Goal: Task Accomplishment & Management: Manage account settings

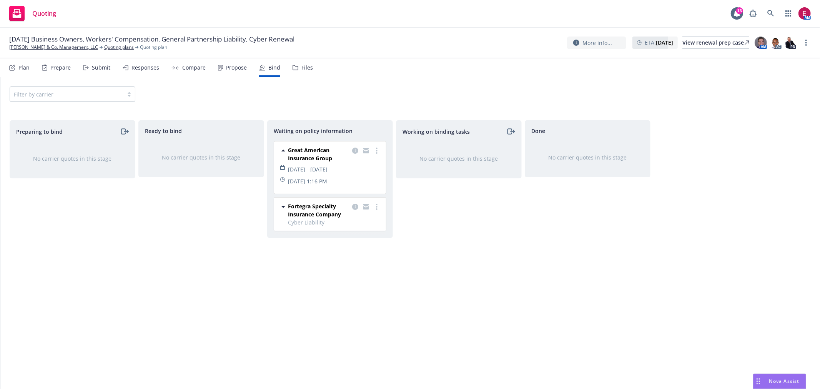
drag, startPoint x: 780, startPoint y: 14, endPoint x: 773, endPoint y: 13, distance: 6.6
click at [780, 15] on div "AM" at bounding box center [778, 13] width 65 height 15
click at [773, 13] on icon at bounding box center [771, 13] width 7 height 7
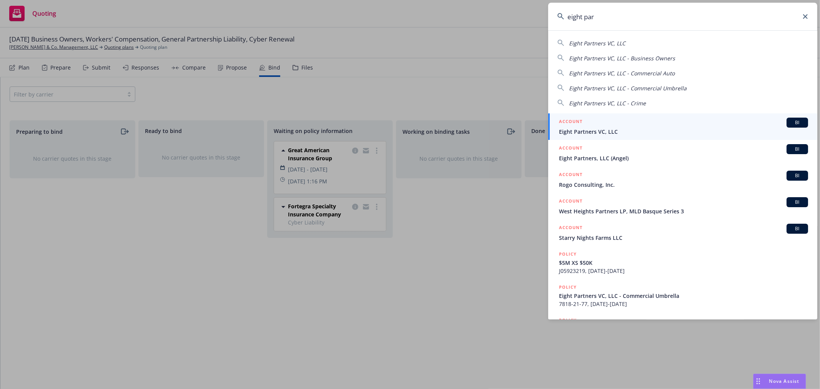
type input "eight par"
click at [597, 136] on span "Eight Partners VC, LLC" at bounding box center [683, 132] width 249 height 8
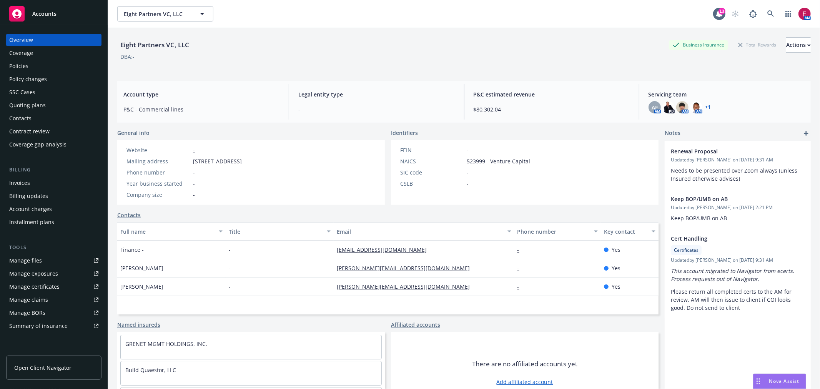
click at [55, 58] on div "Coverage" at bounding box center [53, 53] width 89 height 12
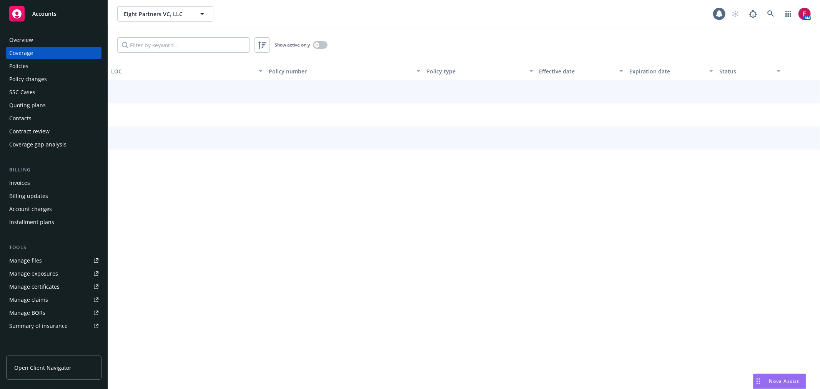
click at [57, 68] on div "Policies" at bounding box center [53, 66] width 89 height 12
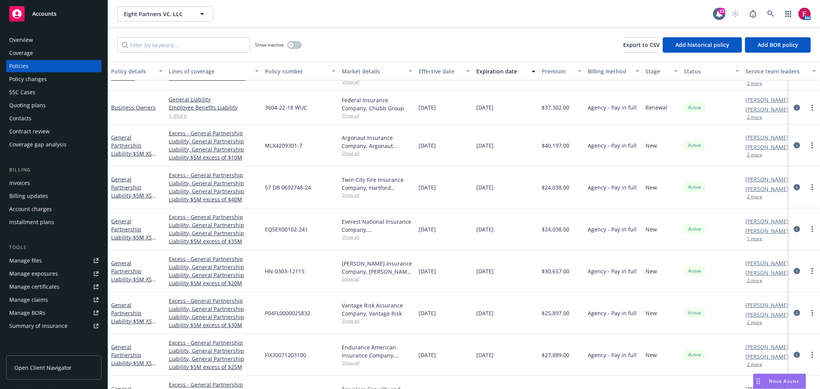
scroll to position [85, 0]
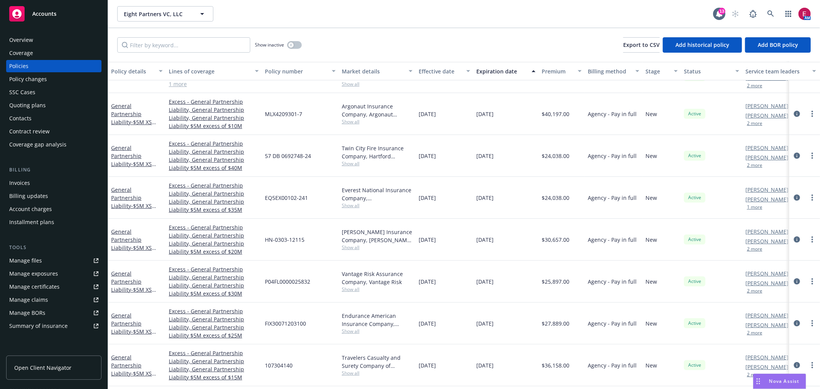
click at [36, 40] on div "Overview" at bounding box center [53, 40] width 89 height 12
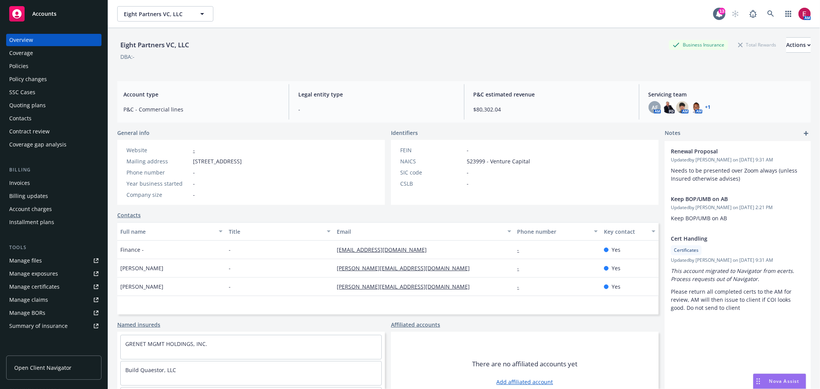
click at [51, 62] on div "Policies" at bounding box center [53, 66] width 89 height 12
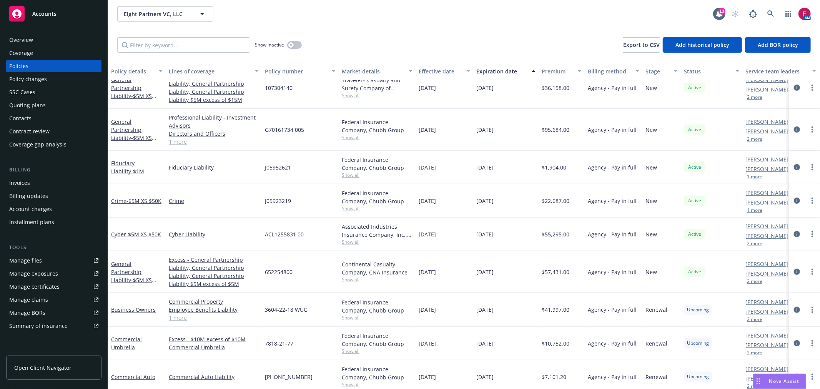
scroll to position [302, 0]
click at [132, 311] on link "Business Owners" at bounding box center [133, 309] width 45 height 7
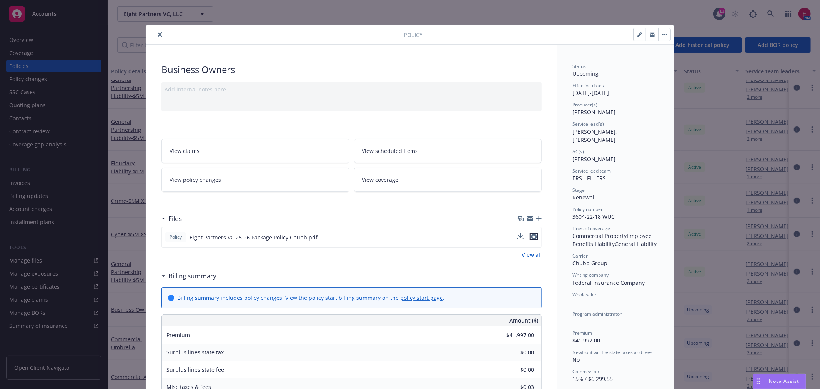
click at [531, 238] on icon "preview file" at bounding box center [534, 236] width 7 height 5
click at [158, 33] on icon "close" at bounding box center [160, 34] width 5 height 5
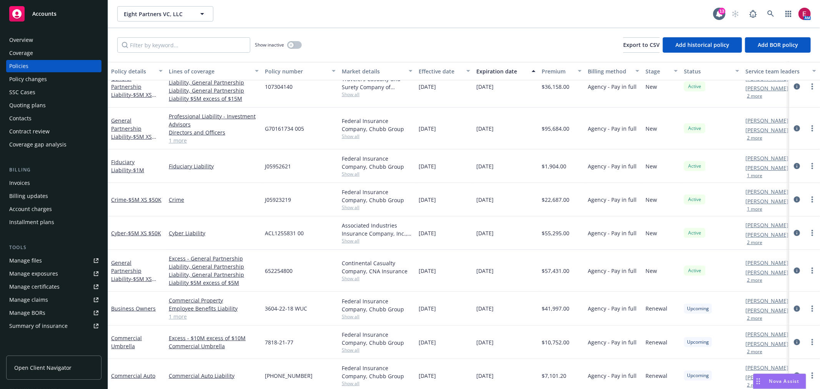
scroll to position [302, 0]
click at [555, 372] on div "$7,101.20" at bounding box center [562, 376] width 46 height 33
copy span "$7,101.20"
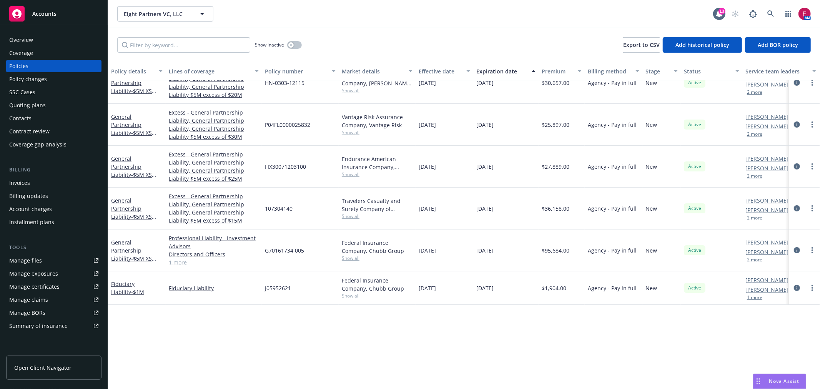
scroll to position [0, 0]
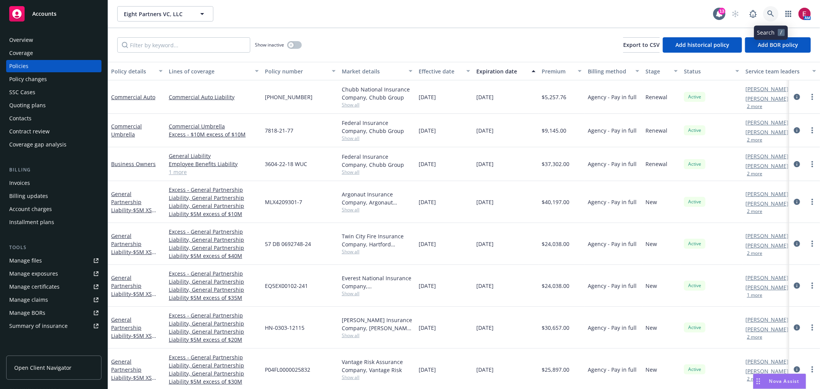
click at [774, 6] on link at bounding box center [771, 13] width 15 height 15
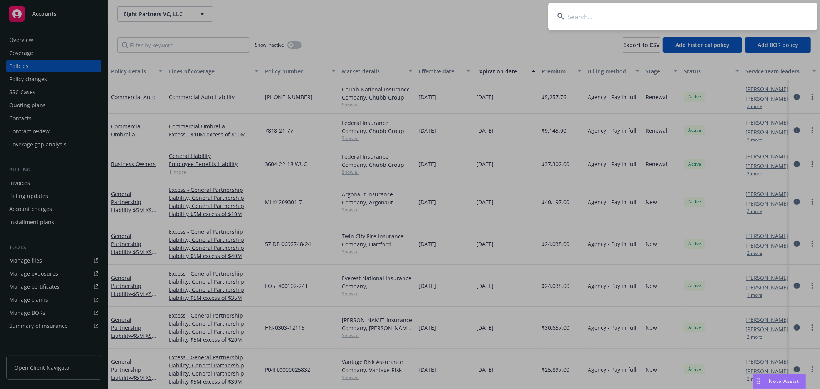
drag, startPoint x: 632, startPoint y: 6, endPoint x: 637, endPoint y: 6, distance: 5.4
click at [632, 6] on input at bounding box center [683, 17] width 269 height 28
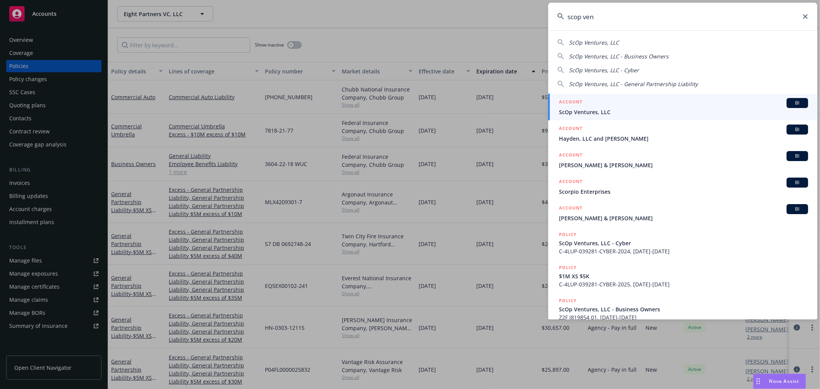
type input "scop ven"
click at [600, 111] on span "ScOp Ventures, LLC" at bounding box center [683, 112] width 249 height 8
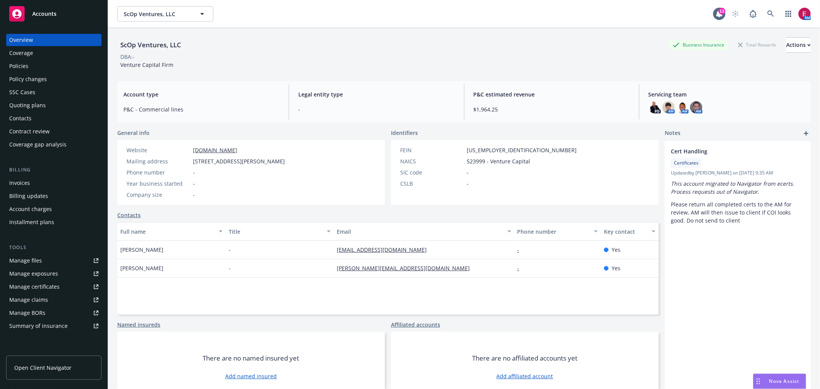
click at [52, 105] on div "Quoting plans" at bounding box center [53, 105] width 89 height 12
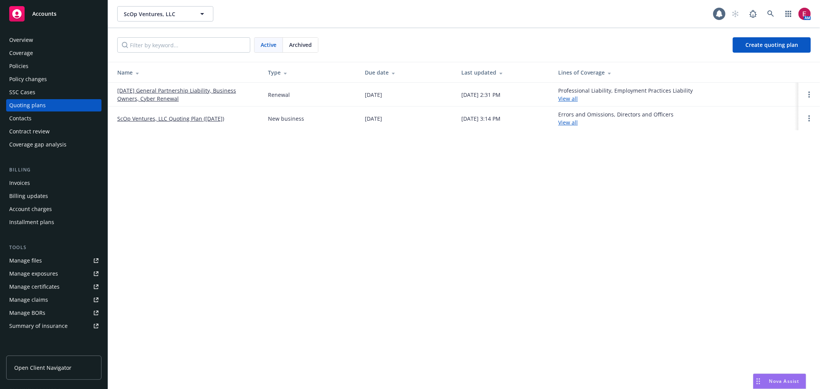
click at [198, 91] on link "08/28/25 General Partnership Liability, Business Owners, Cyber Renewal" at bounding box center [186, 95] width 138 height 16
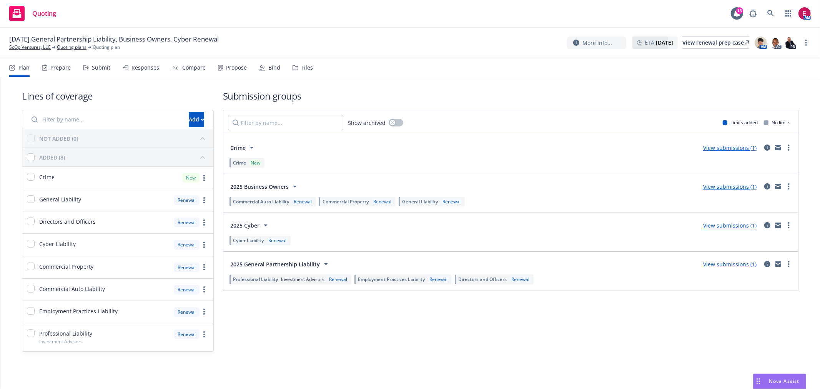
click at [268, 65] on div "Bind" at bounding box center [274, 68] width 12 height 6
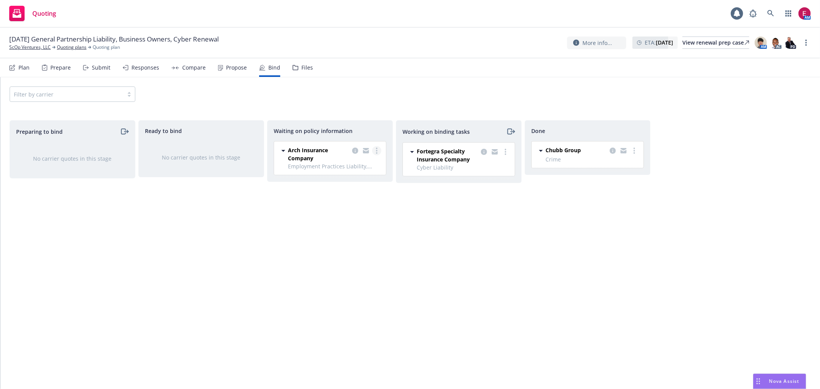
click at [373, 150] on link "more" at bounding box center [376, 150] width 9 height 9
click at [364, 166] on span "Create policies" at bounding box center [340, 166] width 57 height 7
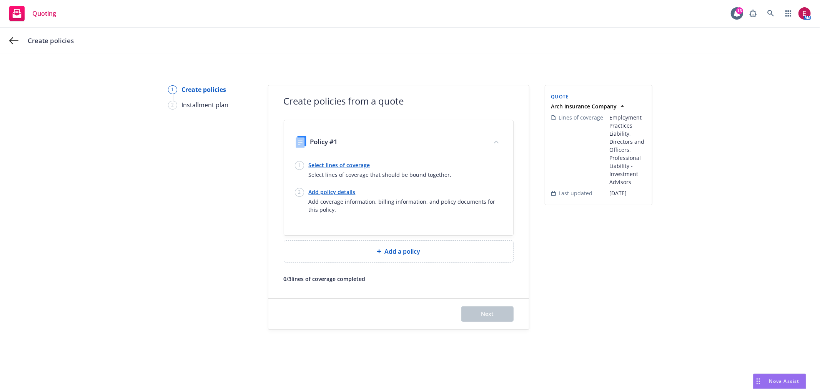
click at [336, 165] on link "Select lines of coverage" at bounding box center [380, 165] width 143 height 8
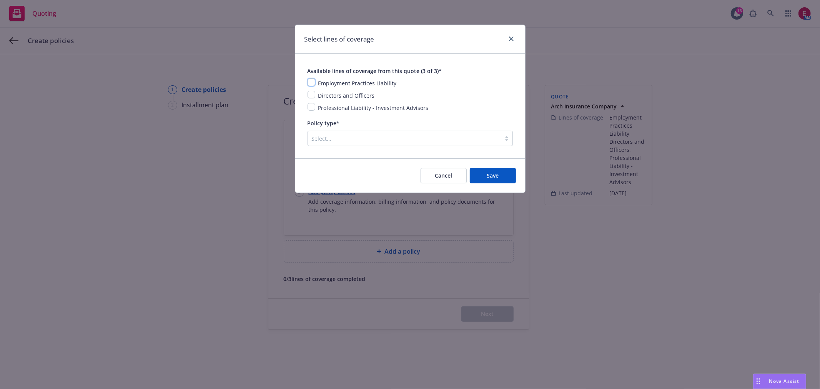
drag, startPoint x: 312, startPoint y: 78, endPoint x: 312, endPoint y: 95, distance: 16.6
click at [311, 78] on input "checkbox" at bounding box center [312, 82] width 8 height 8
checkbox input "true"
click at [312, 95] on input "checkbox" at bounding box center [312, 95] width 8 height 8
checkbox input "true"
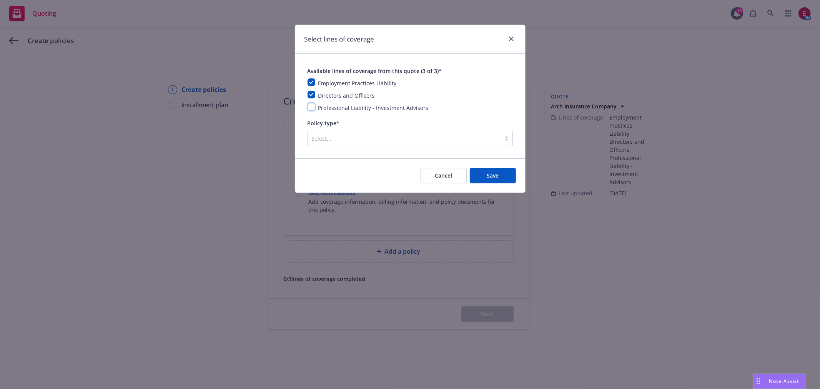
click at [312, 110] on input "checkbox" at bounding box center [312, 107] width 8 height 8
checkbox input "true"
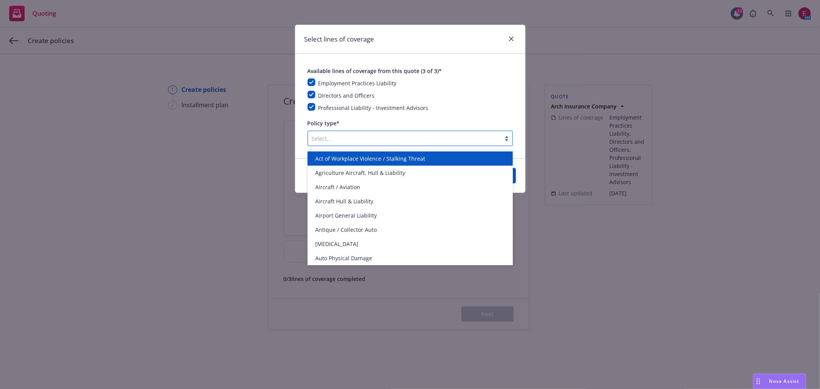
click at [352, 139] on div at bounding box center [404, 138] width 185 height 9
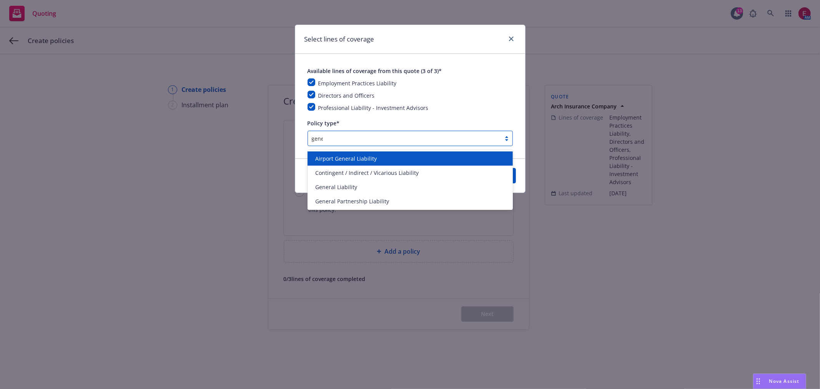
type input "gener"
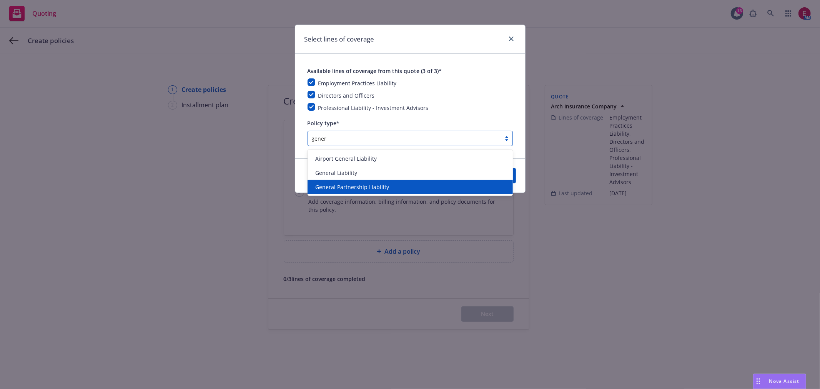
click at [371, 187] on span "General Partnership Liability" at bounding box center [352, 187] width 74 height 8
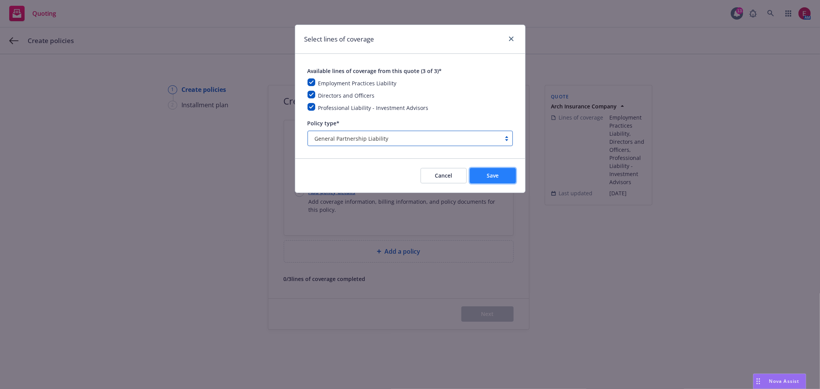
click at [490, 179] on span "Save" at bounding box center [493, 175] width 12 height 7
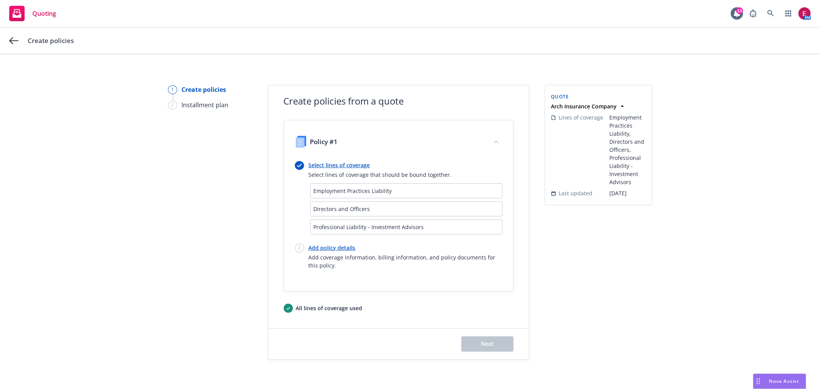
click at [322, 243] on div "Select lines of coverage Select lines of coverage that should be bound together…" at bounding box center [399, 215] width 208 height 108
click at [325, 247] on link "Add policy details" at bounding box center [406, 248] width 194 height 8
select select "12"
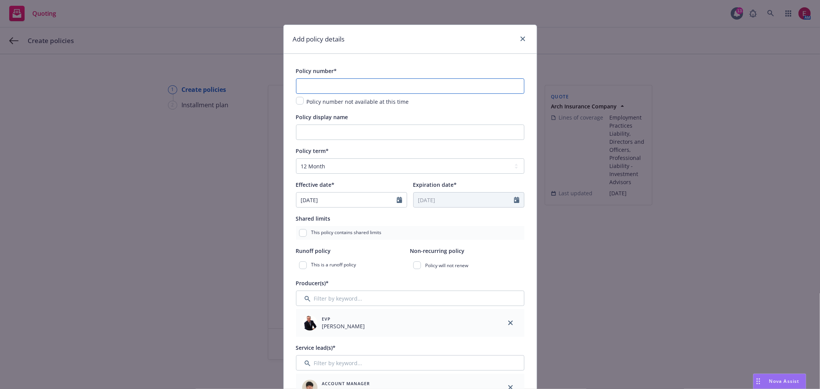
click at [322, 82] on input "text" at bounding box center [410, 85] width 228 height 15
paste input "AAP1000358-0"
type input "AAP1000358-0"
click at [335, 131] on input "Policy display name" at bounding box center [410, 132] width 228 height 15
type input "$"
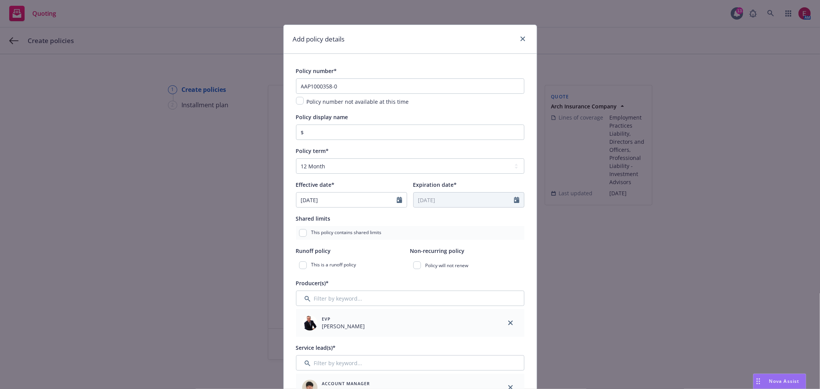
drag, startPoint x: 367, startPoint y: 73, endPoint x: 365, endPoint y: 80, distance: 7.1
click at [365, 77] on div "Policy number* AAP1000358-0 Policy number not available at this time" at bounding box center [410, 86] width 228 height 40
click at [365, 88] on input "AAP1000358-0" at bounding box center [410, 85] width 228 height 15
type input "AAP1000358-01"
click at [355, 130] on input "$" at bounding box center [410, 132] width 228 height 15
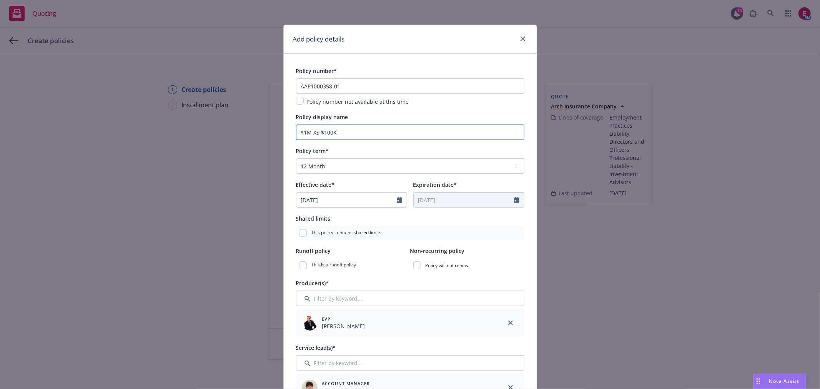
scroll to position [256, 0]
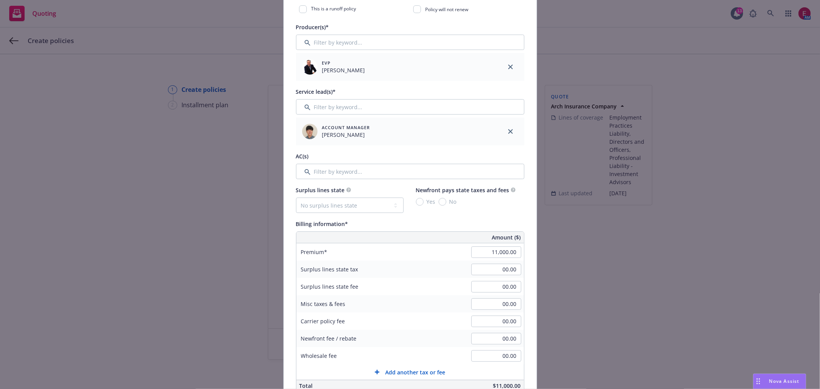
type input "$1M XS $100K"
click at [335, 107] on input "Filter by keyword..." at bounding box center [410, 106] width 228 height 15
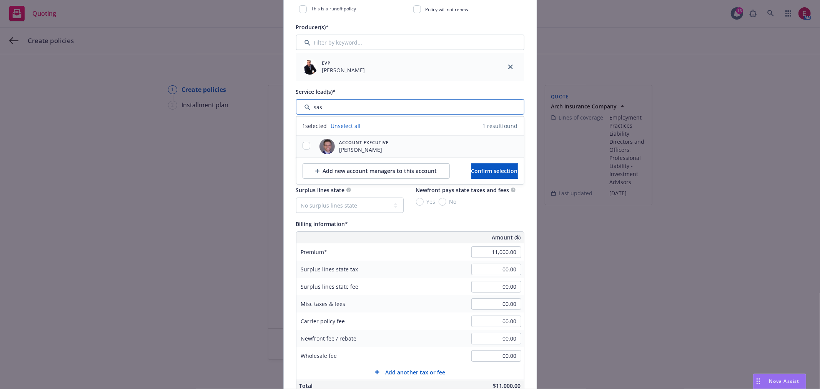
type input "sas"
click at [305, 147] on input "checkbox" at bounding box center [307, 146] width 8 height 8
checkbox input "true"
click at [472, 172] on span "Confirm selection" at bounding box center [495, 170] width 47 height 7
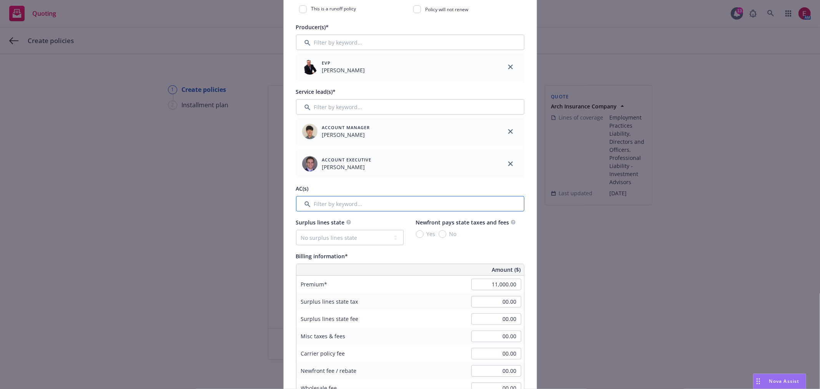
click at [335, 208] on input "Filter by keyword..." at bounding box center [410, 203] width 228 height 15
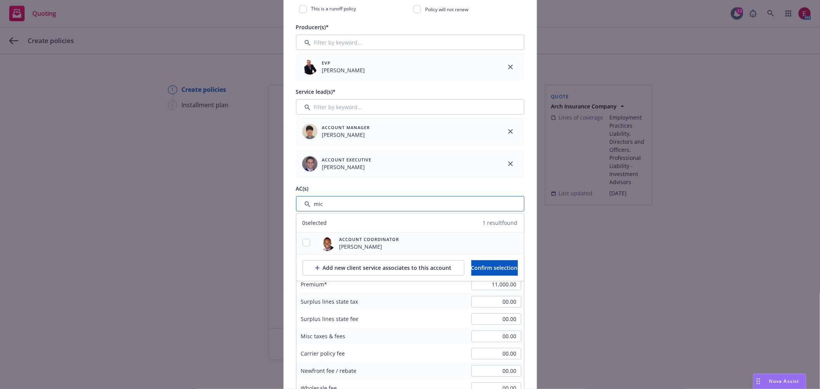
type input "mic"
drag, startPoint x: 306, startPoint y: 242, endPoint x: 321, endPoint y: 249, distance: 16.7
click at [305, 242] on input "checkbox" at bounding box center [307, 243] width 8 height 8
checkbox input "true"
click at [476, 268] on span "Confirm selection" at bounding box center [495, 267] width 47 height 7
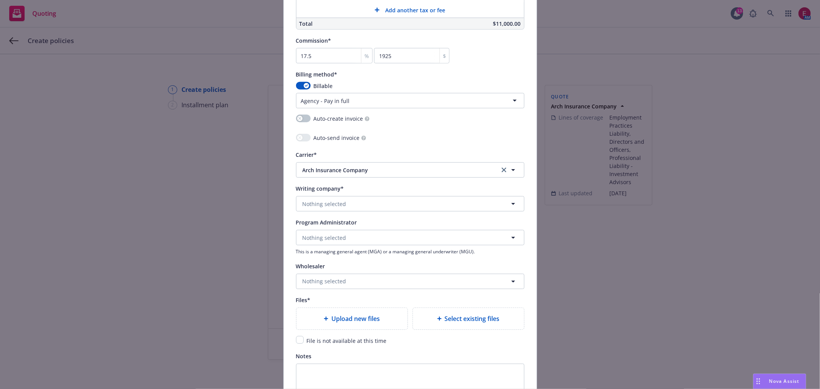
scroll to position [726, 0]
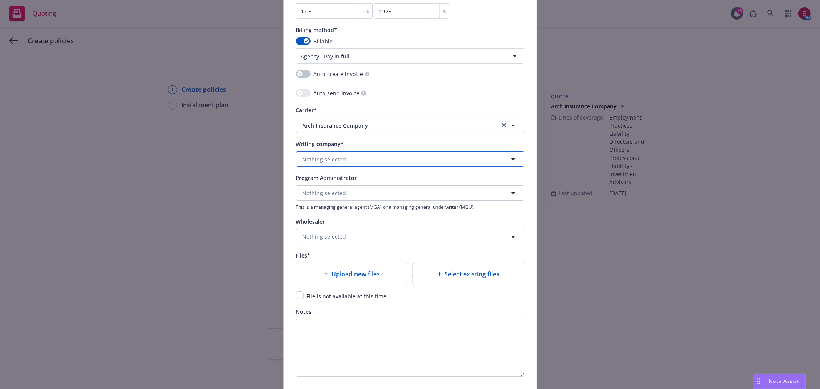
click at [339, 167] on button "Nothing selected" at bounding box center [410, 159] width 228 height 15
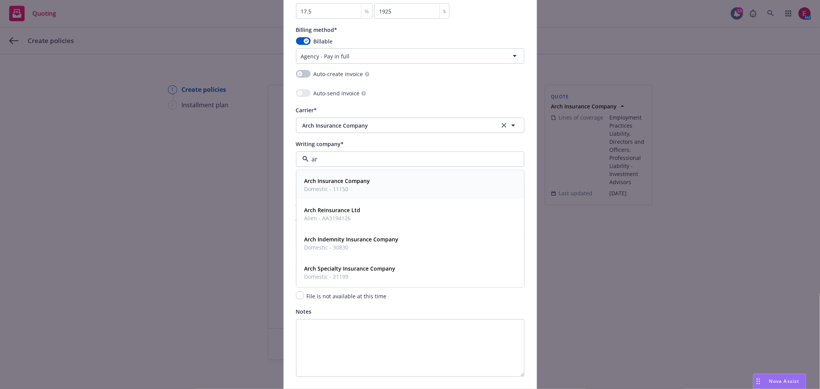
type input "arc"
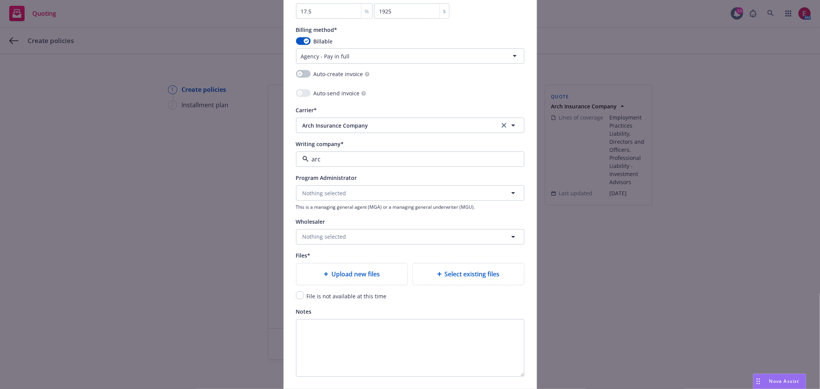
click at [342, 190] on span "Domestic - 11150" at bounding box center [338, 189] width 66 height 8
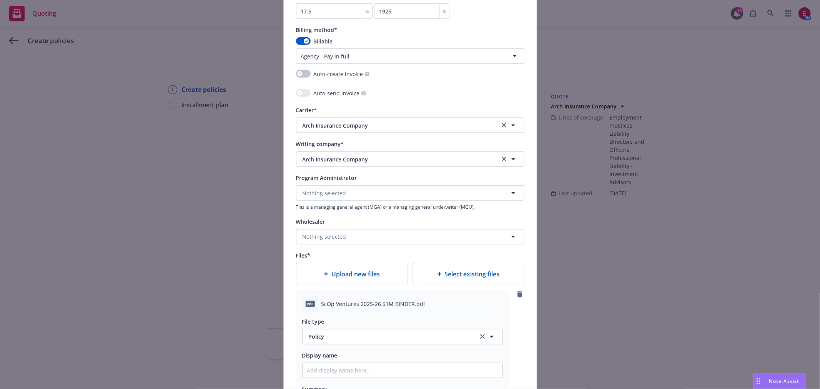
type textarea "x"
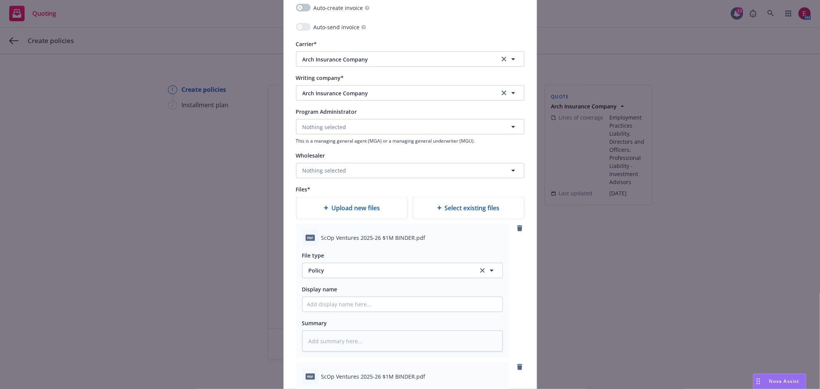
scroll to position [812, 0]
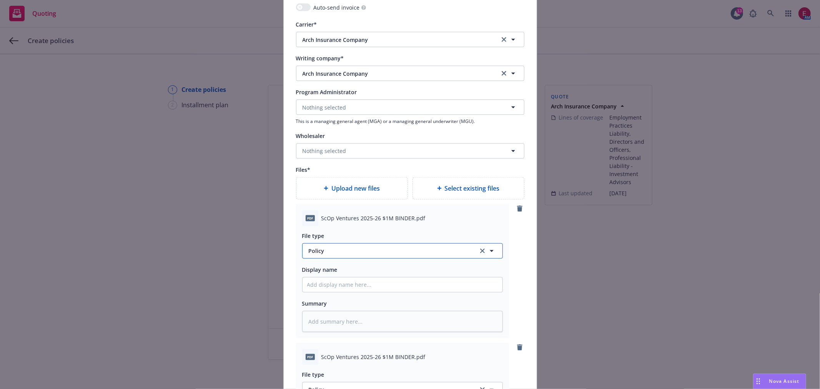
click at [339, 254] on span "Policy" at bounding box center [389, 251] width 161 height 8
type input "binder"
click at [369, 218] on div "Binder" at bounding box center [403, 209] width 200 height 20
click at [352, 291] on input "Policy display name" at bounding box center [403, 285] width 200 height 15
type textarea "x"
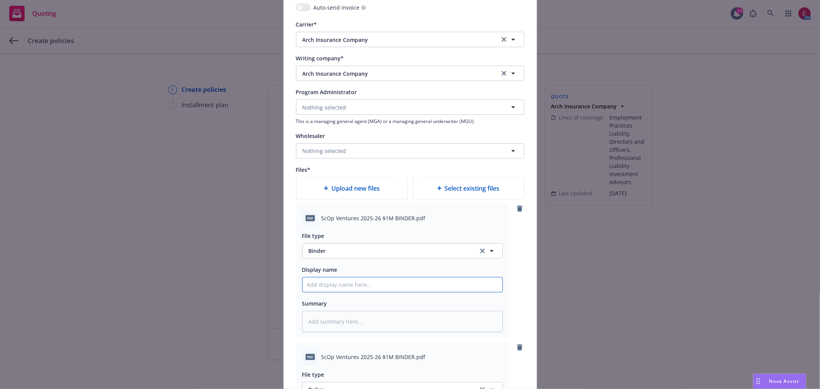
type input "S"
type textarea "x"
type input "Sc"
type textarea "x"
type input "ScO"
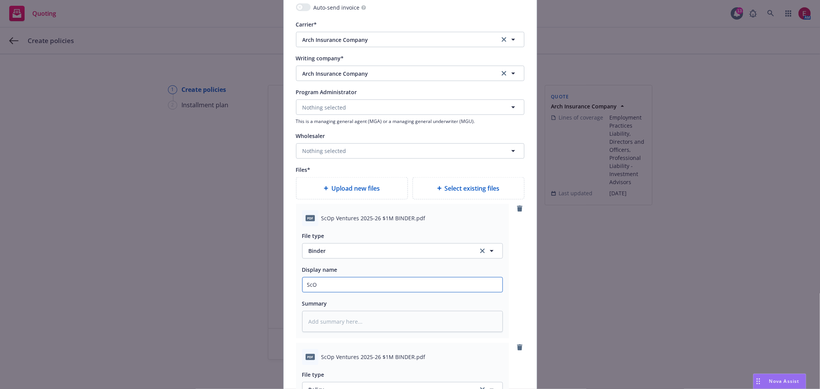
type textarea "x"
type input "ScOp"
type textarea "x"
type input "ScOp"
type textarea "x"
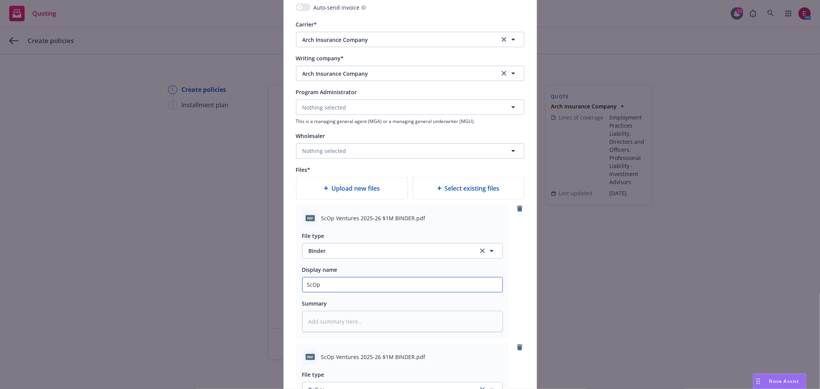
type input "ScOp 2"
type textarea "x"
type input "ScOp 25"
type textarea "x"
type input "ScOp 25-"
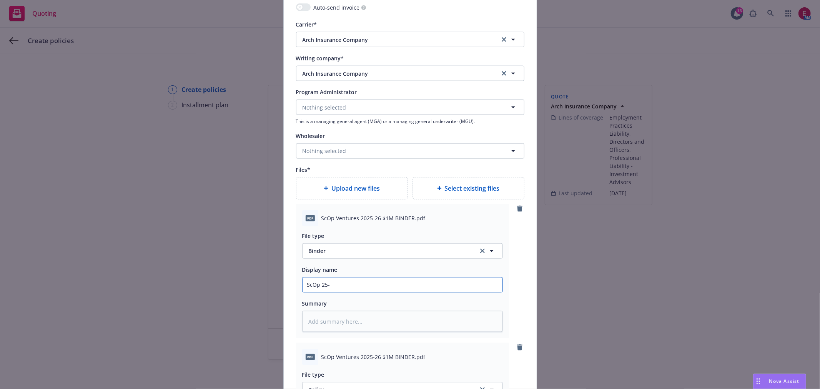
type textarea "x"
type input "ScOp 25-2"
type textarea "x"
type input "ScOp 25-26"
type textarea "x"
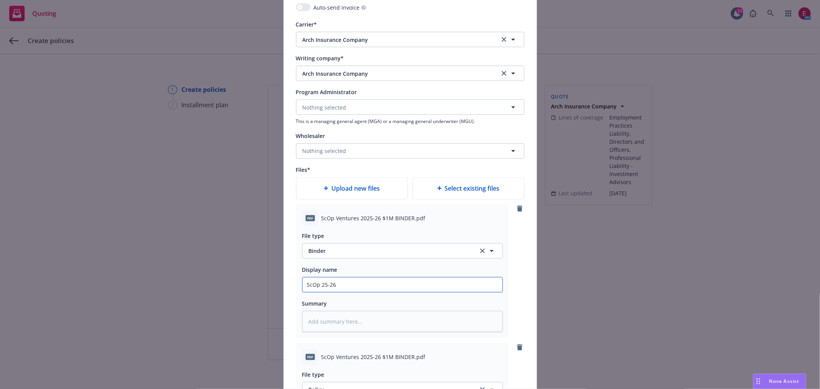
type input "ScOp 25-26"
type textarea "x"
type input "ScOp 25-26 G"
type textarea "x"
type input "ScOp 25-26 GP"
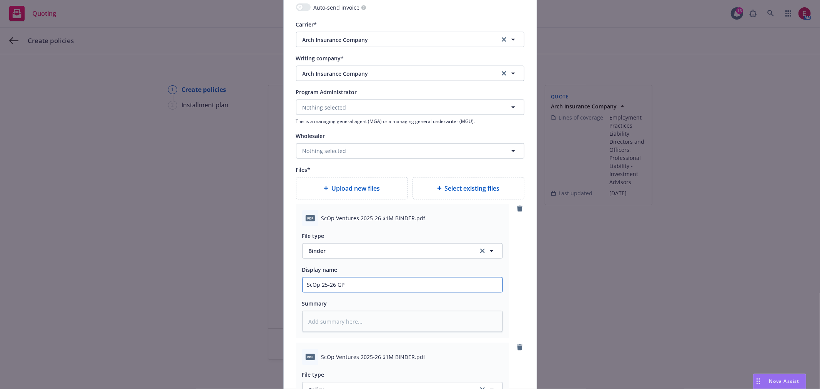
type textarea "x"
type input "ScOp 25-26 GPL"
type textarea "x"
type input "ScOp 25-26 GPL B"
type textarea "x"
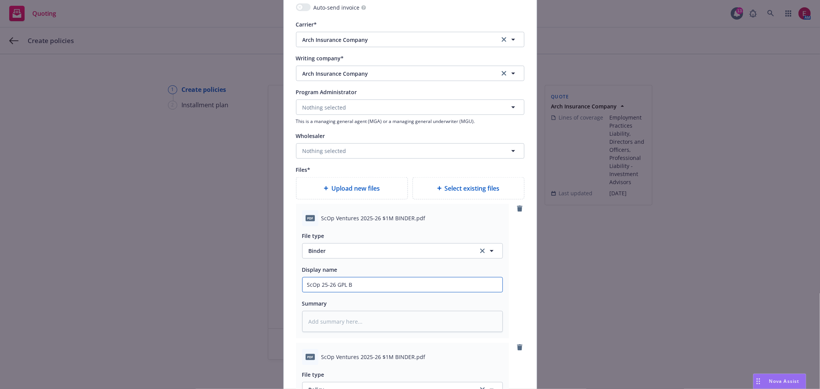
type input "ScOp 25-26 GPL Bi"
type textarea "x"
type input "ScOp 25-26 GPL Bin"
type textarea "x"
type input "ScOp 25-26 GPL Binde"
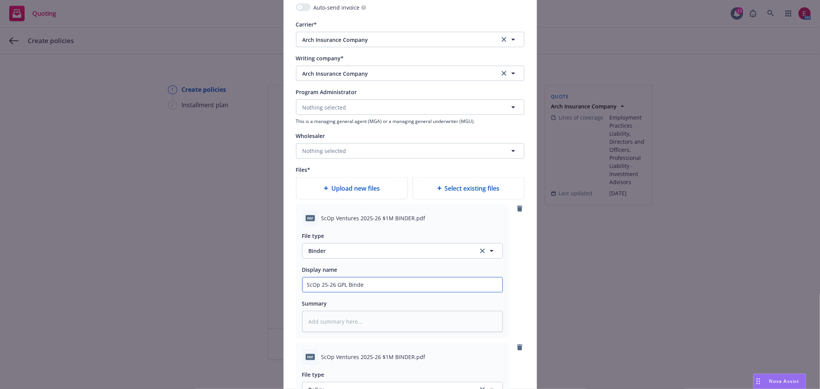
type textarea "x"
type input "ScOp 25-26 GPL Binder"
type textarea "x"
type input "ScOp 25-26 GPL Binder"
type textarea "x"
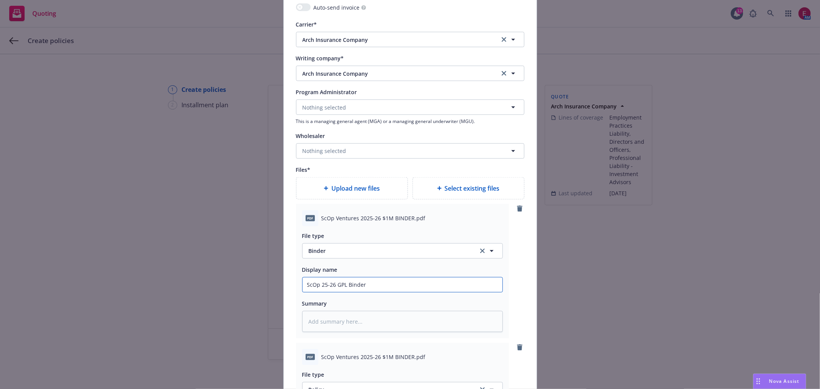
type input "ScOp 25-26 GPL Binder A"
type textarea "x"
type input "ScOp 25-26 GPL Binder Ar"
type textarea "x"
type input "ScOp 25-26 GPL Binder Arc"
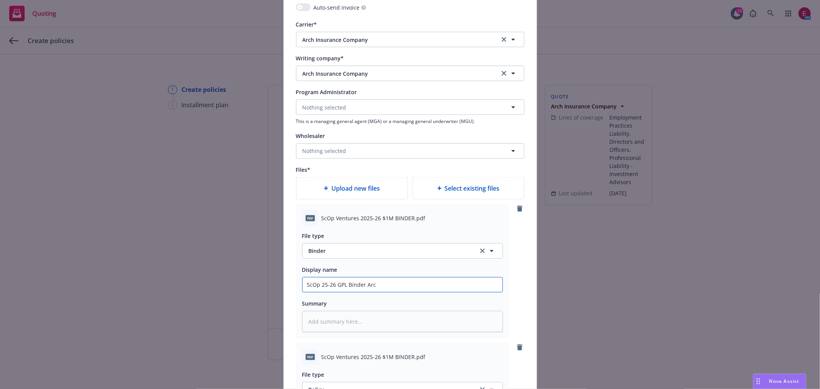
type textarea "x"
drag, startPoint x: 381, startPoint y: 291, endPoint x: 227, endPoint y: 294, distance: 153.9
click at [205, 290] on div "Add policy details Policy number* AAP1000358-01 Policy number not available at …" at bounding box center [410, 194] width 820 height 389
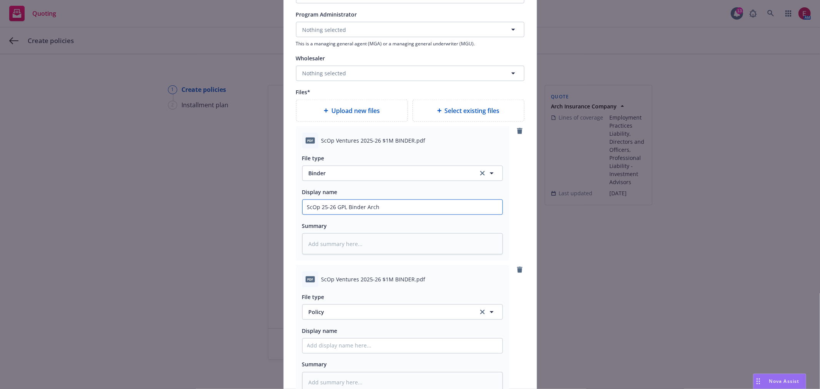
scroll to position [983, 0]
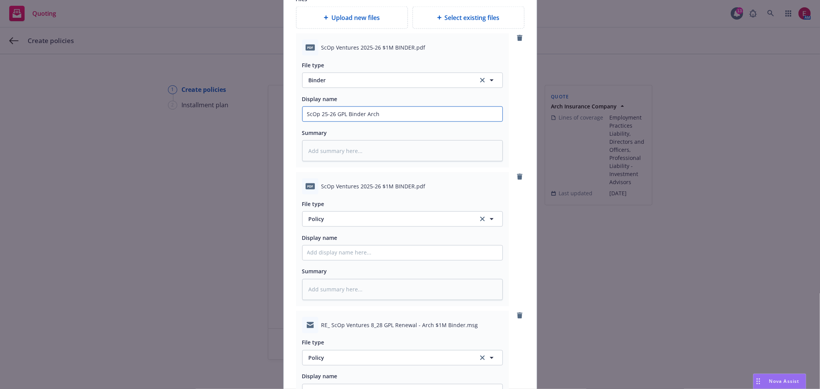
type input "ScOp 25-26 GPL Binder Arch"
click at [343, 122] on input "Policy display name" at bounding box center [403, 114] width 200 height 15
paste input "ScOp 25-26 GPL Binder Arch"
type textarea "x"
type input "ScOp 25-26 GPL Binder Arch"
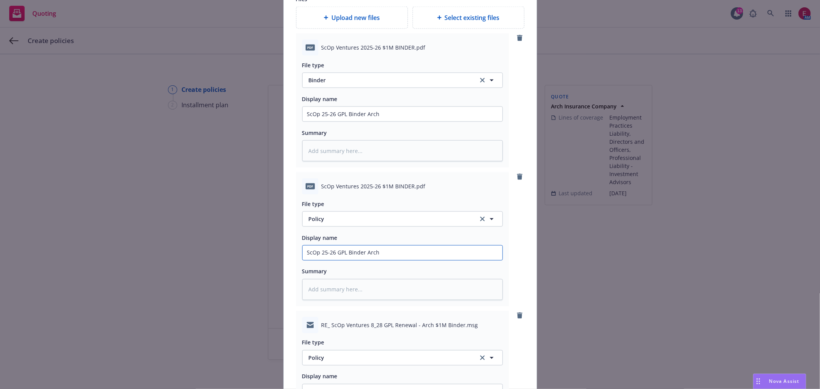
click at [357, 122] on input "ScOp 25-26 GPL Binder Arch" at bounding box center [403, 114] width 200 height 15
drag, startPoint x: 357, startPoint y: 257, endPoint x: 365, endPoint y: 255, distance: 7.9
click at [357, 122] on input "ScOp 25-26 GPL Binder Arch" at bounding box center [403, 114] width 200 height 15
type textarea "x"
type input "ScOp 25-26 GPL I Arch"
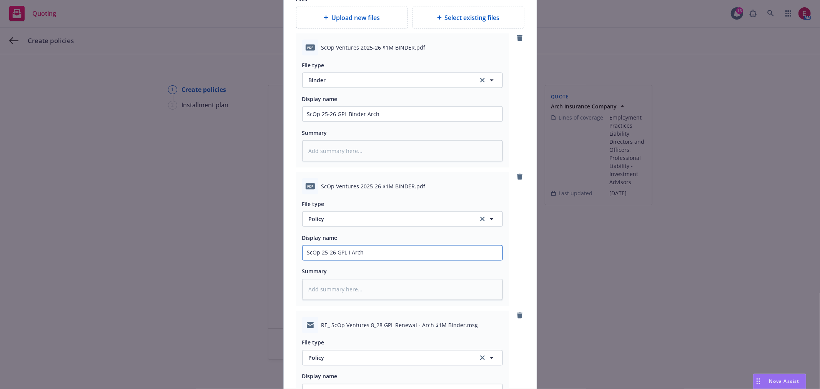
type textarea "x"
type input "ScOp 25-26 GPL In Arch"
type textarea "x"
type input "ScOp 25-26 GPL Invo Arch"
type textarea "x"
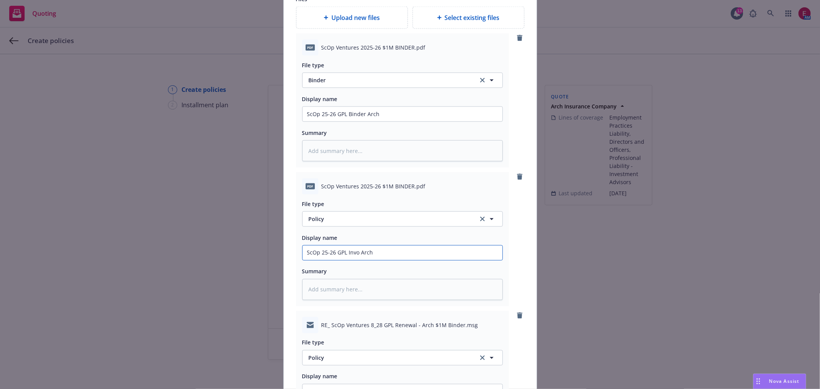
type input "ScOp 25-26 GPL Invoi Arch"
type textarea "x"
type input "ScOp 25-26 GPL Invoic Arch"
type textarea "x"
type input "ScOp 25-26 GPL Invoice Arch"
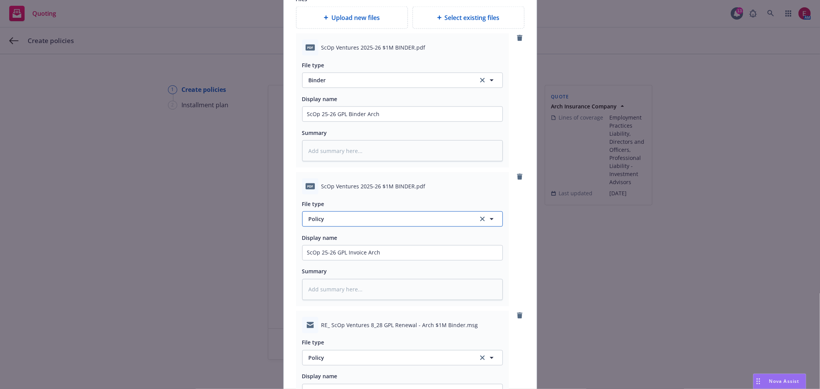
click at [372, 222] on span "Policy" at bounding box center [389, 219] width 161 height 8
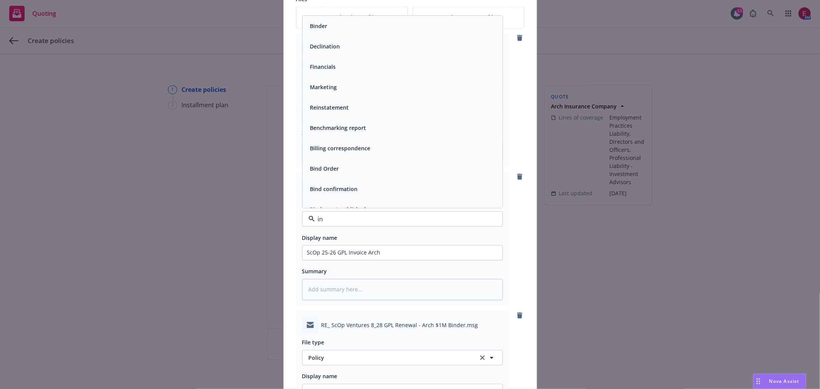
type input "inv"
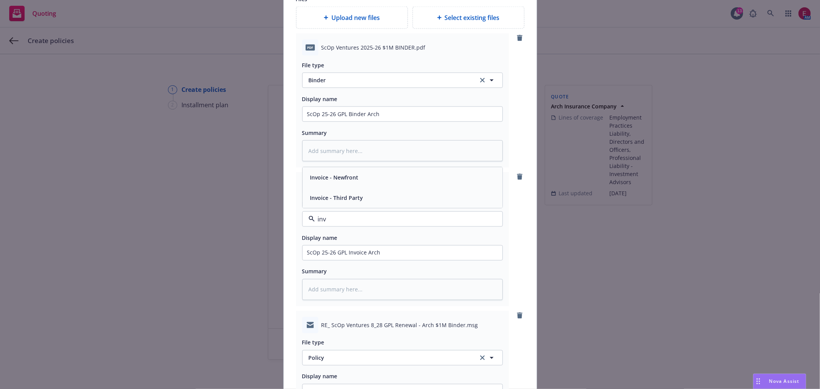
click at [386, 197] on div "Invoice - Third Party" at bounding box center [402, 197] width 191 height 11
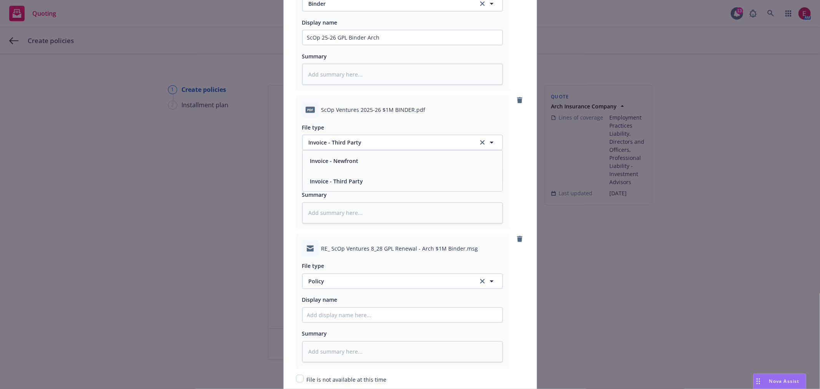
scroll to position [1154, 0]
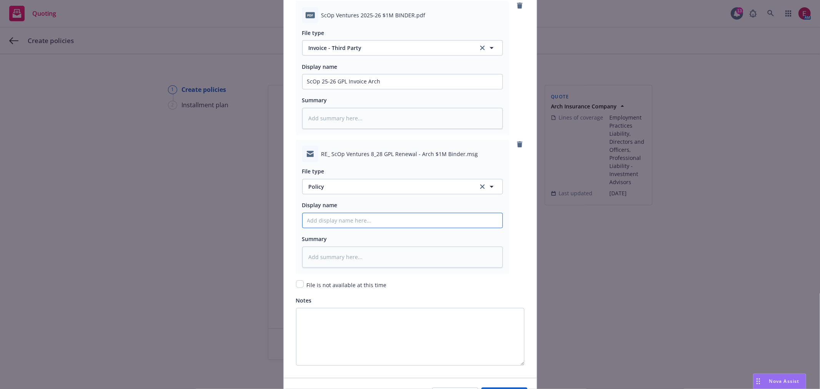
drag, startPoint x: 341, startPoint y: 228, endPoint x: 362, endPoint y: 225, distance: 21.7
paste input "ScOp 25-26 GPL Binder Arch"
type textarea "x"
type input "ScOp 25-26 GPL Binder Arch"
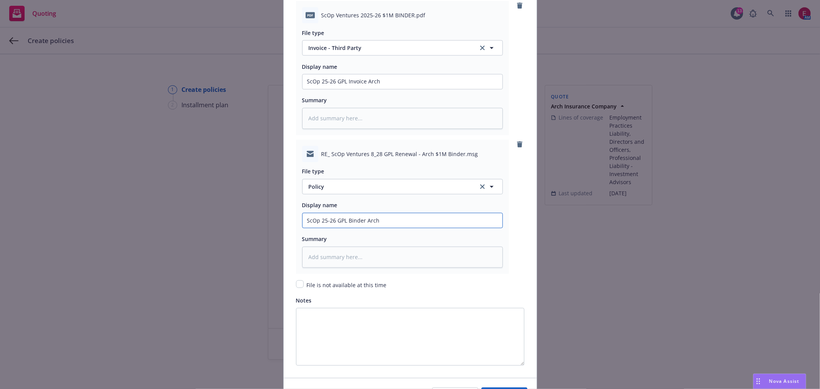
drag, startPoint x: 363, startPoint y: 222, endPoint x: 378, endPoint y: 222, distance: 15.0
type textarea "x"
type input "ScOp 25-26 GPL Binder EArch"
type textarea "x"
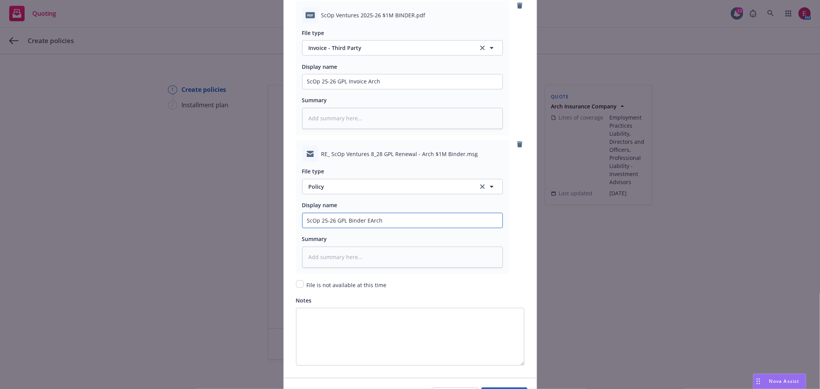
type input "ScOp 25-26 GPL Binder EMArch"
type textarea "x"
type input "ScOp 25-26 GPL Binder EM Arch"
click at [387, 191] on span "Policy" at bounding box center [389, 187] width 161 height 8
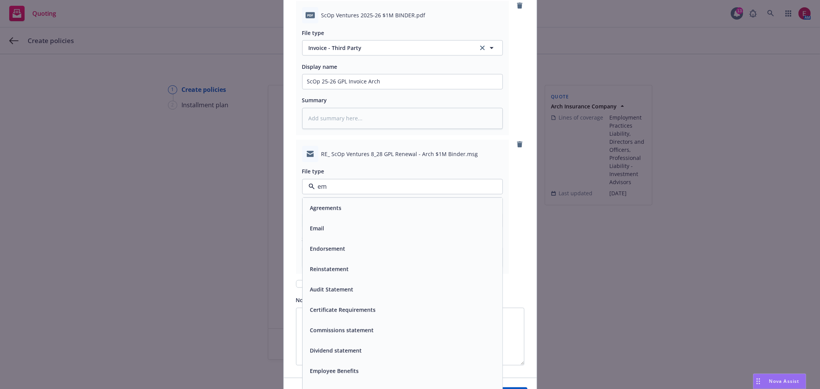
type input "ema"
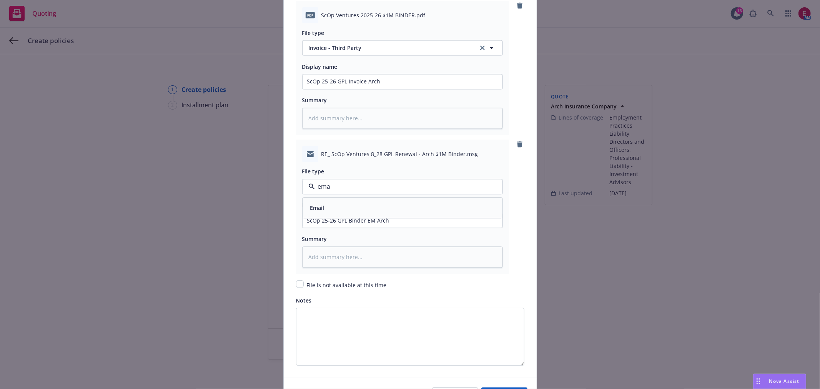
click at [387, 216] on div "Email" at bounding box center [403, 208] width 200 height 20
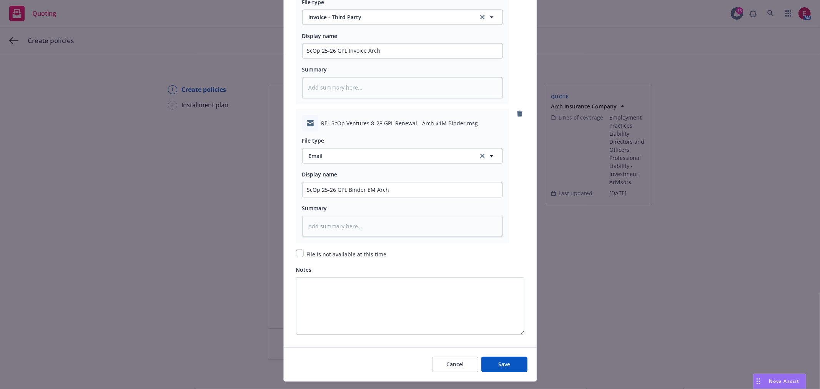
scroll to position [1206, 0]
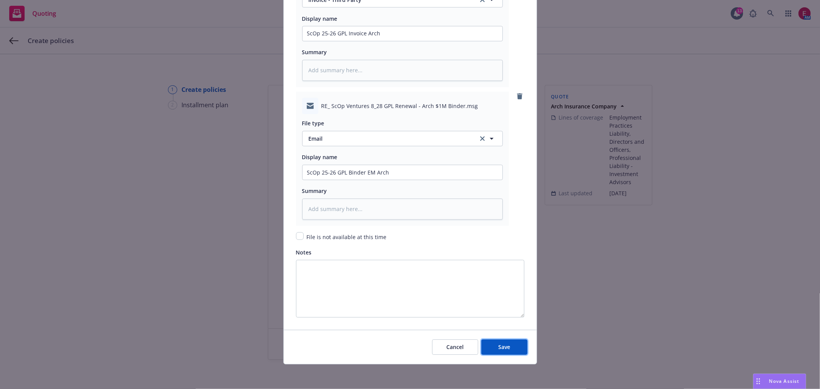
click at [508, 344] on button "Save" at bounding box center [505, 347] width 46 height 15
type textarea "x"
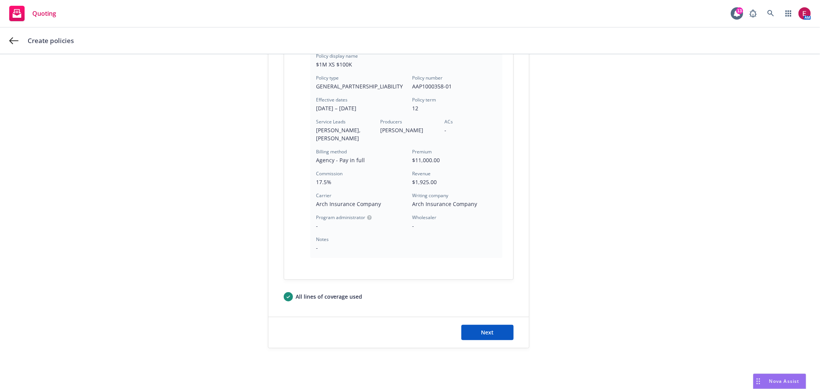
scroll to position [236, 0]
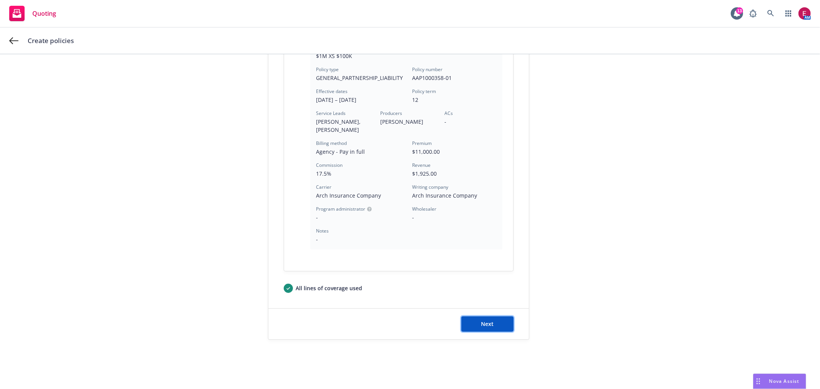
drag, startPoint x: 491, startPoint y: 329, endPoint x: 492, endPoint y: 325, distance: 3.9
click at [491, 327] on button "Next" at bounding box center [488, 324] width 52 height 15
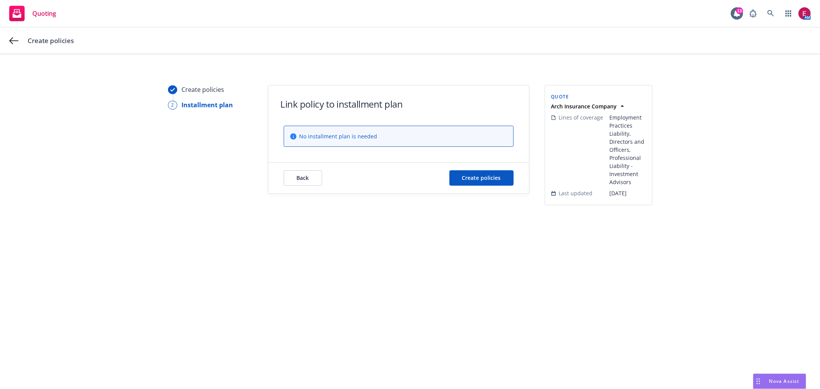
scroll to position [0, 0]
drag, startPoint x: 491, startPoint y: 167, endPoint x: 493, endPoint y: 172, distance: 5.2
click at [491, 170] on div "Back Create policies" at bounding box center [398, 178] width 261 height 31
click at [494, 173] on button "Create policies" at bounding box center [482, 177] width 64 height 15
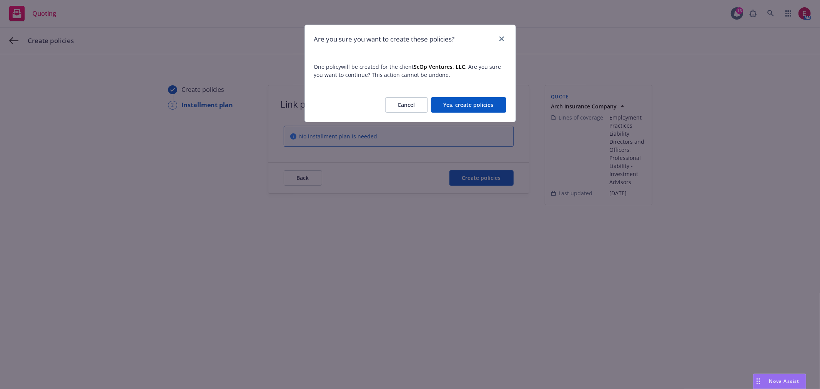
click at [468, 96] on div "Cancel Yes, create policies" at bounding box center [410, 105] width 211 height 34
click at [472, 104] on button "Yes, create policies" at bounding box center [468, 104] width 75 height 15
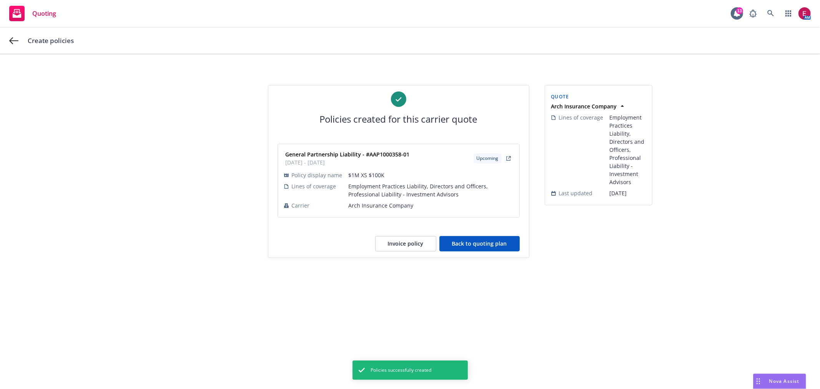
click at [475, 239] on button "Back to quoting plan" at bounding box center [480, 243] width 80 height 15
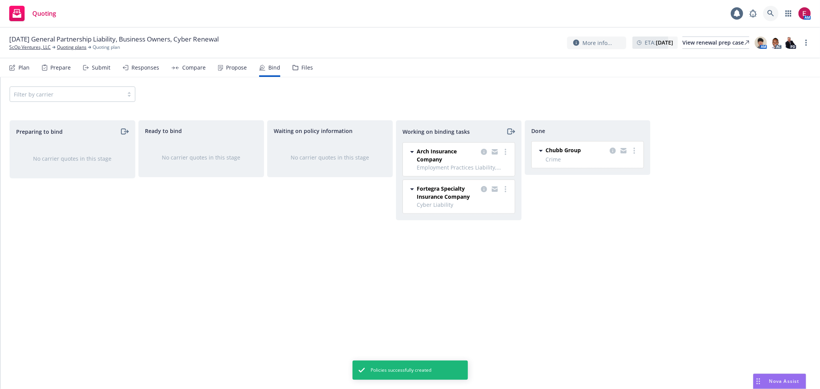
click at [773, 15] on icon at bounding box center [771, 13] width 7 height 7
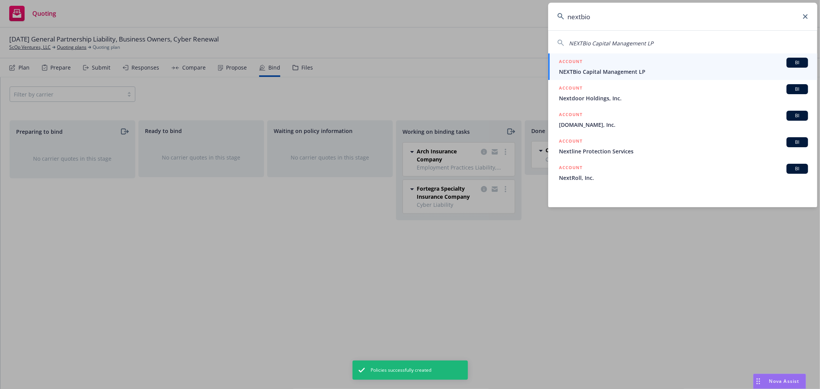
type input "nextbio"
click at [604, 71] on span "NEXTBio Capital Management LP" at bounding box center [683, 72] width 249 height 8
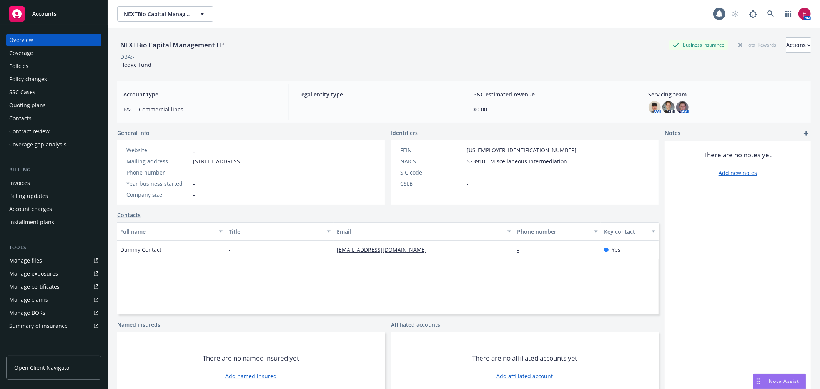
click at [57, 104] on div "Quoting plans" at bounding box center [53, 105] width 89 height 12
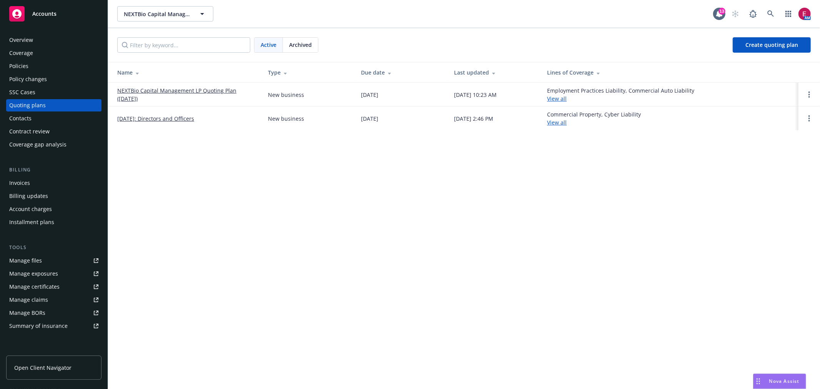
click at [172, 91] on link "NEXTBio Capital Management LP Quoting Plan (2025-08-05)" at bounding box center [186, 95] width 138 height 16
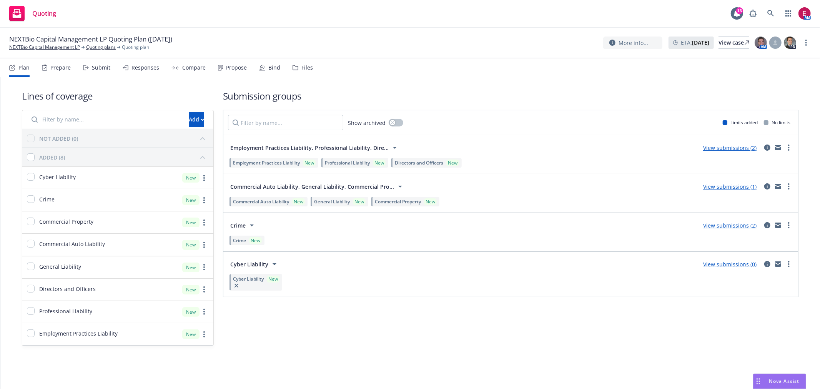
click at [92, 75] on div "Submit" at bounding box center [96, 67] width 27 height 18
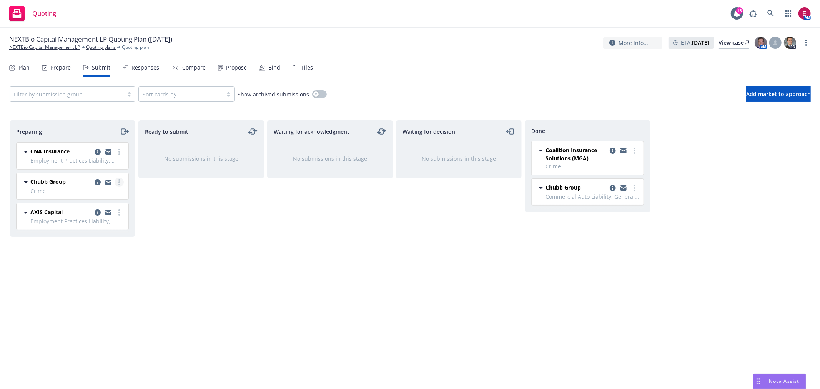
click at [115, 180] on link "more" at bounding box center [119, 182] width 9 height 9
click at [103, 240] on span "Add accepted decision" at bounding box center [85, 243] width 77 height 7
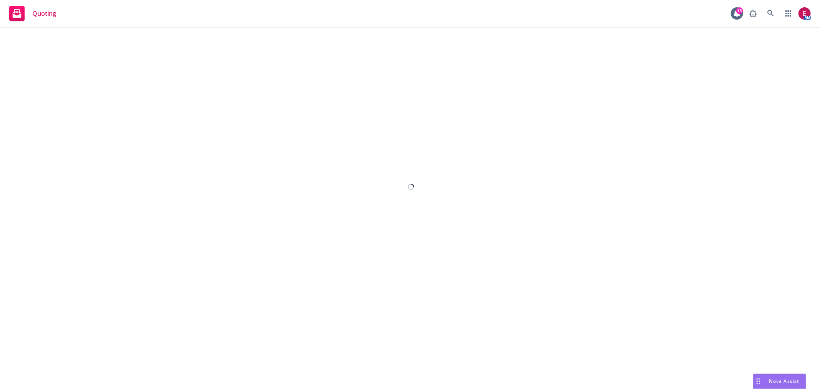
select select "12"
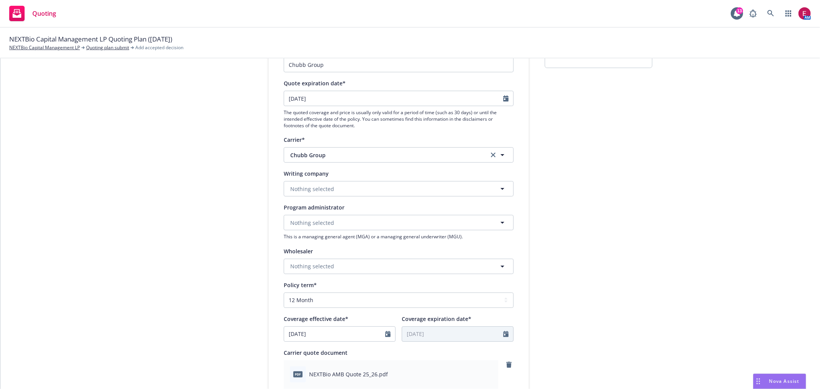
scroll to position [299, 0]
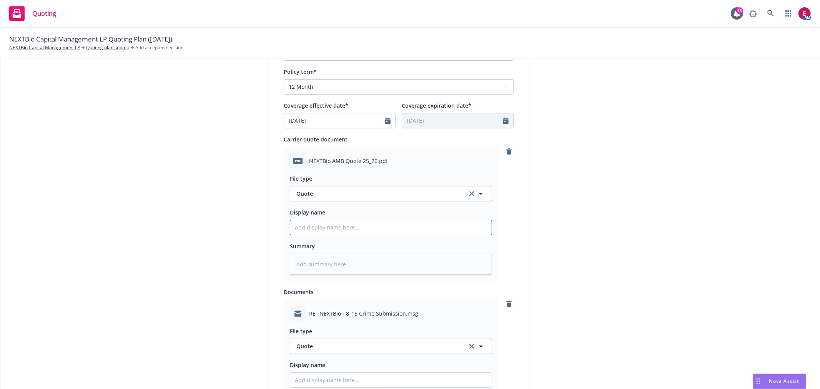
click at [330, 227] on input "Display name" at bounding box center [391, 227] width 202 height 15
type textarea "x"
type input "N"
type textarea "x"
type input "NE"
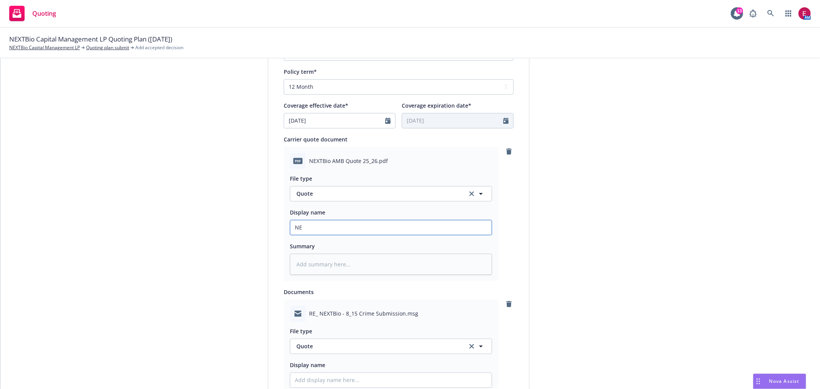
type textarea "x"
type input "NEX"
type textarea "x"
type input "NEXT"
type textarea "x"
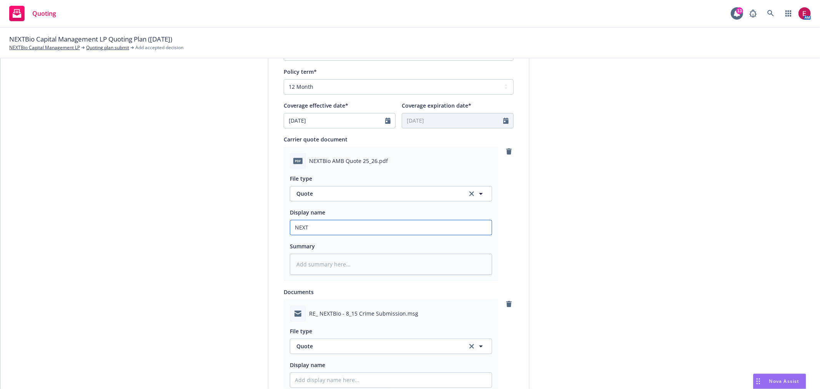
type input "NEXTB"
type textarea "x"
type input "NEXTBio"
type textarea "x"
type input "NEXTBio"
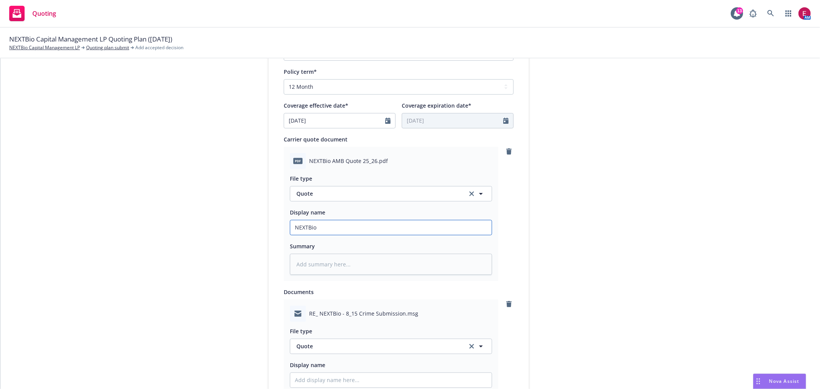
type textarea "x"
type input "NEXTBio 2"
type textarea "x"
type input "NEXTBio 25"
type textarea "x"
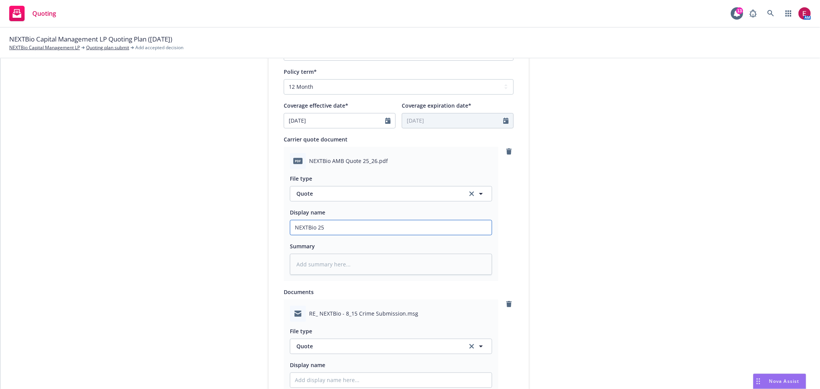
type input "NEXTBio 25-"
type textarea "x"
type input "NEXTBio 25-2"
type textarea "x"
type input "NEXTBio 25-26"
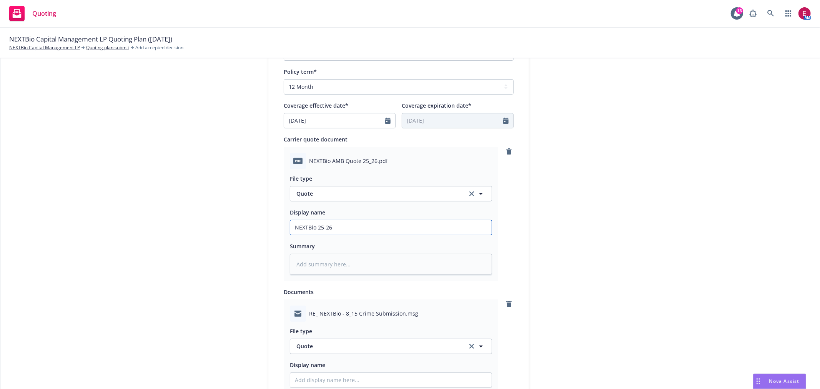
type textarea "x"
type input "NEXTBio 25-26"
type textarea "x"
type input "NEXTBio 25-26 C"
type textarea "x"
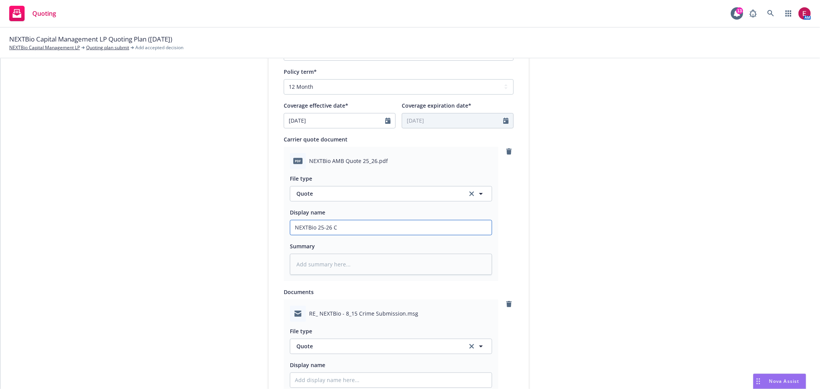
type input "NEXTBio 25-26 Cr"
type textarea "x"
type input "NEXTBio 25-26 Cri"
type textarea "x"
type input "NEXTBio 25-26 Crim"
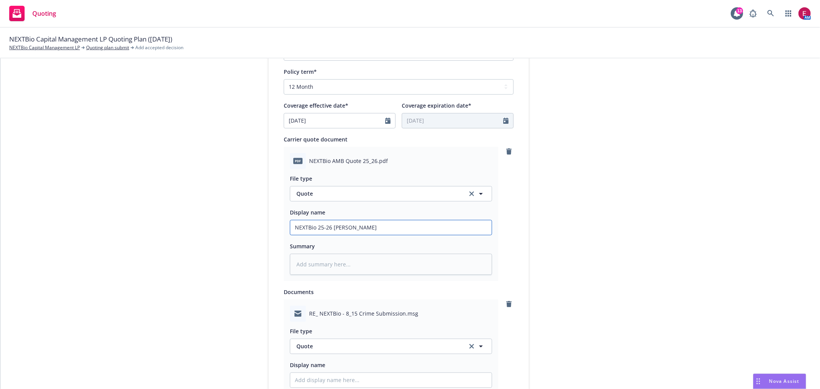
type textarea "x"
type input "NEXTBio 25-26 Crime"
type textarea "x"
type input "NEXTBio 25-26 Crime"
type textarea "x"
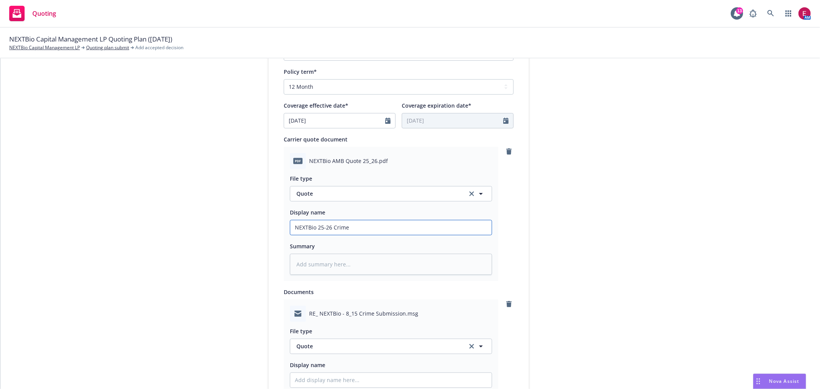
type input "NEXTBio 25-26 Crime Q"
type textarea "x"
type input "NEXTBio 25-26 Crime Qu"
type textarea "x"
type input "NEXTBio 25-26 Crime Quo"
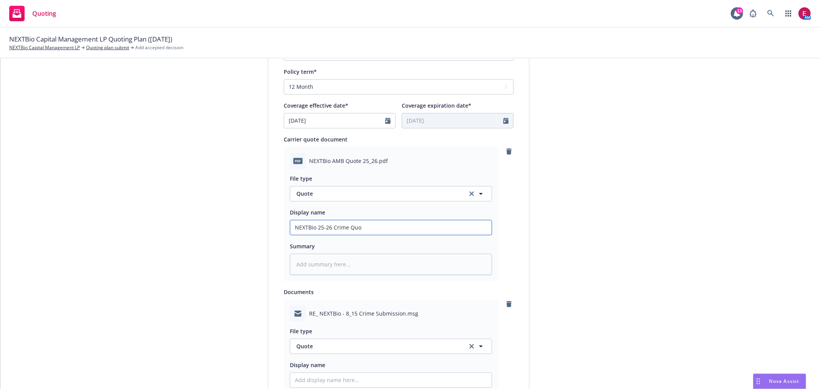
type textarea "x"
type input "NEXTBio 25-26 Crime Quot"
type textarea "x"
type input "NEXTBio 25-26 Crime Quote"
type textarea "x"
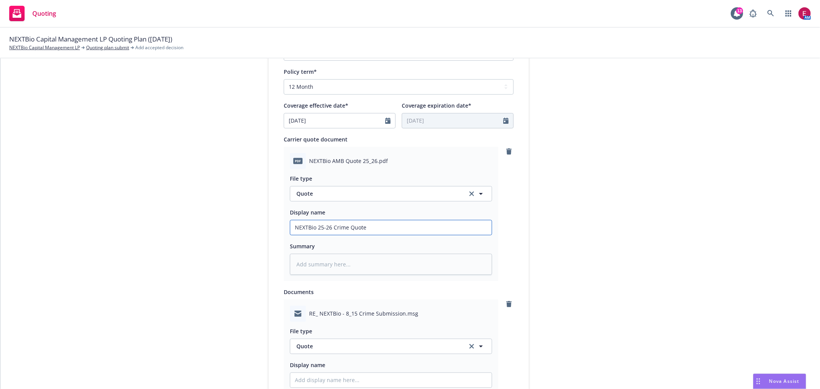
type input "NEXTBio 25-26 Crime Quote"
type textarea "x"
type input "NEXTBio 25-26 Crime Quote C"
type textarea "x"
type input "NEXTBio 25-26 Crime Quote Ch"
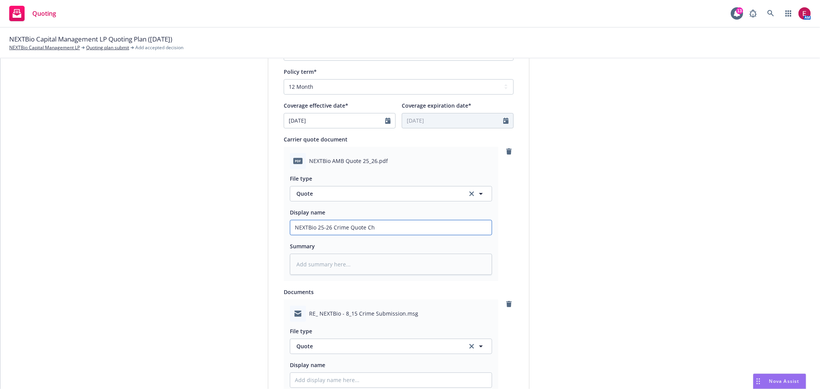
type textarea "x"
type input "NEXTBio 25-26 Crime Quote Chu"
type textarea "x"
type input "NEXTBio 25-26 Crime Quote Chub"
type textarea "x"
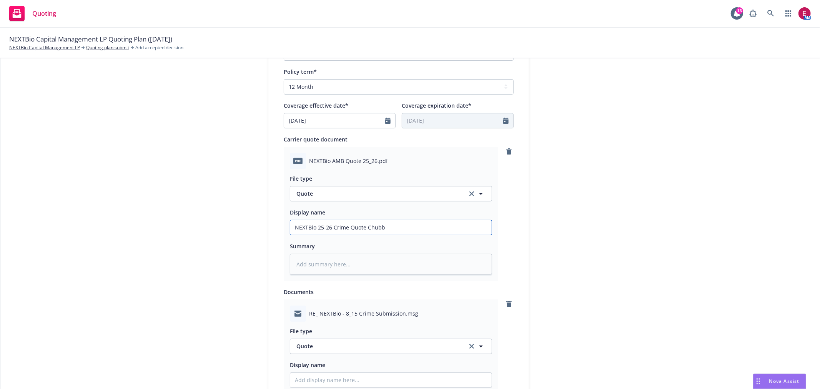
drag, startPoint x: 393, startPoint y: 226, endPoint x: 136, endPoint y: 236, distance: 257.5
click at [132, 234] on div "1 Quote initiation 2 Coverage selection 3 Billing info Quote initiation Display…" at bounding box center [411, 173] width 802 height 767
type input "NEXTBio 25-26 Crime Quote Chubb"
click at [306, 235] on input "Display name" at bounding box center [391, 227] width 202 height 15
paste input "NEXTBio 25-26 Crime Quote Chubb"
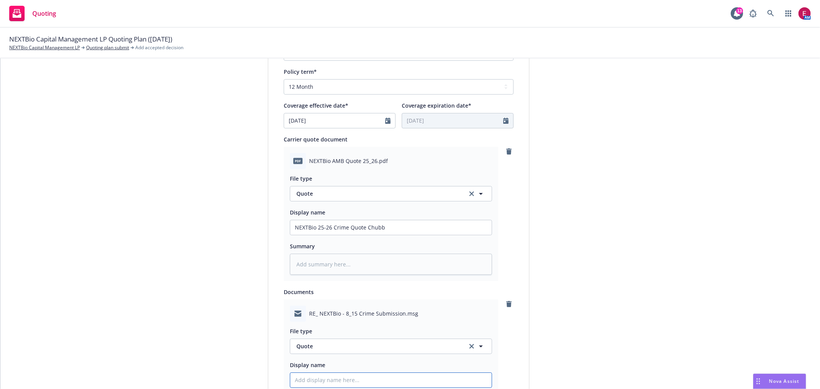
type textarea "x"
type input "NEXTBio 25-26 Crime Quote Chubb"
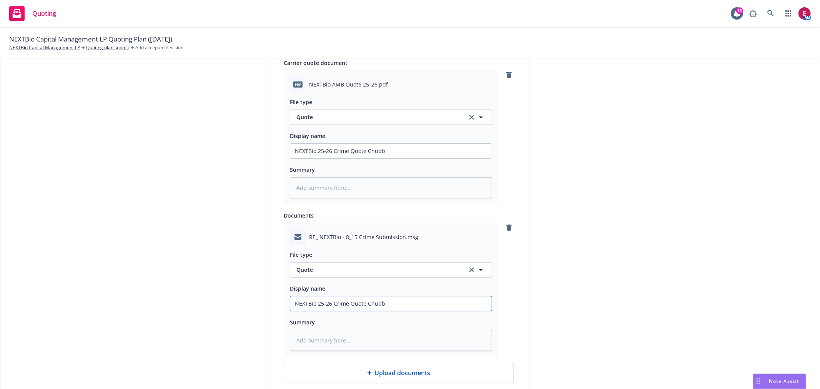
scroll to position [385, 0]
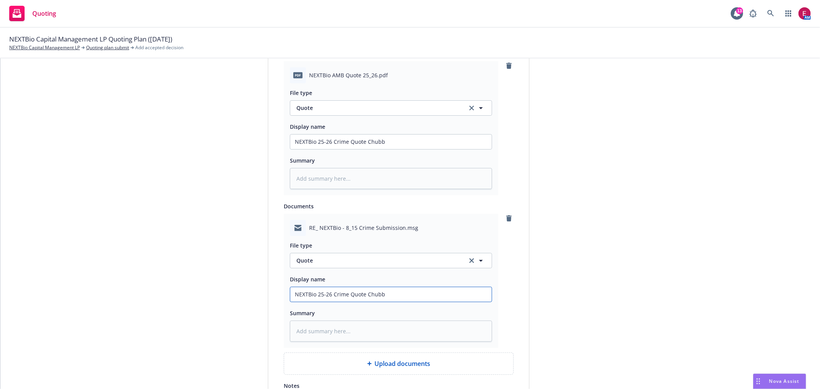
click at [363, 149] on input "NEXTBio 25-26 Crime Quote Chubb" at bounding box center [391, 142] width 202 height 15
type textarea "x"
type input "NEXTBio 25-26 Crime Quote EChubb"
type textarea "x"
type input "NEXTBio 25-26 Crime Quote EMChubb"
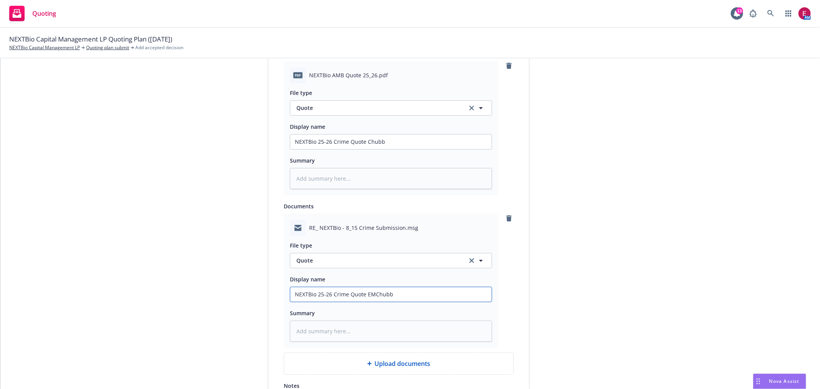
type textarea "x"
type input "NEXTBio 25-26 Crime Quote EM Chubb"
click at [388, 261] on span "Quote" at bounding box center [378, 261] width 162 height 8
type input "ema"
click at [400, 286] on div "Email" at bounding box center [391, 282] width 192 height 11
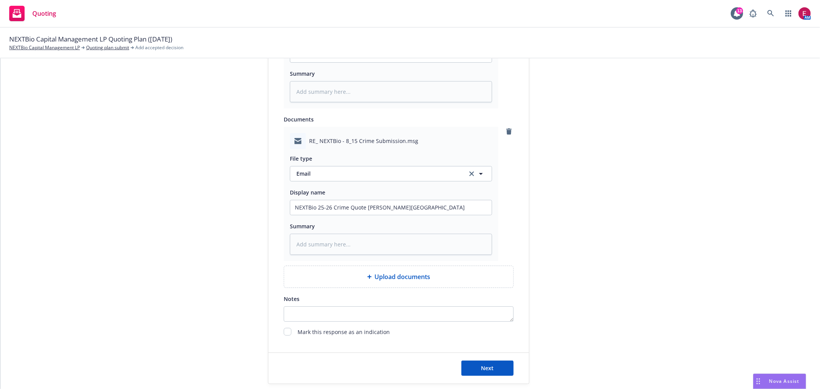
scroll to position [518, 0]
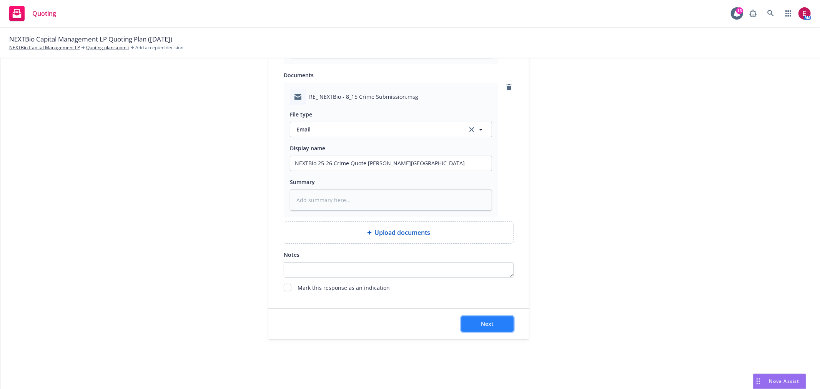
click at [501, 320] on button "Next" at bounding box center [488, 324] width 52 height 15
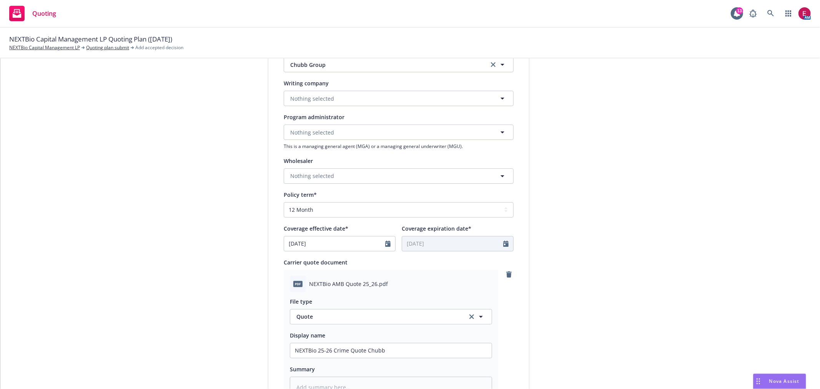
scroll to position [5, 0]
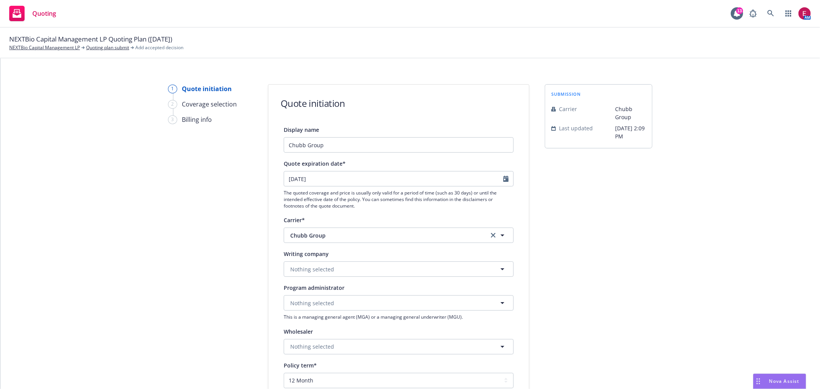
type textarea "x"
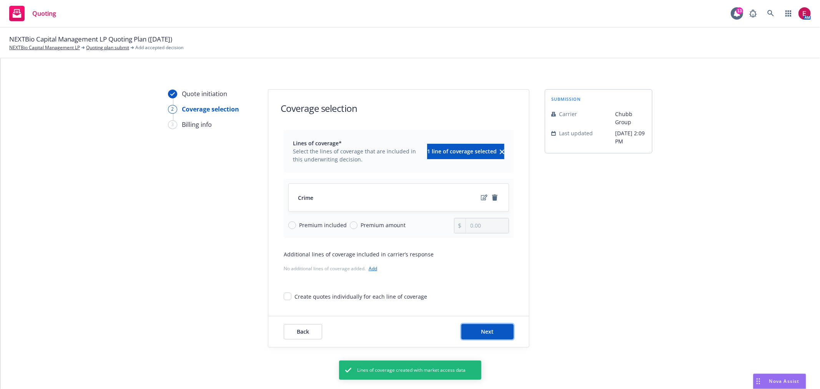
drag, startPoint x: 490, startPoint y: 330, endPoint x: 560, endPoint y: 309, distance: 73.5
click at [490, 330] on span "Next" at bounding box center [488, 331] width 13 height 7
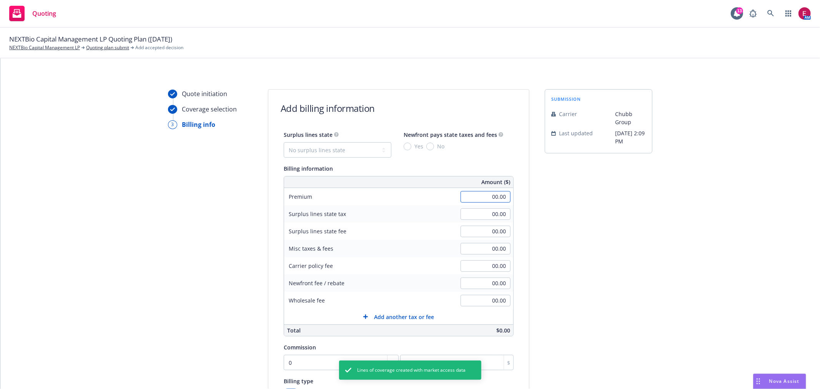
click at [482, 198] on input "00.00" at bounding box center [486, 197] width 50 height 12
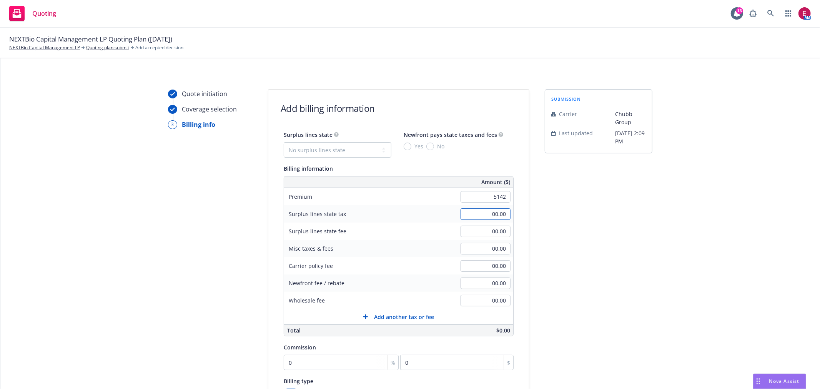
type input "5,142.00"
click at [329, 358] on input "0" at bounding box center [341, 362] width 115 height 15
type input "1"
type input "51.42"
type input "17"
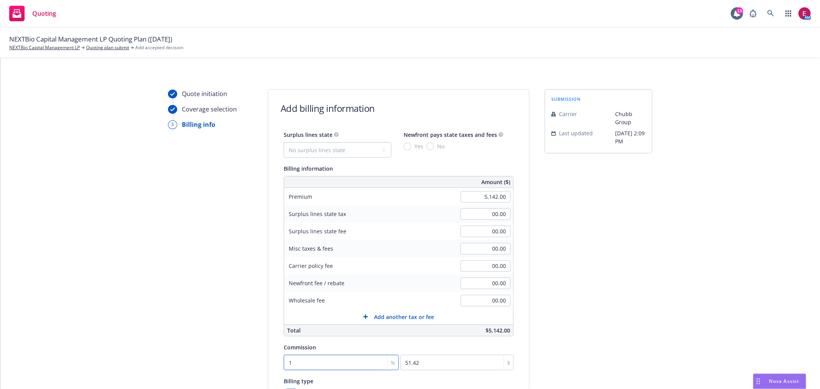
type input "874.14"
type input "17.5"
type input "899.85"
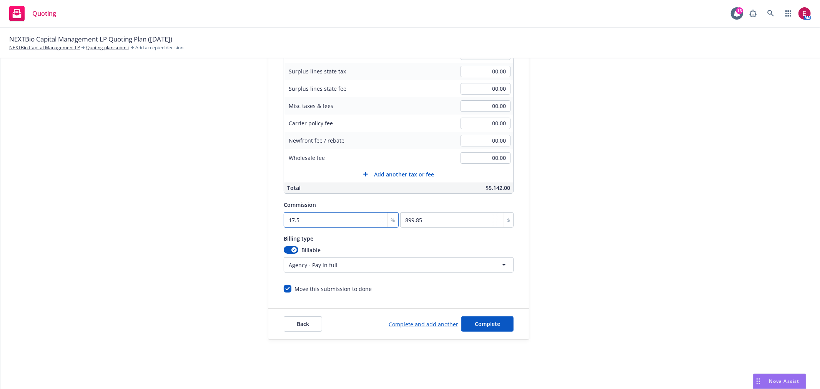
type input "17.5"
click at [499, 328] on button "Complete" at bounding box center [488, 324] width 52 height 15
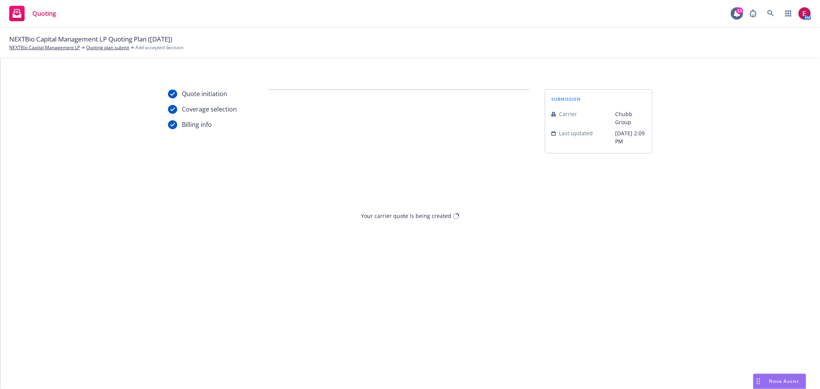
scroll to position [0, 0]
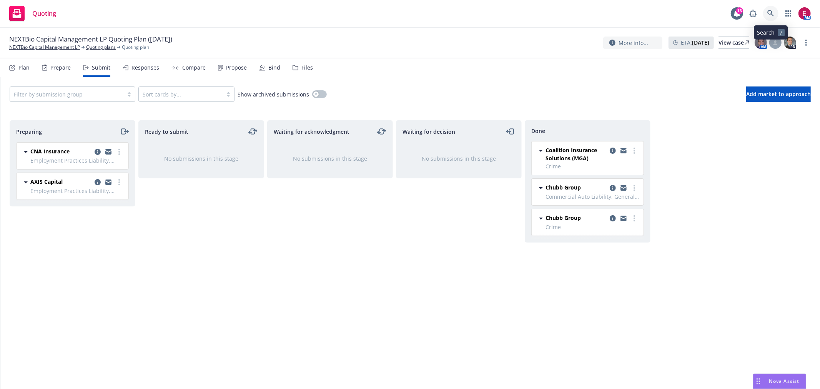
click at [772, 12] on icon at bounding box center [771, 13] width 7 height 7
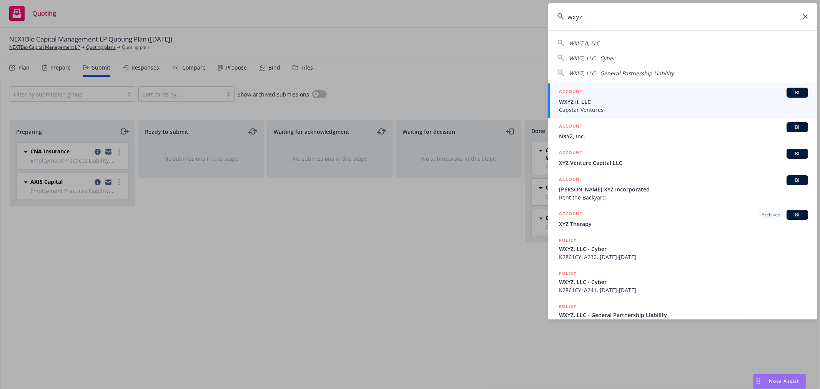
type input "wxyz"
click at [658, 103] on span "WXYZ II, LLC" at bounding box center [683, 102] width 249 height 8
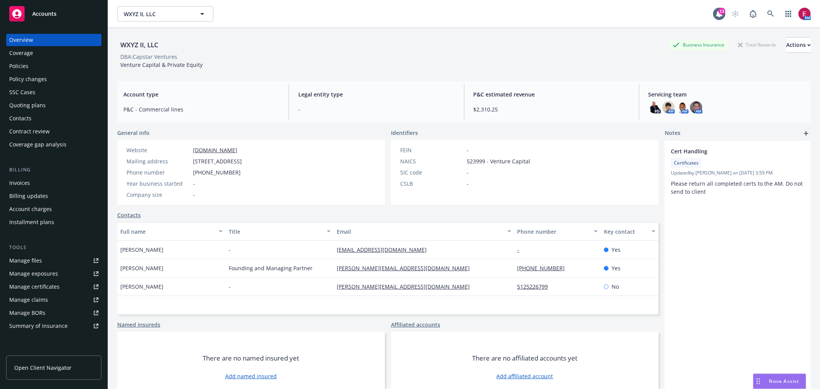
click at [56, 107] on div "Quoting plans" at bounding box center [53, 105] width 89 height 12
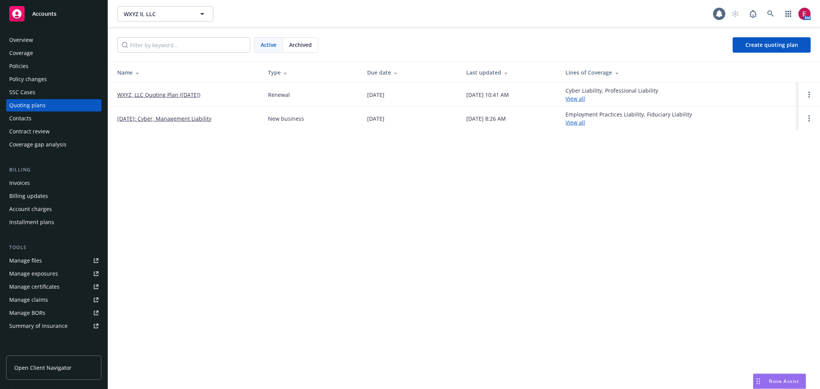
click at [167, 91] on link "WXYZ, LLC Quoting Plan ([DATE])" at bounding box center [158, 95] width 83 height 8
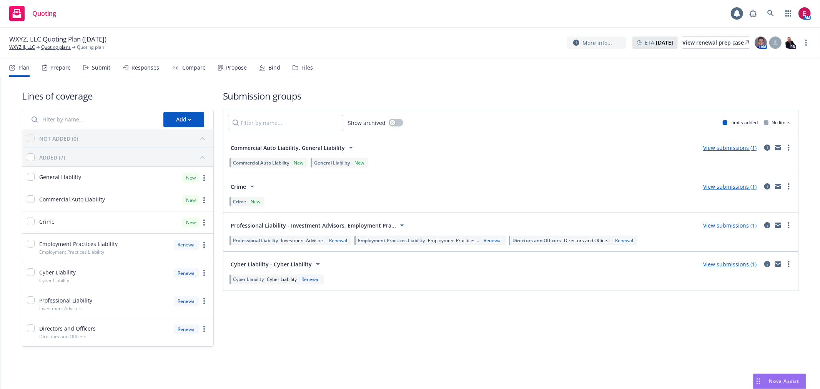
click at [276, 63] on div "Bind" at bounding box center [269, 67] width 21 height 18
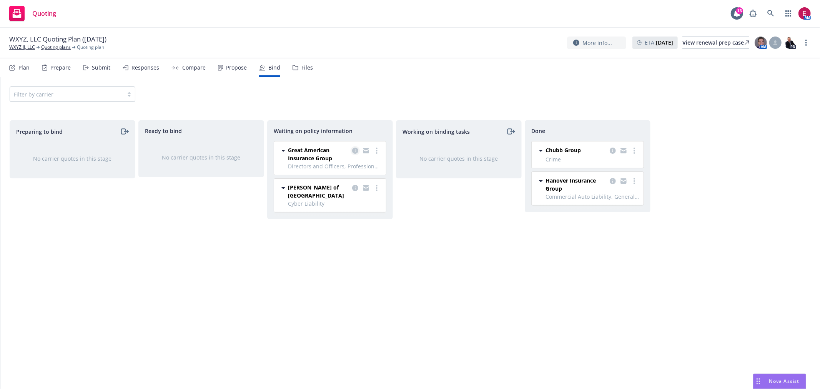
click at [355, 148] on icon "copy logging email" at bounding box center [355, 151] width 6 height 6
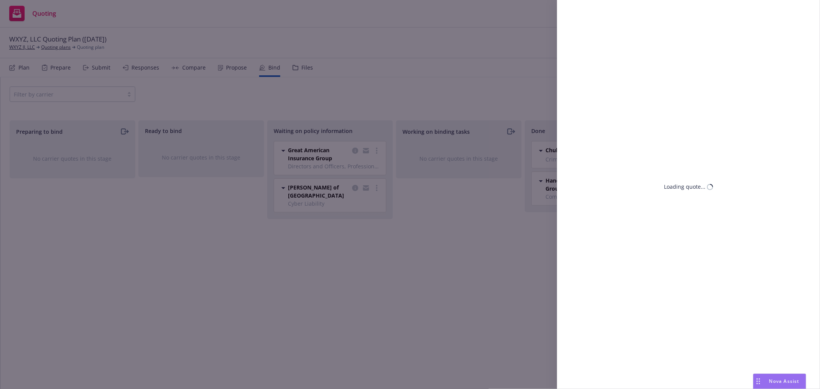
select select "TX"
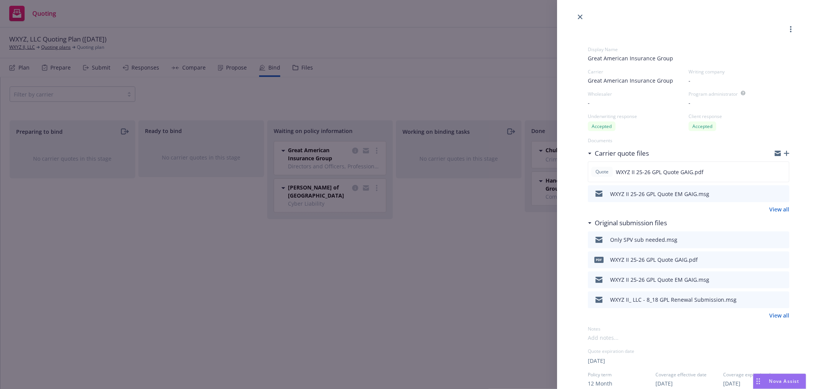
click at [426, 246] on div "Display Name Great American Insurance Group Carrier Great American Insurance Gr…" at bounding box center [410, 194] width 820 height 389
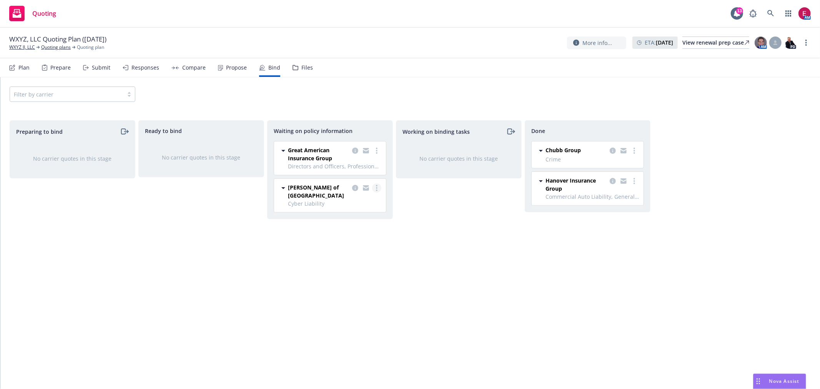
click at [378, 189] on link "more" at bounding box center [376, 187] width 9 height 9
click at [360, 207] on span "Create policies" at bounding box center [340, 203] width 57 height 7
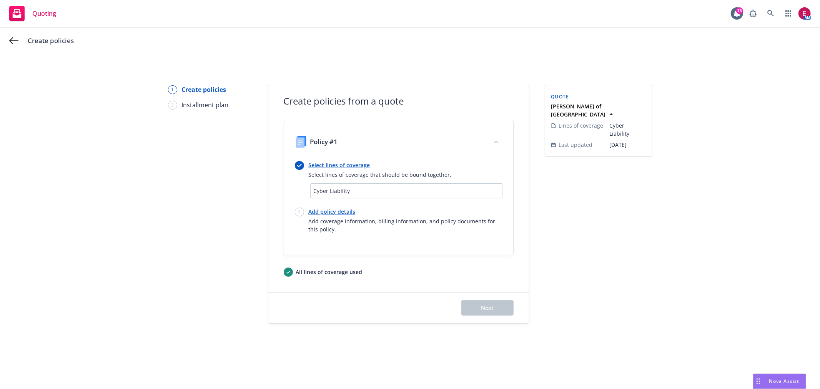
click at [319, 210] on link "Add policy details" at bounding box center [406, 212] width 194 height 8
select select "12"
select select "TX"
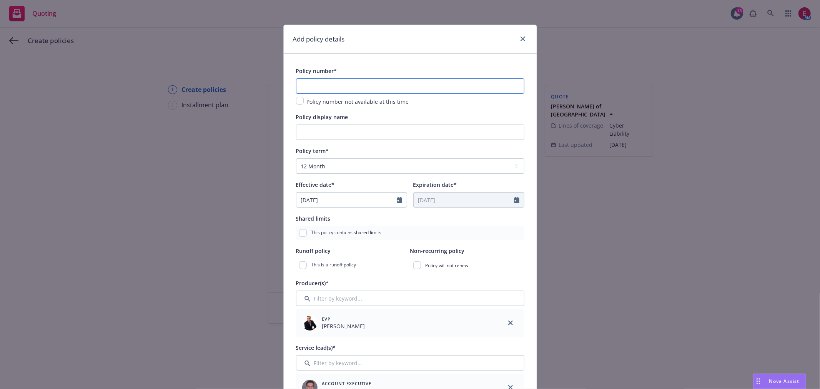
click at [409, 94] on input "text" at bounding box center [410, 85] width 228 height 15
paste input "K2861CYLA252"
type input "K2861CYLA252"
click at [386, 132] on input "Policy display name" at bounding box center [410, 132] width 228 height 15
click at [403, 138] on input "$1M XS" at bounding box center [410, 132] width 228 height 15
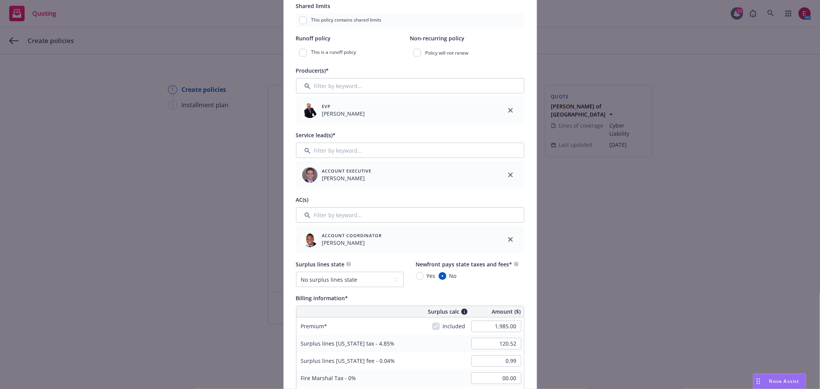
scroll to position [213, 0]
type input "$1M XS $5K"
click at [339, 144] on input "Filter by keyword..." at bounding box center [410, 149] width 228 height 15
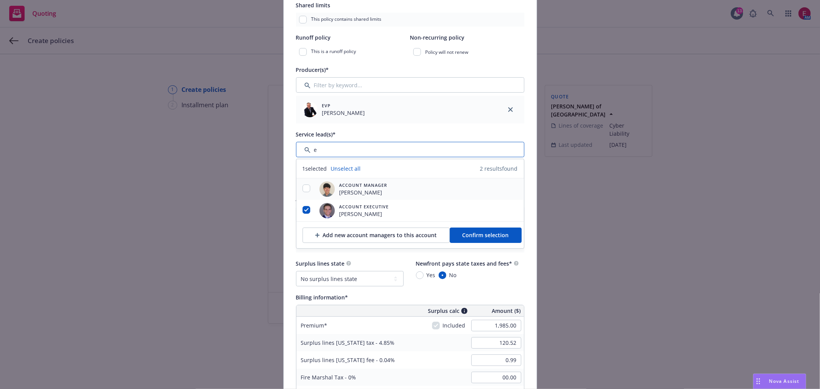
type input "e"
click at [300, 185] on div at bounding box center [307, 189] width 20 height 9
click at [303, 188] on input "checkbox" at bounding box center [307, 189] width 8 height 8
checkbox input "true"
click at [486, 240] on button "Confirm selection" at bounding box center [486, 235] width 72 height 15
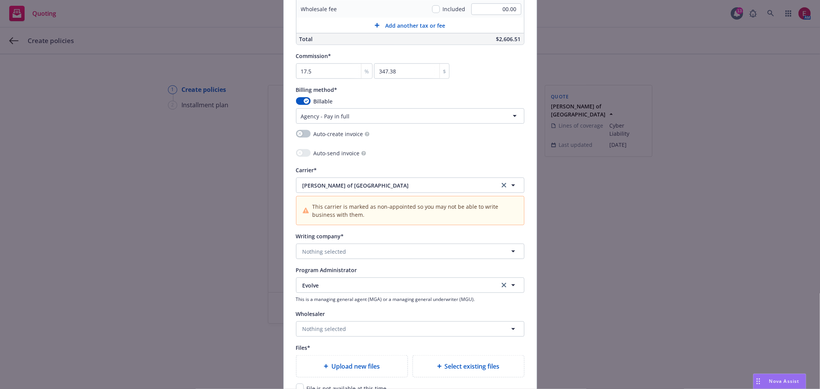
scroll to position [726, 0]
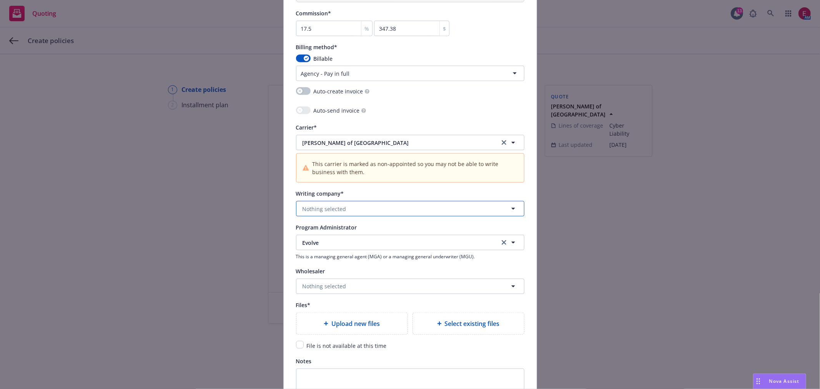
click at [364, 215] on button "Nothing selected" at bounding box center [410, 208] width 228 height 15
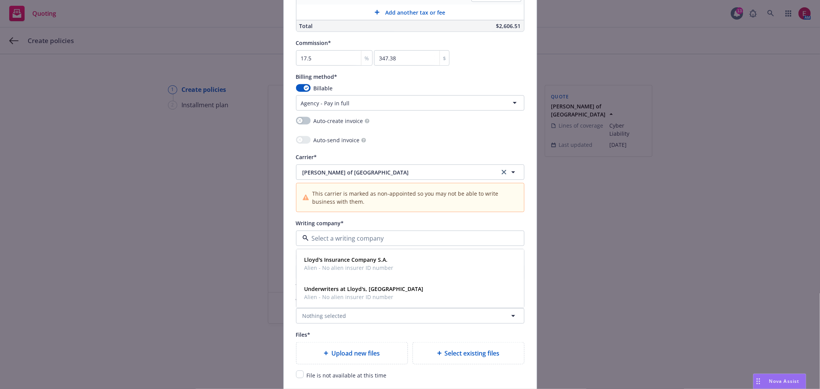
scroll to position [684, 0]
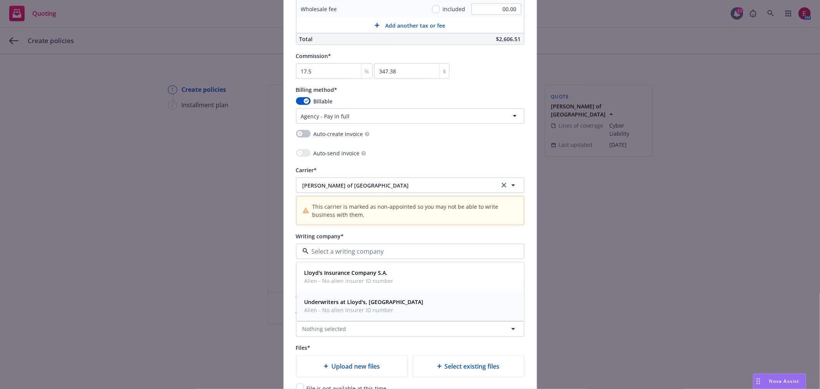
drag, startPoint x: 411, startPoint y: 307, endPoint x: 429, endPoint y: 303, distance: 18.9
click at [411, 307] on div "Underwriters at Lloyd's, London Alien - No alien insurer ID number" at bounding box center [411, 306] width 218 height 19
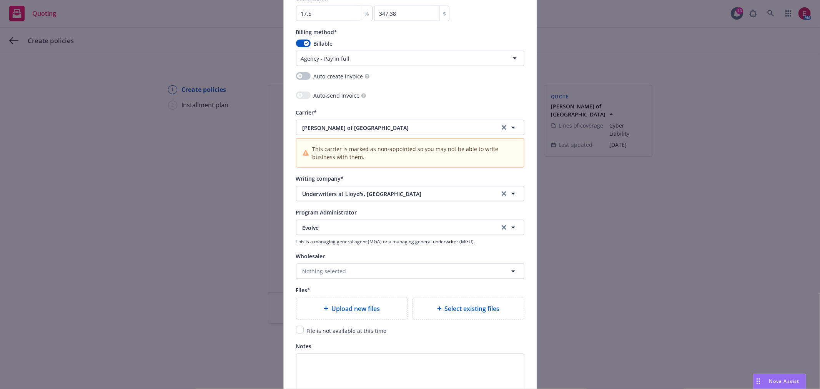
scroll to position [812, 0]
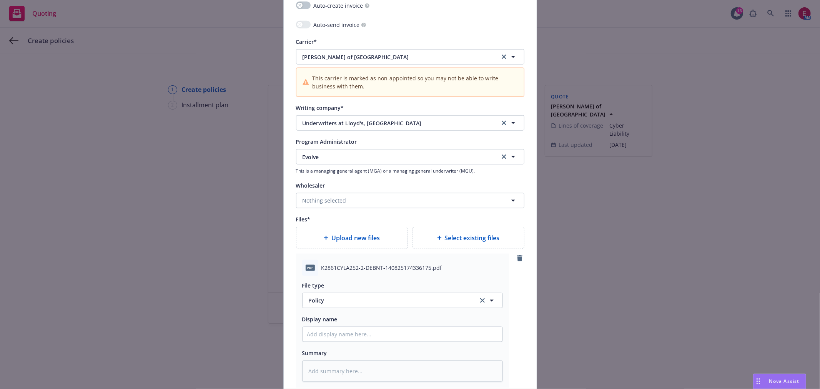
type textarea "x"
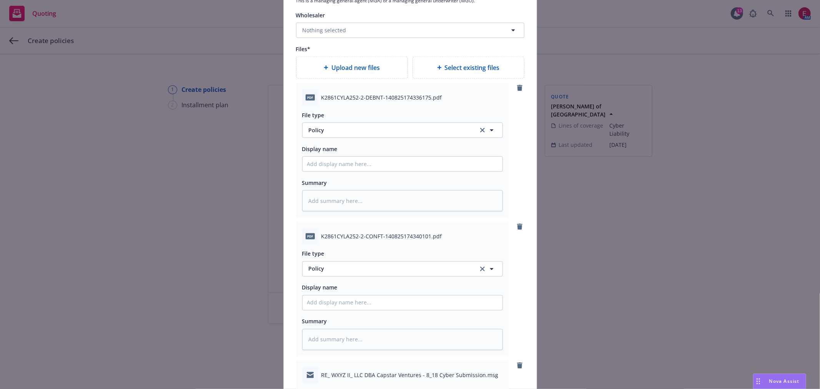
scroll to position [983, 0]
click at [332, 133] on span "Policy" at bounding box center [389, 130] width 161 height 8
type input "b"
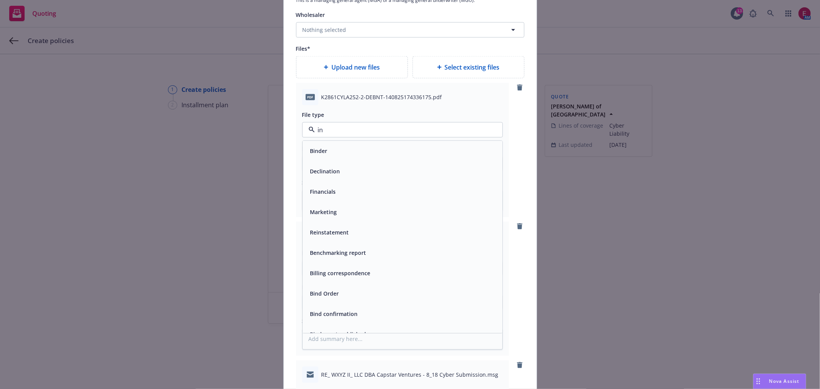
type input "inv"
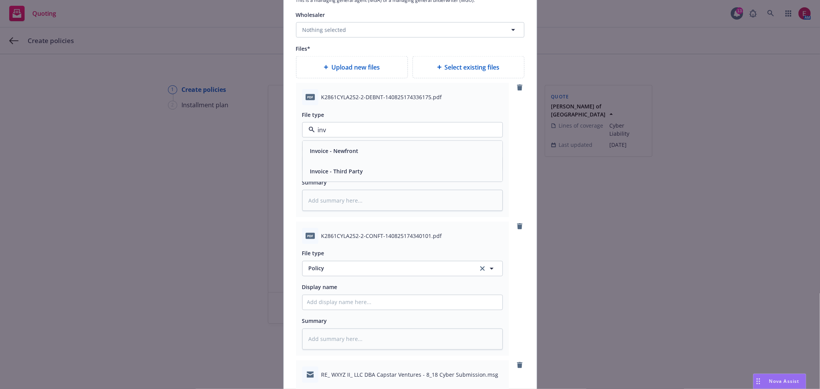
click at [364, 167] on div "Invoice - Third Party" at bounding box center [403, 171] width 200 height 20
type textarea "x"
click at [366, 273] on span "Policy" at bounding box center [389, 269] width 161 height 8
type input "bin"
click at [366, 187] on div "Binder" at bounding box center [402, 186] width 191 height 11
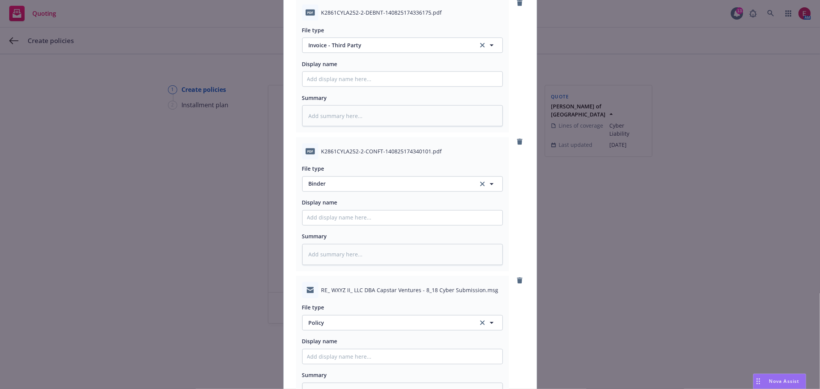
scroll to position [1239, 0]
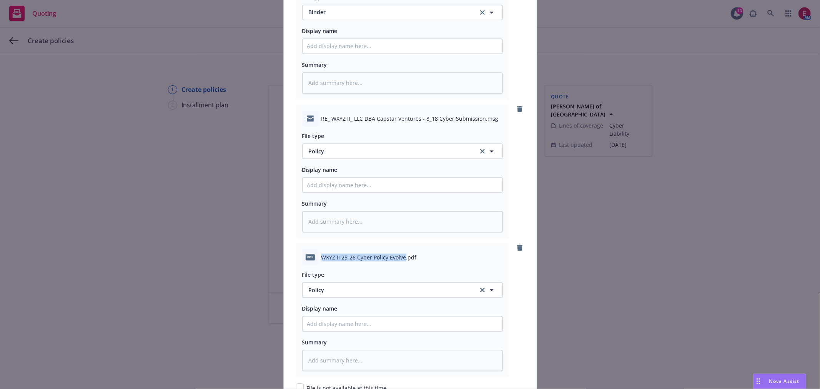
drag, startPoint x: 401, startPoint y: 259, endPoint x: 311, endPoint y: 258, distance: 90.4
click at [311, 258] on div "pdf WXYZ II 25-26 Cyber Policy Evolve.pdf" at bounding box center [402, 257] width 201 height 16
copy div "WXYZ II 25-26 Cyber Policy Evolve"
paste input "WXYZ II 25-26 Cyber Policy Evolve"
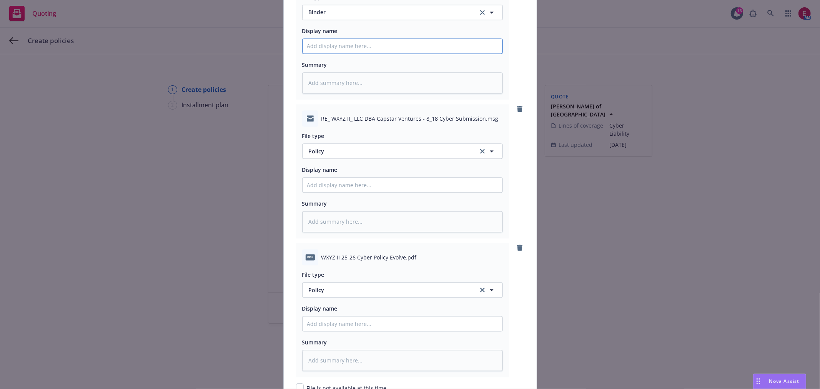
type textarea "x"
type input "WXYZ II 25-26 Cyber VB Evolve"
type textarea "x"
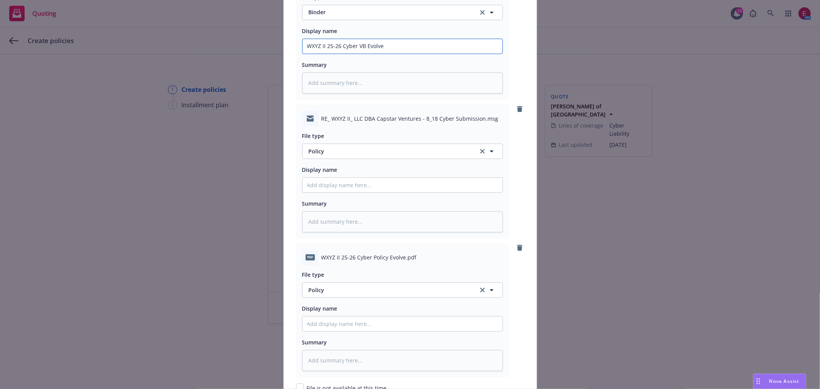
type input "WXYZ II 25-26 Cyber V Evolve"
type textarea "x"
type input "WXYZ II 25-26 Cyber Evolve"
type textarea "x"
type input "WXYZ II 25-26 Cyber B Evolve"
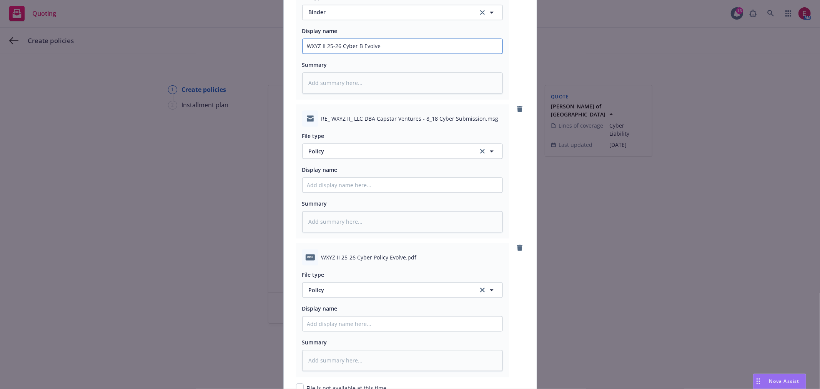
type textarea "x"
type input "WXYZ II 25-26 Cyber Bi Evolve"
type textarea "x"
type input "WXYZ II 25-26 Cyber Bin Evolve"
type textarea "x"
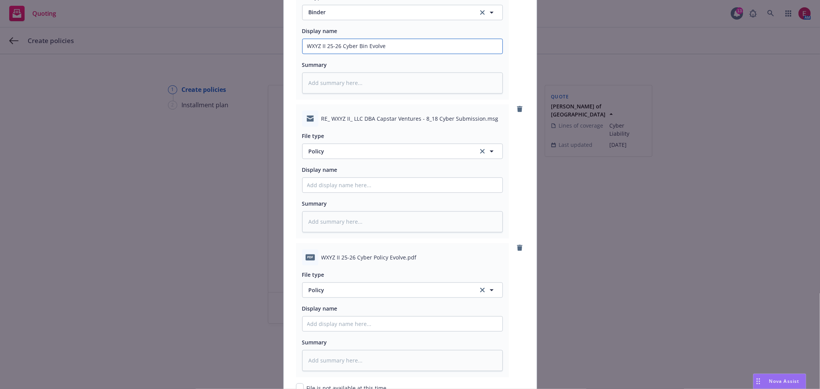
type input "WXYZ II 25-26 Cyber Bind Evolve"
type textarea "x"
type input "WXYZ II 25-26 Cyber Binde Evolve"
type textarea "x"
type input "WXYZ II 25-26 Cyber Binder Evolve"
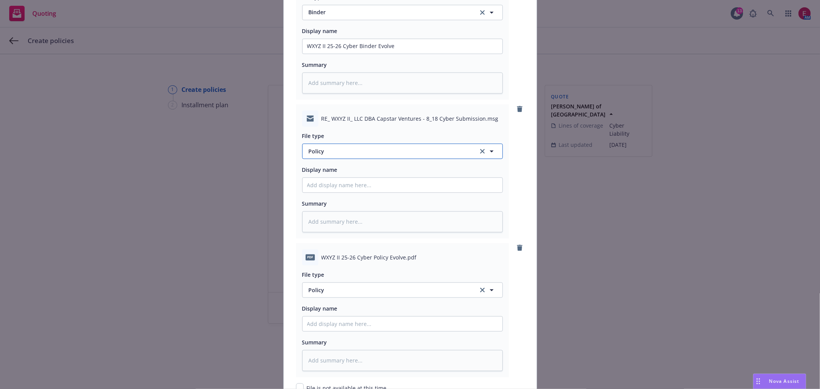
click at [358, 154] on span "Policy" at bounding box center [389, 151] width 161 height 8
type input "ema"
drag, startPoint x: 360, startPoint y: 166, endPoint x: 360, endPoint y: 170, distance: 3.9
click at [360, 167] on div "Email" at bounding box center [403, 172] width 200 height 20
click at [359, 183] on div "File type Email Email Display name Summary" at bounding box center [402, 180] width 201 height 106
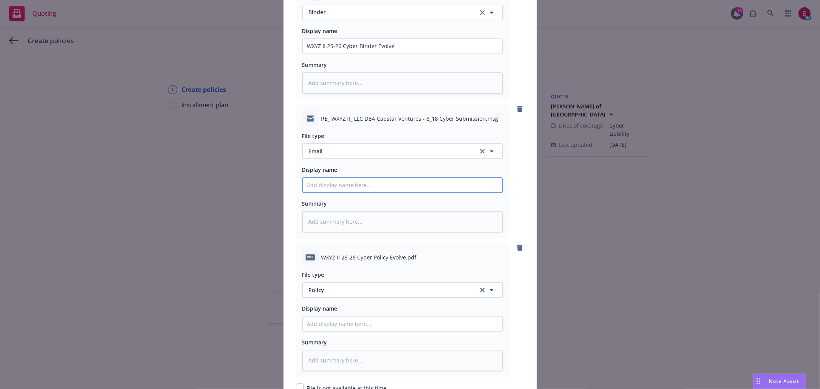
paste input "WXYZ II 25-26 Cyber Policy Evolve"
type textarea "x"
type input "WXYZ II 25-26 Cyber Policy Evolve"
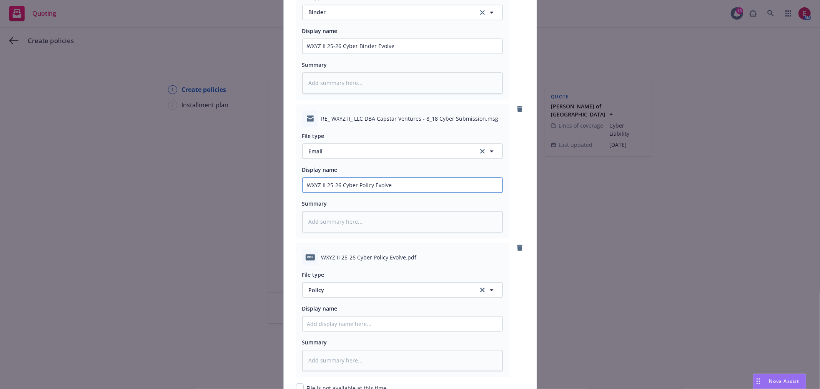
type textarea "x"
type input "WXYZ II 25-26 Cyber Policy Evolve"
type textarea "x"
type input "WXYZ II 25-26 Cyber Policy E Evolve"
type textarea "x"
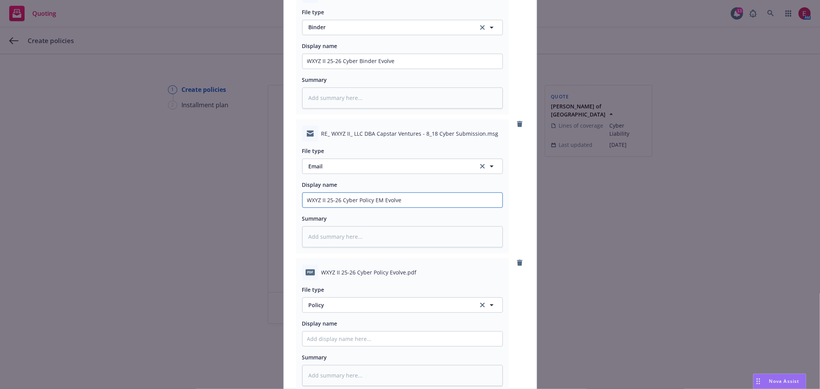
scroll to position [1395, 0]
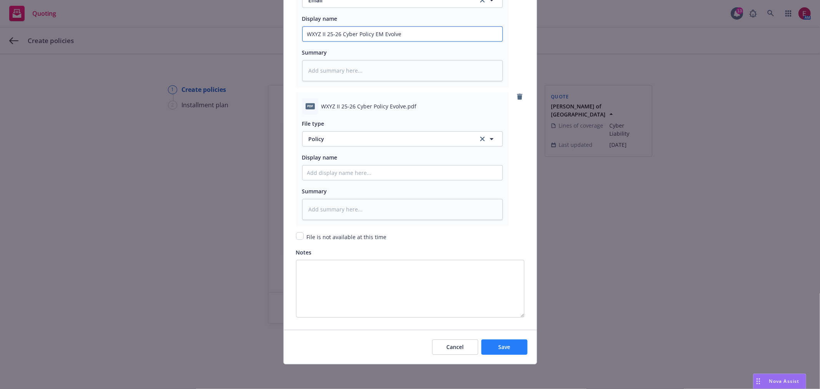
type input "WXYZ II 25-26 Cyber Policy EM Evolve"
click at [502, 341] on button "Save" at bounding box center [505, 347] width 46 height 15
type textarea "x"
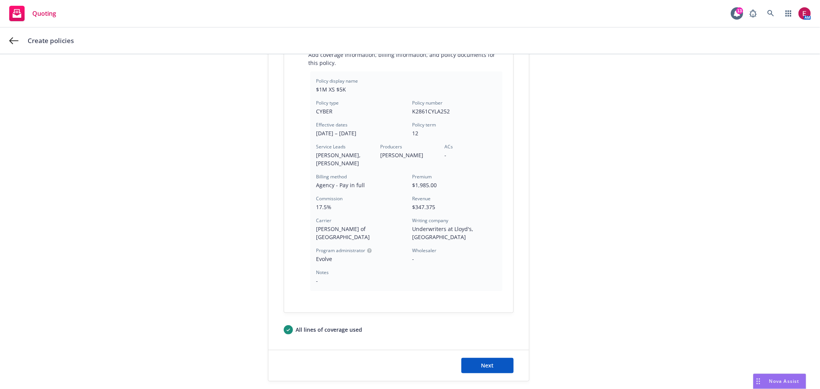
scroll to position [200, 0]
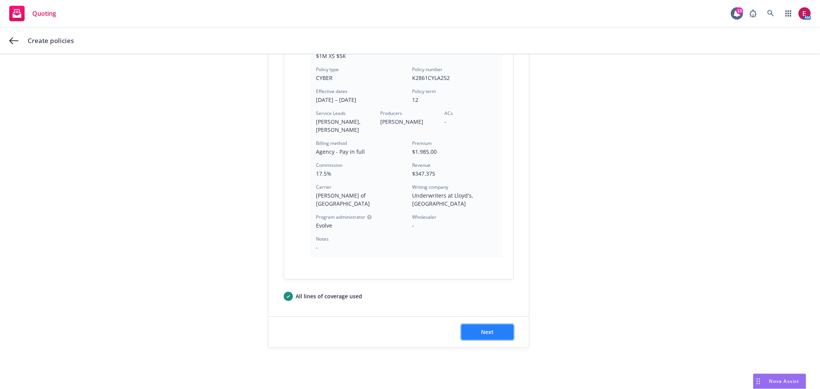
click at [489, 329] on span "Next" at bounding box center [487, 332] width 13 height 7
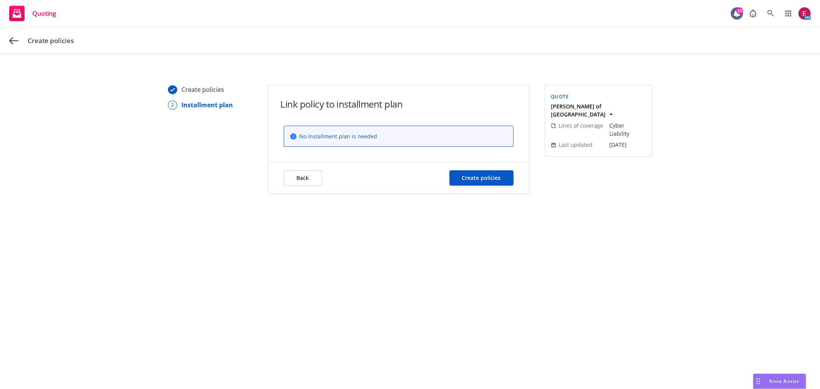
scroll to position [0, 0]
click at [494, 163] on div "Back Create policies" at bounding box center [398, 178] width 261 height 31
click at [494, 174] on span "Create policies" at bounding box center [481, 177] width 39 height 7
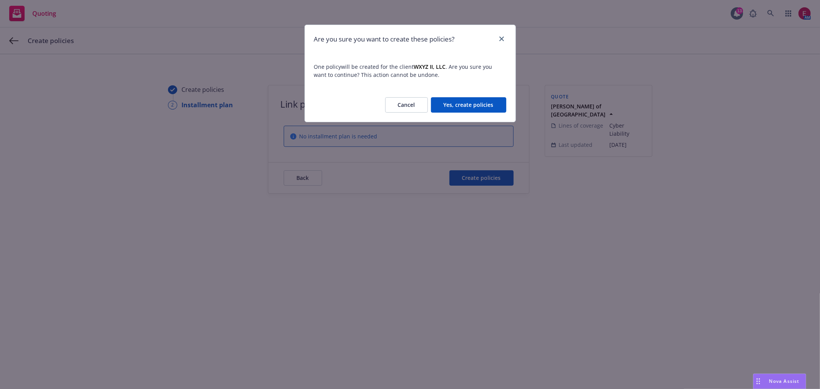
click at [473, 100] on button "Yes, create policies" at bounding box center [468, 104] width 75 height 15
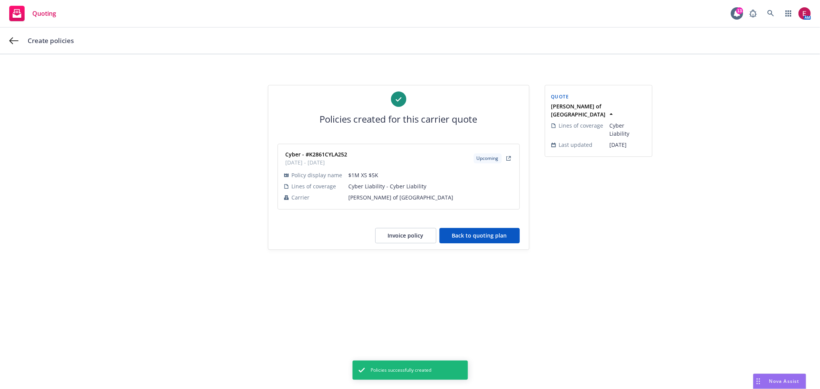
click at [495, 227] on div "Policies created for this carrier quote Cyber - #K2861CYLA252 08/18/2025 - 08/1…" at bounding box center [398, 167] width 261 height 164
click at [494, 233] on button "Back to quoting plan" at bounding box center [480, 235] width 80 height 15
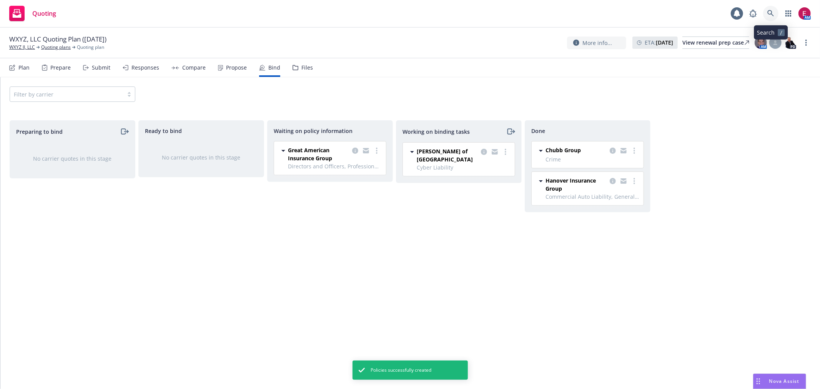
click at [772, 6] on link at bounding box center [771, 13] width 15 height 15
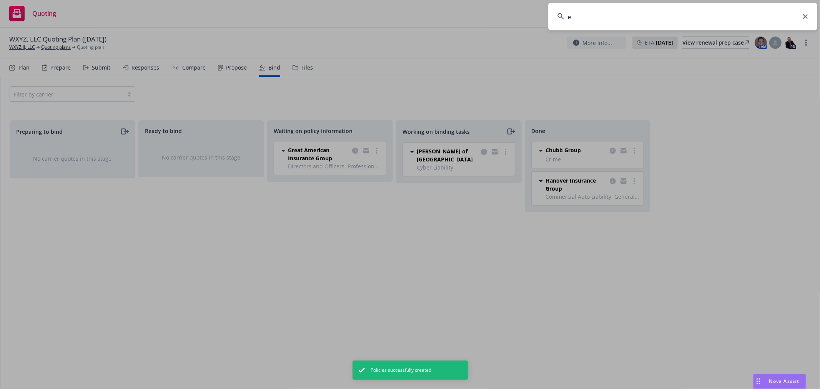
type input "e"
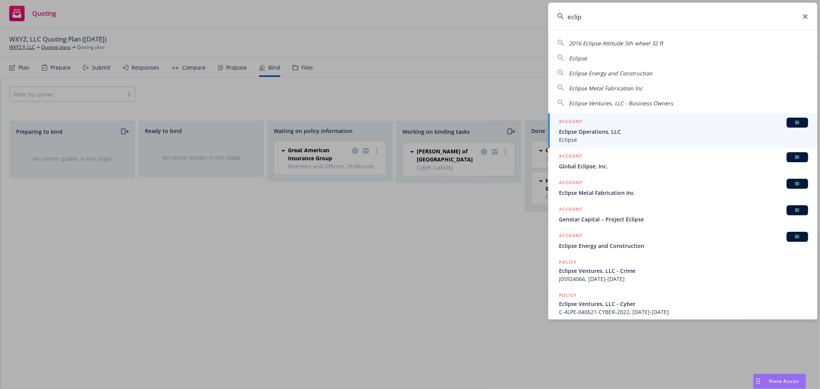
type input "eclip"
click at [616, 135] on span "Eclipse Operations, LLC" at bounding box center [683, 132] width 249 height 8
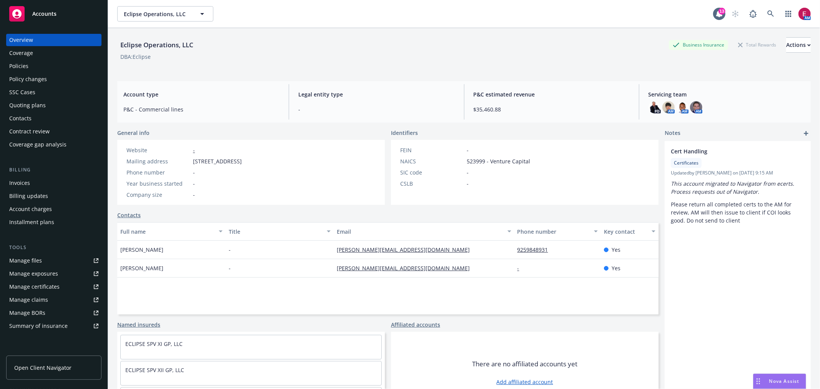
click at [45, 262] on link "Manage files" at bounding box center [53, 261] width 95 height 12
click at [768, 11] on icon at bounding box center [771, 13] width 7 height 7
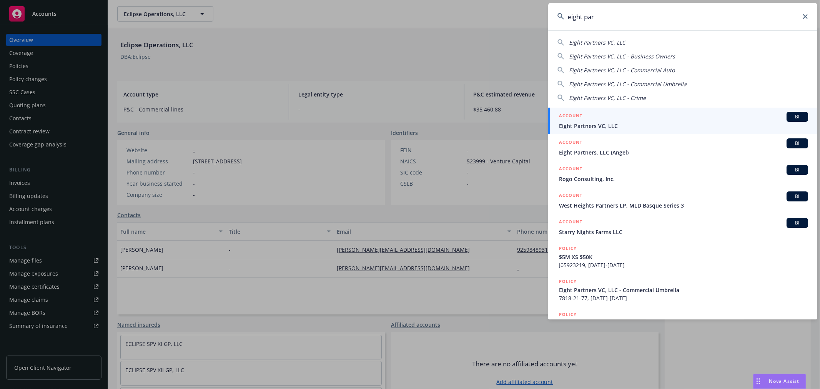
type input "eight par"
click at [599, 118] on div "ACCOUNT BI" at bounding box center [683, 117] width 249 height 10
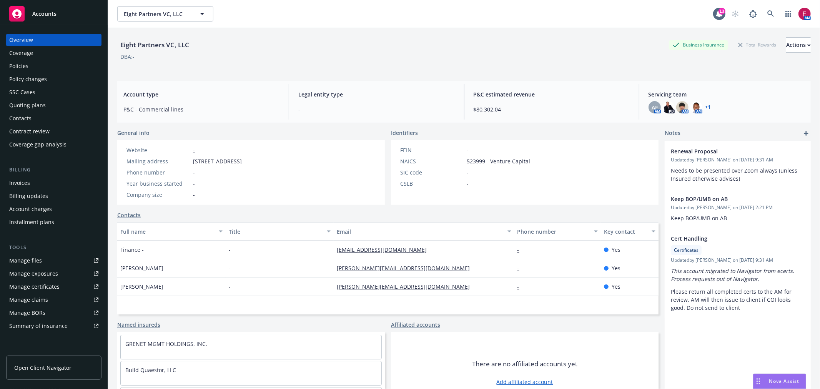
click at [399, 78] on div "Eight Partners VC, LLC Business Insurance Total Rewards Actions DBA: - Account …" at bounding box center [464, 218] width 694 height 380
click at [73, 68] on div "Policies" at bounding box center [53, 66] width 89 height 12
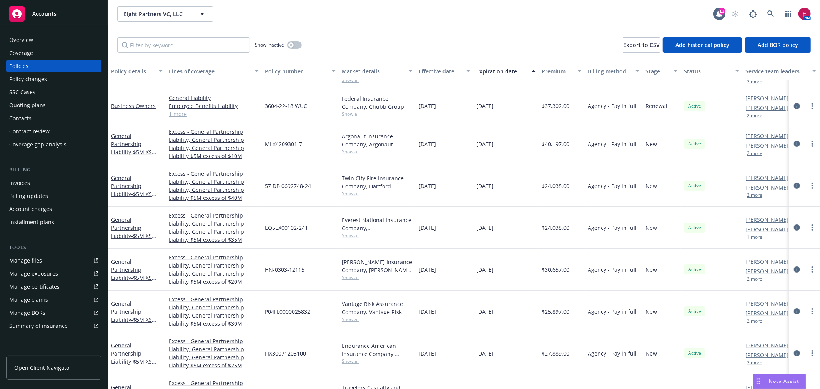
scroll to position [45, 0]
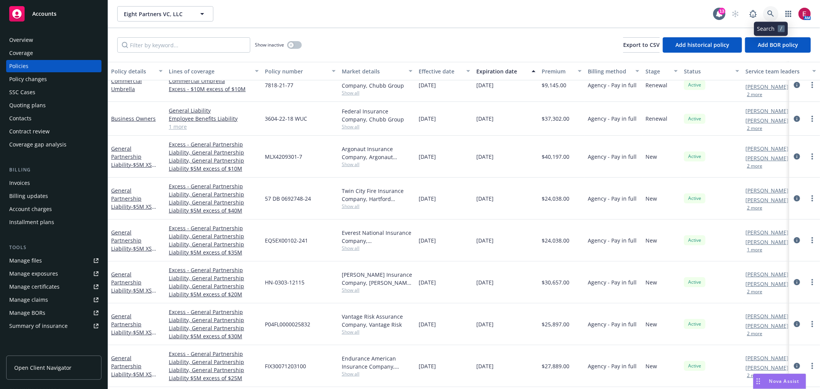
click at [774, 15] on icon at bounding box center [771, 13] width 7 height 7
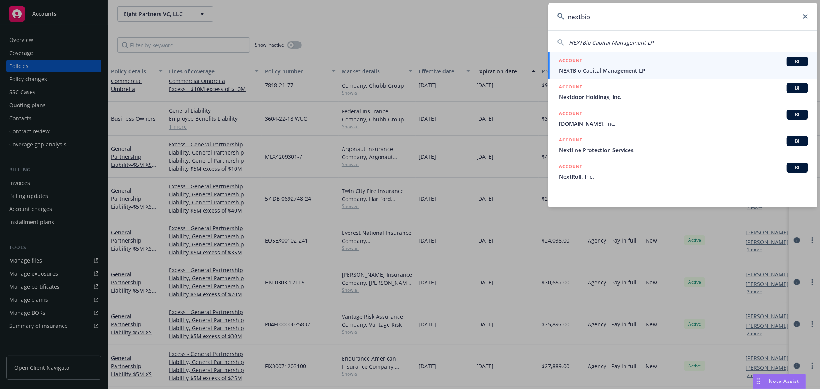
type input "nextbio"
click at [590, 73] on span "NEXTBio Capital Management LP" at bounding box center [683, 71] width 249 height 8
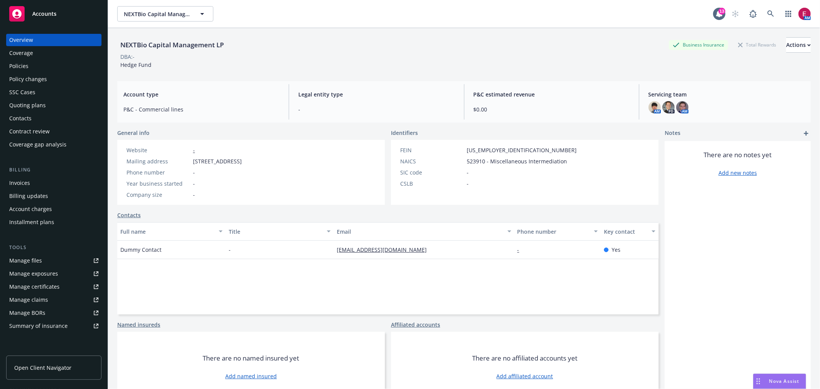
click at [49, 105] on div "Quoting plans" at bounding box center [53, 105] width 89 height 12
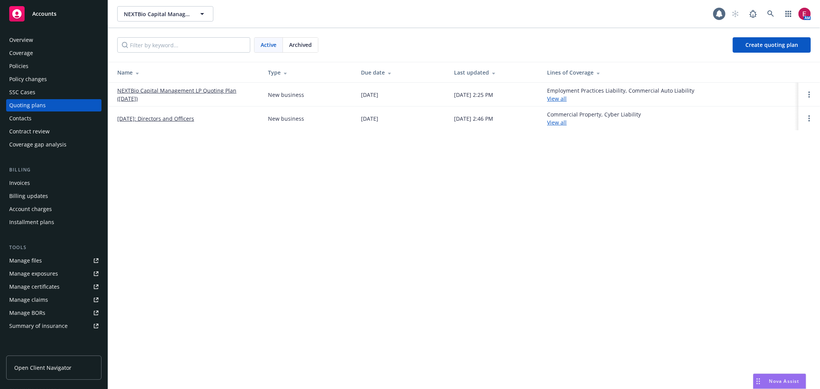
click at [172, 92] on link "NEXTBio Capital Management LP Quoting Plan (2025-08-05)" at bounding box center [186, 95] width 138 height 16
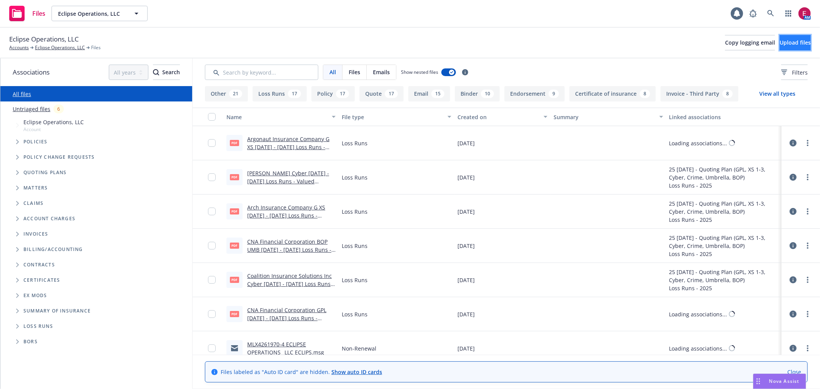
click at [782, 46] on span "Upload files" at bounding box center [795, 42] width 31 height 7
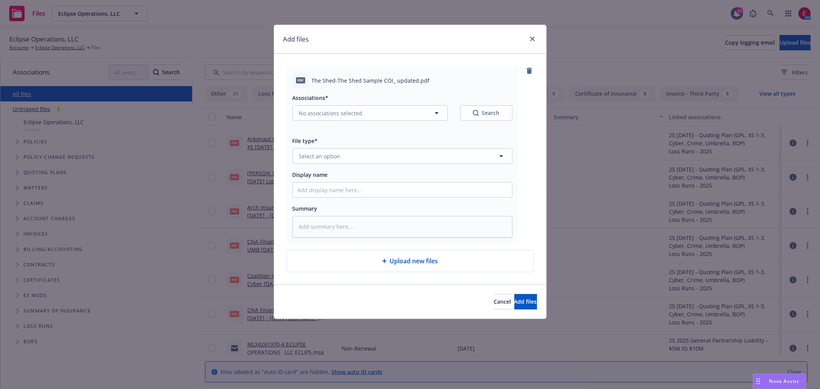
click at [352, 121] on div "Associations* No associations selected Search" at bounding box center [403, 111] width 220 height 37
click at [344, 117] on span "No associations selected" at bounding box center [330, 113] width 63 height 8
type textarea "x"
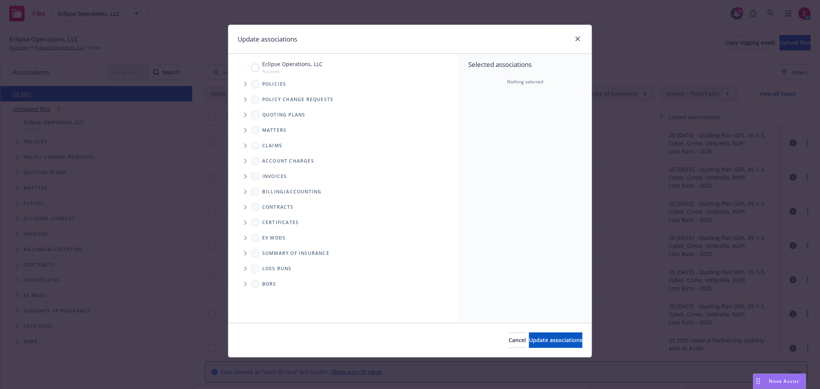
click at [256, 67] on input "Tree Example" at bounding box center [256, 68] width 8 height 8
checkbox input "true"
click at [558, 347] on button "Update associations" at bounding box center [555, 340] width 53 height 15
type textarea "x"
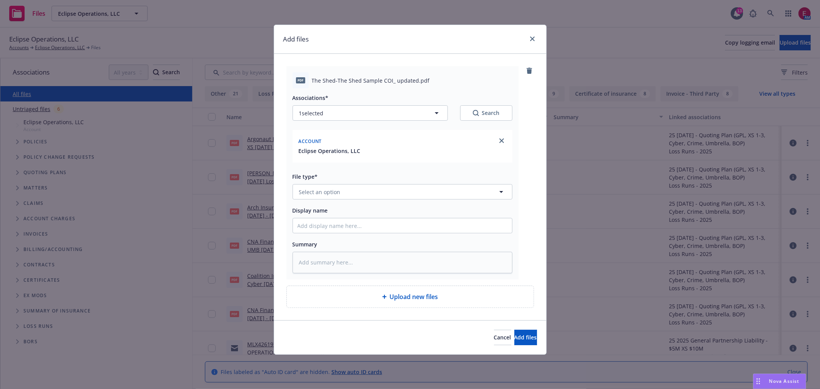
click at [349, 203] on div "Associations* 1 selected Search Account Eclipse Operations, LLC File type* Sele…" at bounding box center [403, 180] width 220 height 185
click at [349, 197] on button "Select an option" at bounding box center [403, 191] width 220 height 15
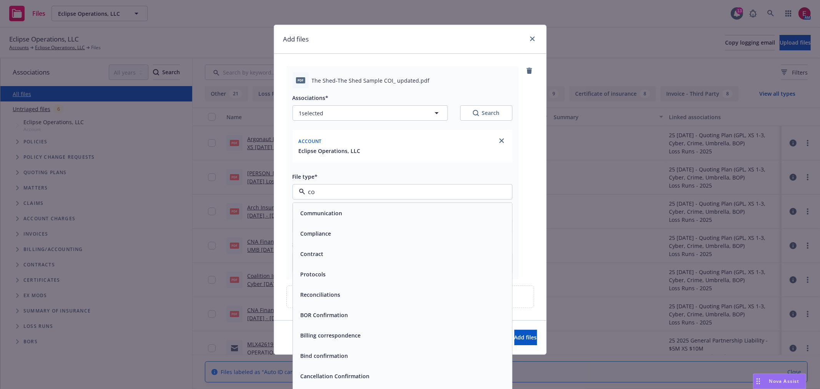
type input "c"
type input "coi"
type textarea "x"
type input "cer"
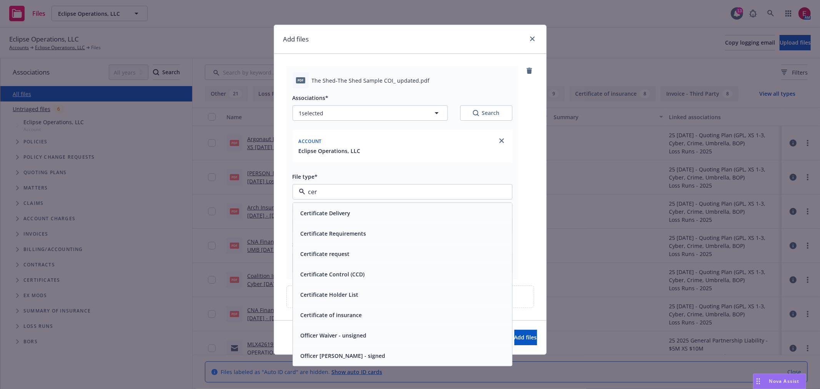
drag, startPoint x: 358, startPoint y: 231, endPoint x: 356, endPoint y: 238, distance: 6.9
click at [356, 238] on span "Certificate Requirements" at bounding box center [334, 234] width 66 height 8
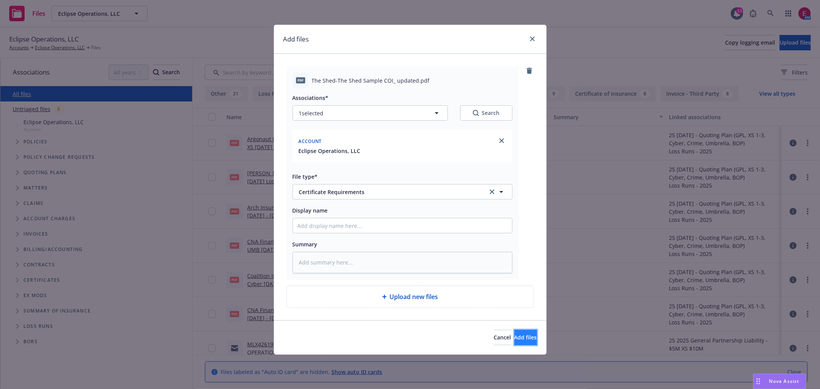
click at [515, 332] on button "Add files" at bounding box center [526, 337] width 23 height 15
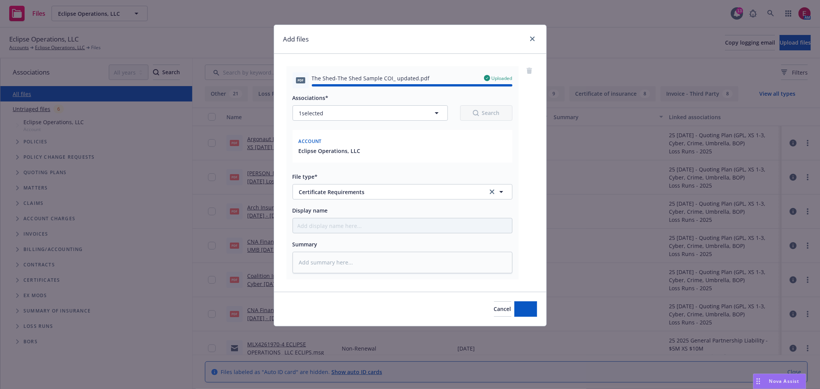
type textarea "x"
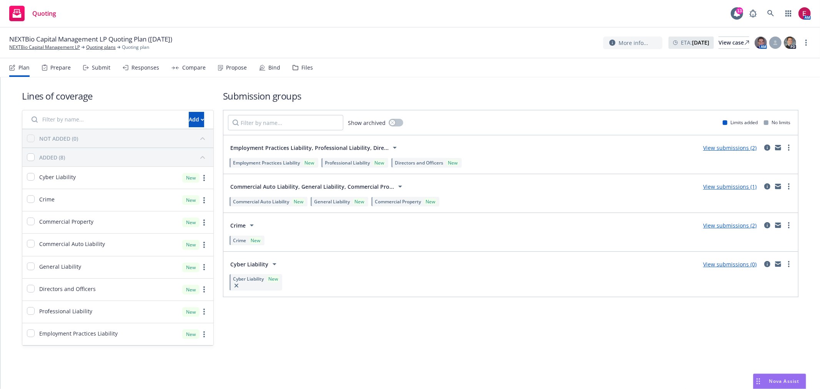
click at [88, 69] on icon at bounding box center [86, 67] width 6 height 5
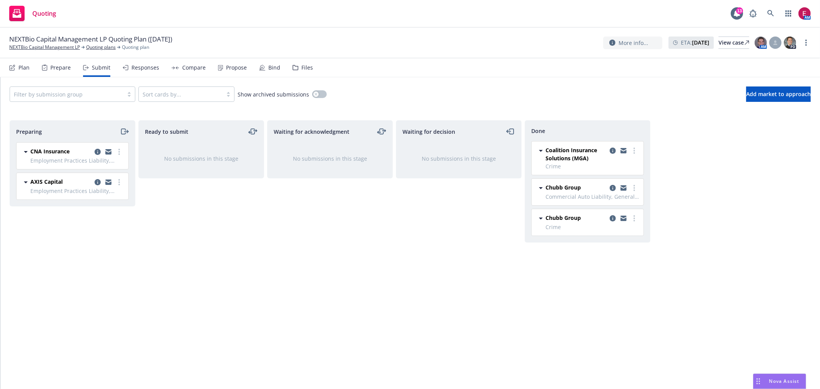
click at [123, 98] on div "Filter by submission group" at bounding box center [66, 94] width 113 height 12
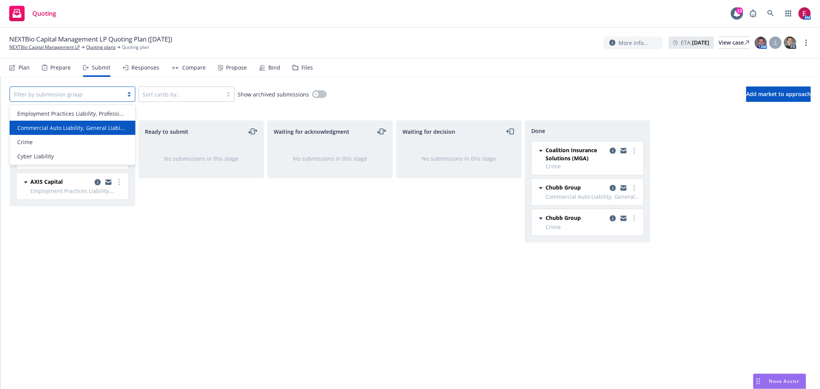
click at [86, 128] on span "Commercial Auto Liability, General Liabi..." at bounding box center [71, 128] width 108 height 8
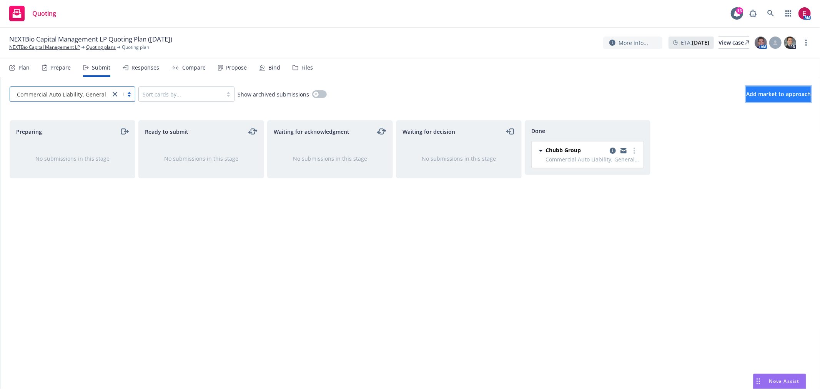
click at [762, 88] on button "Add market to approach" at bounding box center [779, 94] width 65 height 15
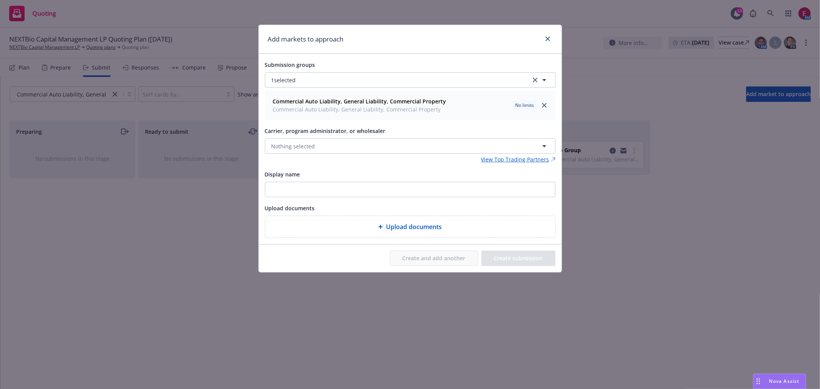
click at [321, 117] on div "Commercial Auto Liability, General Liability, Commercial Property Commercial Au…" at bounding box center [410, 105] width 290 height 28
click at [324, 148] on button "Nothing selected" at bounding box center [410, 145] width 291 height 15
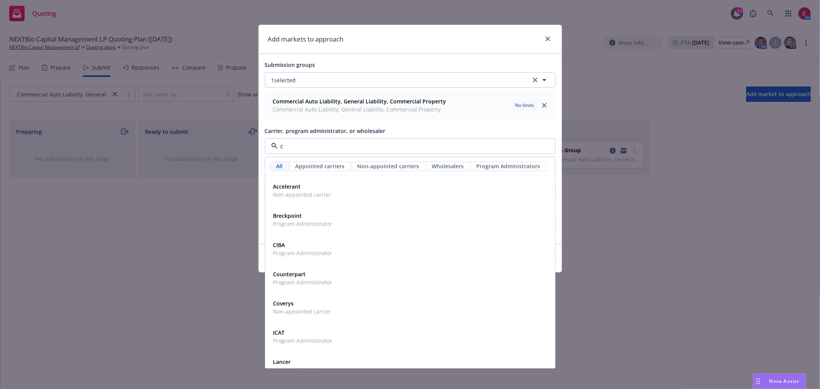
type input "cn"
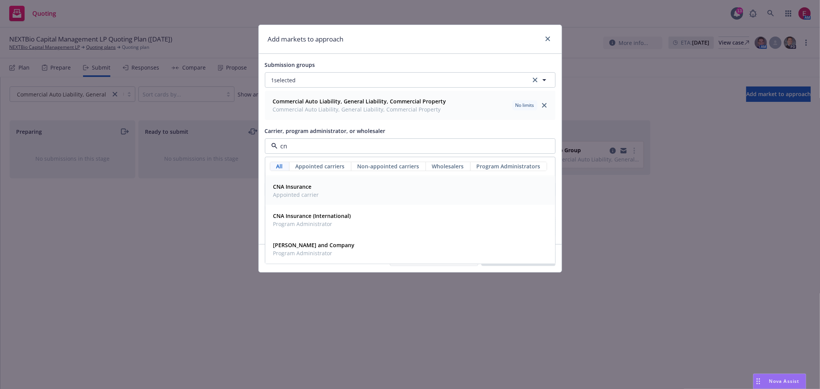
click at [317, 182] on div "CNA Insurance Appointed carrier" at bounding box center [295, 190] width 50 height 19
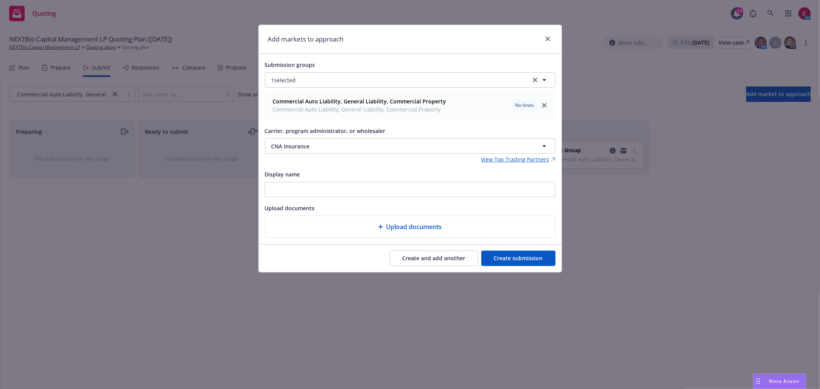
click at [514, 255] on button "Create submission" at bounding box center [519, 258] width 74 height 15
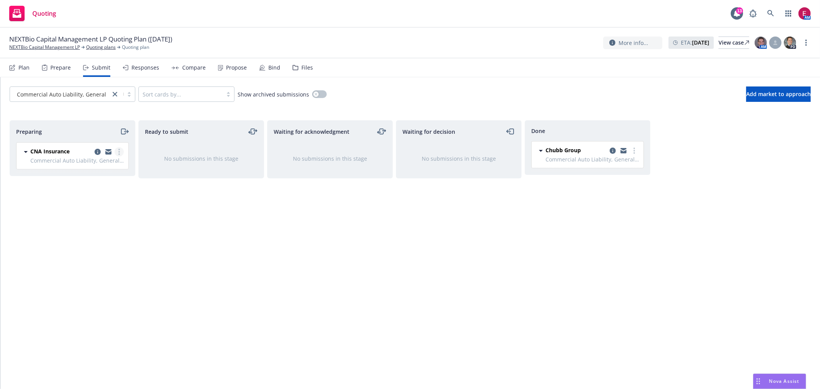
click at [121, 152] on link "more" at bounding box center [119, 151] width 9 height 9
click at [107, 213] on span "Add accepted decision" at bounding box center [85, 213] width 77 height 7
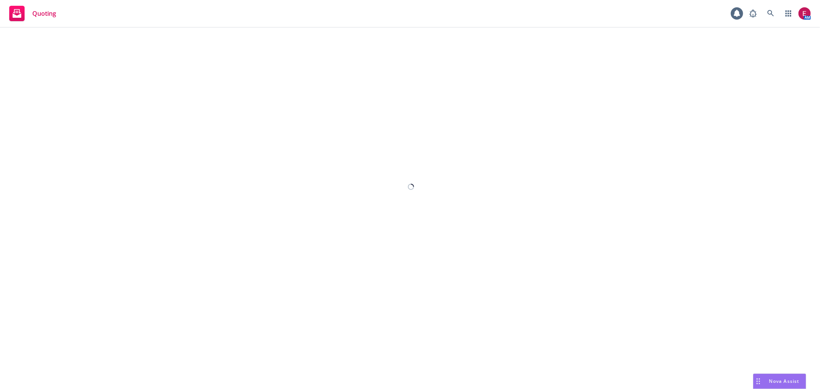
select select "12"
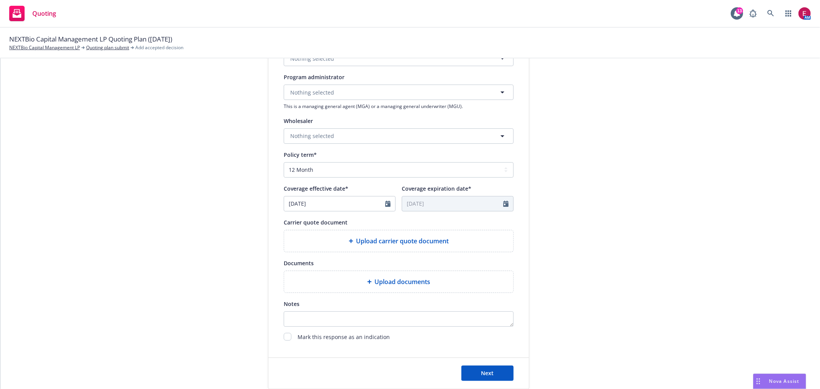
scroll to position [266, 0]
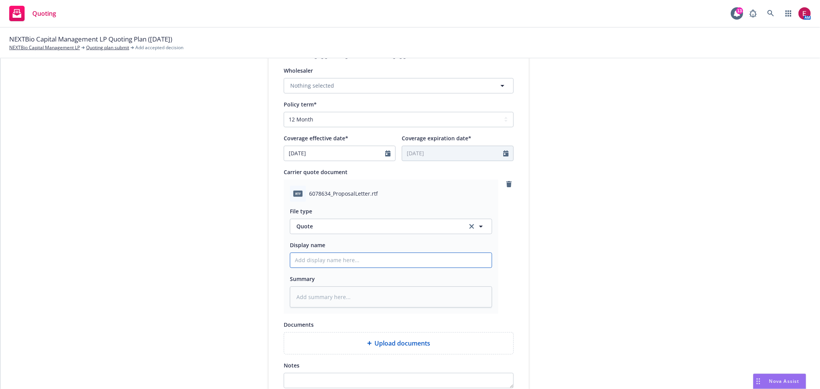
click at [326, 267] on input "Display name" at bounding box center [391, 260] width 202 height 15
type textarea "x"
type input "N"
type textarea "x"
type input "NE"
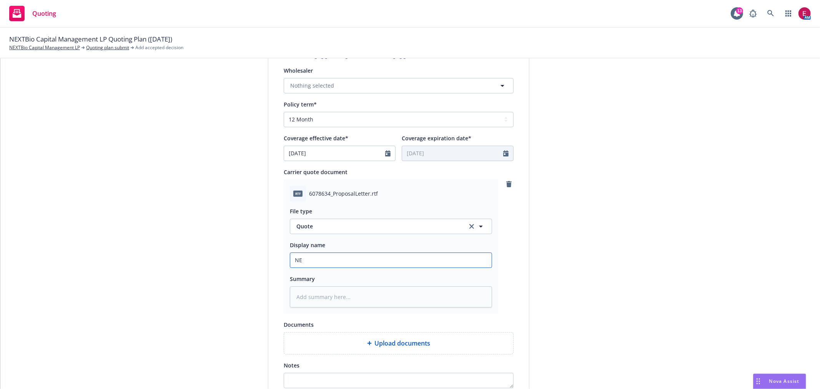
type textarea "x"
type input "NEX"
type textarea "x"
type input "NEXT"
type textarea "x"
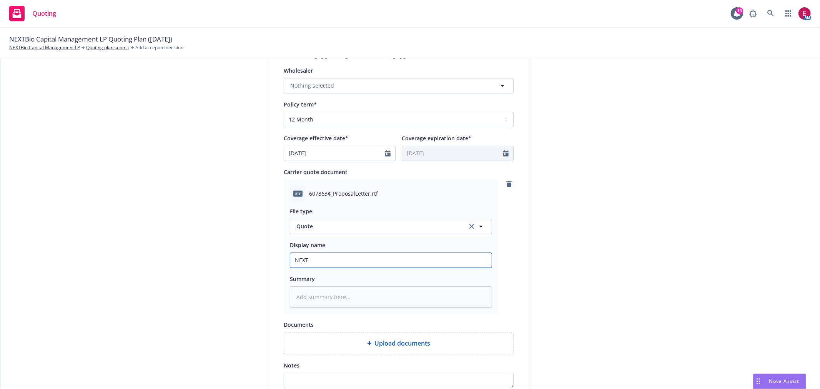
type input "NEXTB"
type textarea "x"
type input "NEXTBi"
type textarea "x"
type input "NEXTBio"
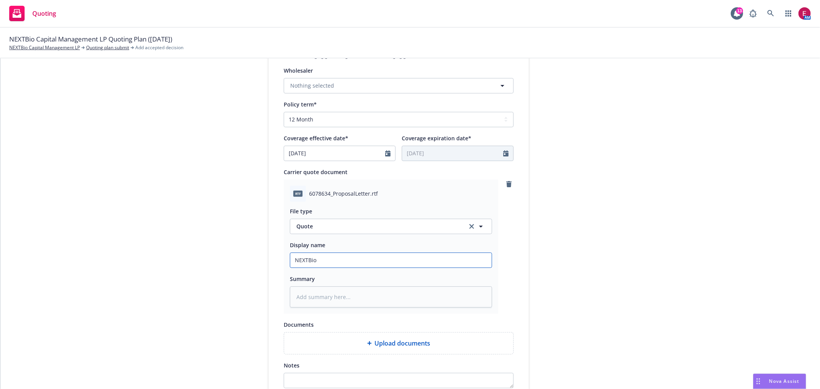
type textarea "x"
type input "NEXTBio"
type textarea "x"
type input "NEXTBio 2"
type textarea "x"
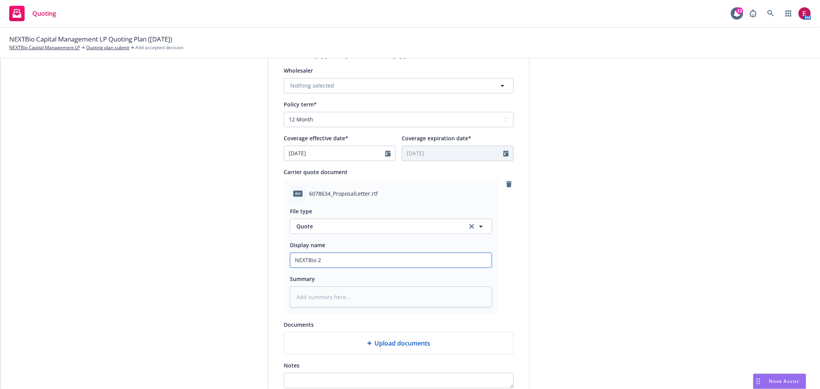
type input "NEXTBio 25"
type textarea "x"
type input "NEXTBio 25-"
type textarea "x"
type input "NEXTBio 25-2"
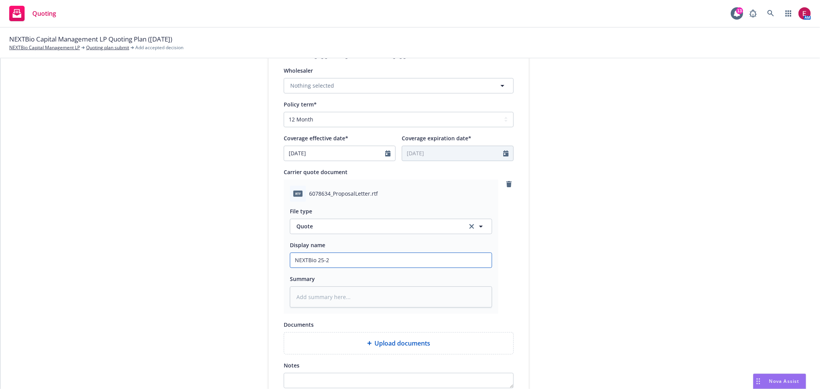
type textarea "x"
type input "NEXTBio 25-26"
type textarea "x"
type input "NEXTBio 25-26"
type textarea "x"
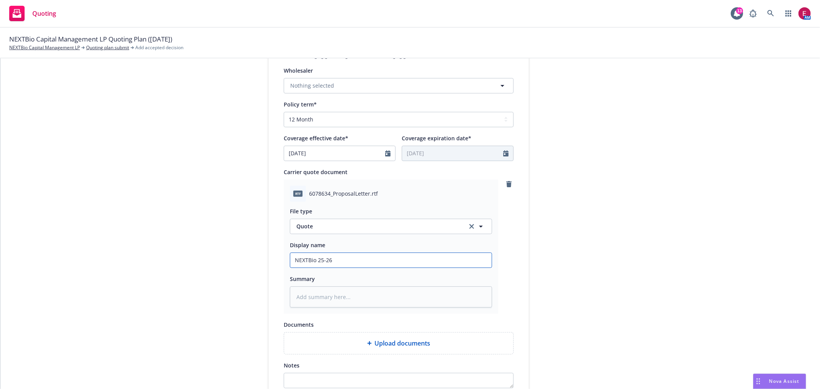
type input "NEXTBio 25-26 B"
type textarea "x"
type input "NEXTBio 25-26 BO"
type textarea "x"
type input "NEXTBio 25-26 BO"
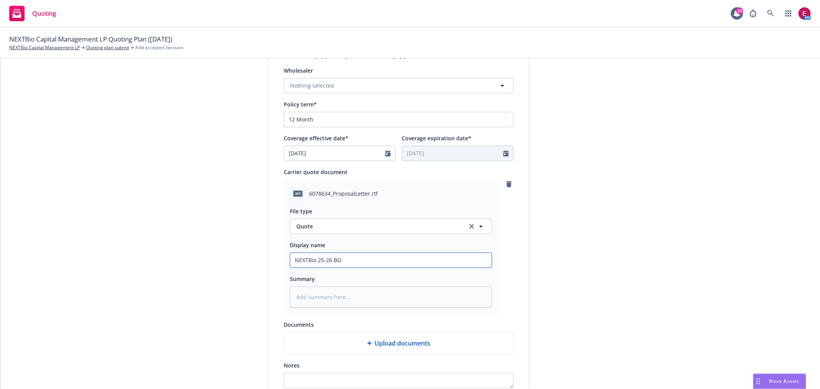
type textarea "x"
type input "NEXTBio 25-26 BO Q"
type textarea "x"
type input "NEXTBio 25-26 BO Qu"
type textarea "x"
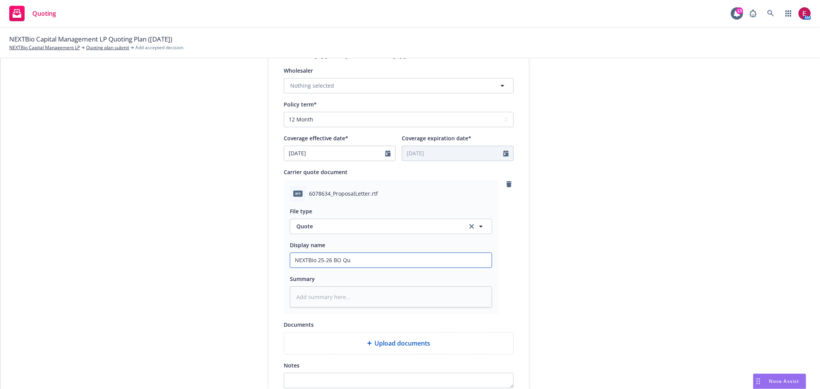
type input "NEXTBio 25-26 BO Quo"
type textarea "x"
type input "NEXTBio 25-26 BO Quot"
type textarea "x"
type input "NEXTBio 25-26 BO Quote"
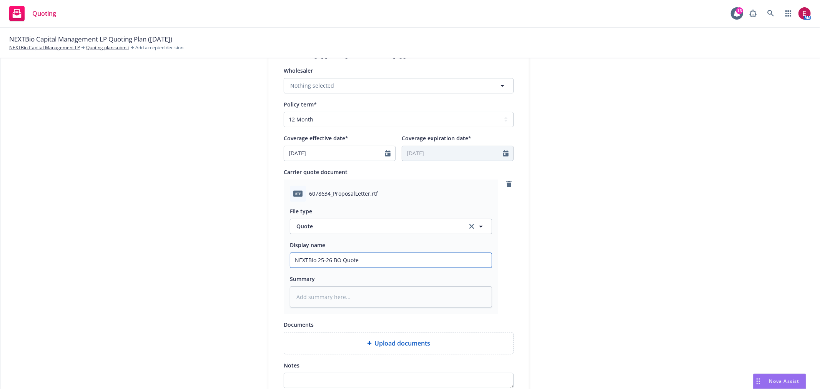
type textarea "x"
type input "NEXTBio 25-26 BO Quote"
type textarea "x"
type input "NEXTBio 25-26 BO Quote z"
type textarea "x"
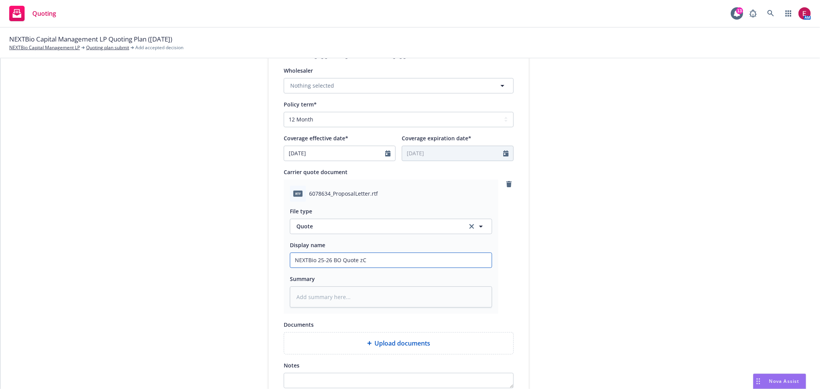
paste input "CNA"
type input "NEXTBio 25-26 BO Quote CNA"
type textarea "x"
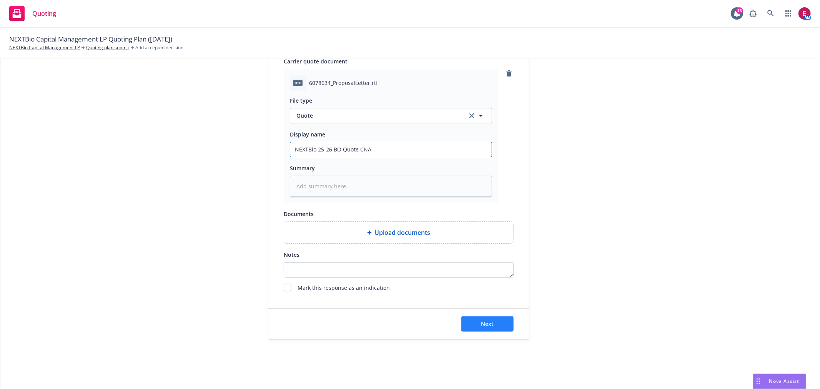
type input "NEXTBio 25-26 BO Quote CNA"
click at [494, 330] on button "Next" at bounding box center [488, 324] width 52 height 15
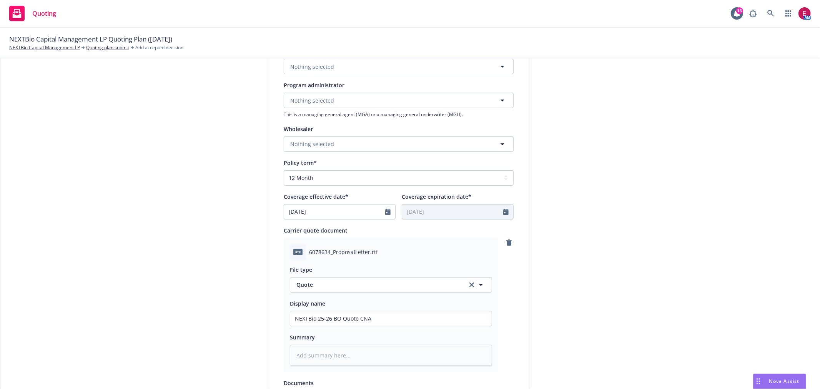
scroll to position [37, 0]
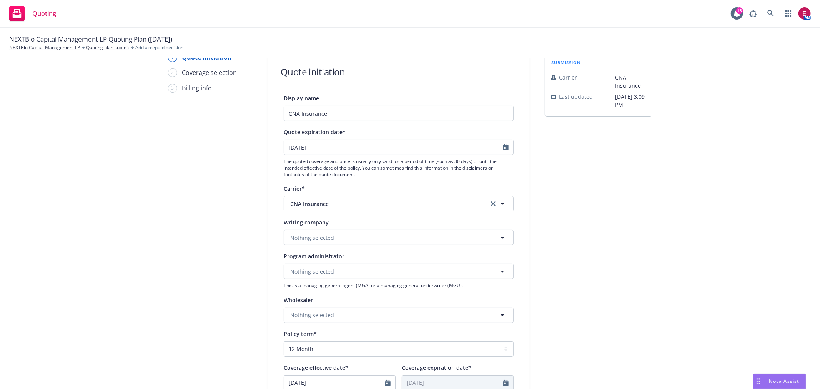
type textarea "x"
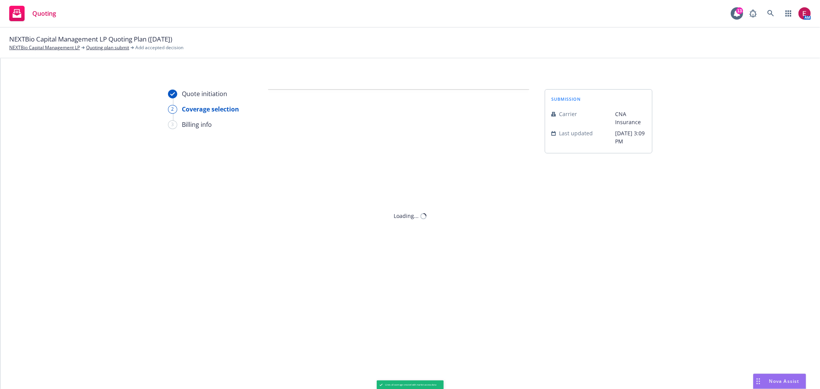
scroll to position [0, 0]
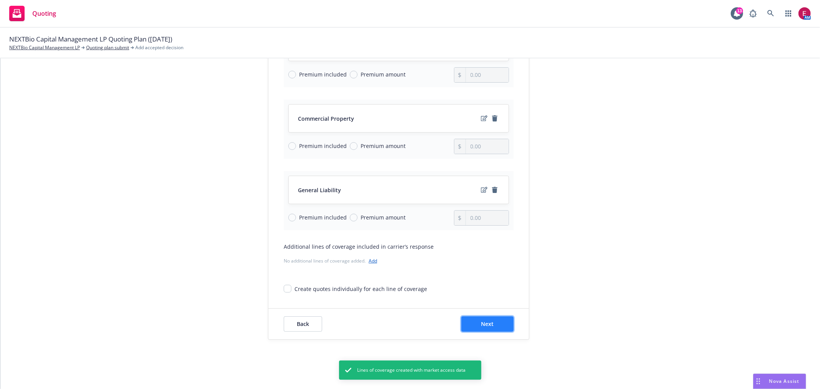
click at [491, 320] on button "Next" at bounding box center [488, 324] width 52 height 15
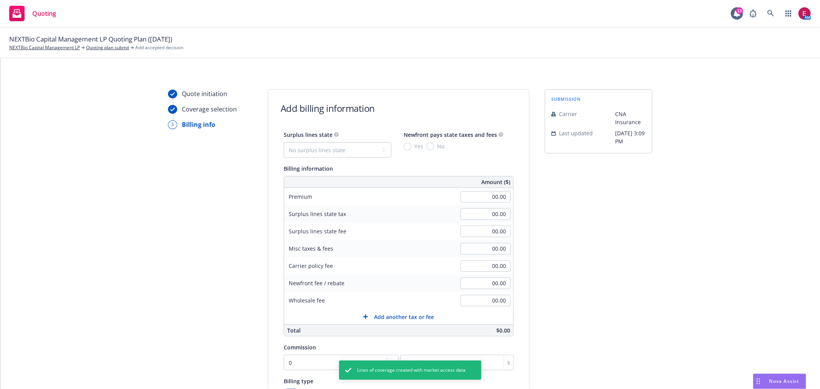
drag, startPoint x: 484, startPoint y: 190, endPoint x: 484, endPoint y: 197, distance: 6.5
click at [484, 197] on div "00.00" at bounding box center [485, 196] width 55 height 17
click at [485, 202] on input "00.00" at bounding box center [486, 197] width 50 height 12
type input "1,204.00"
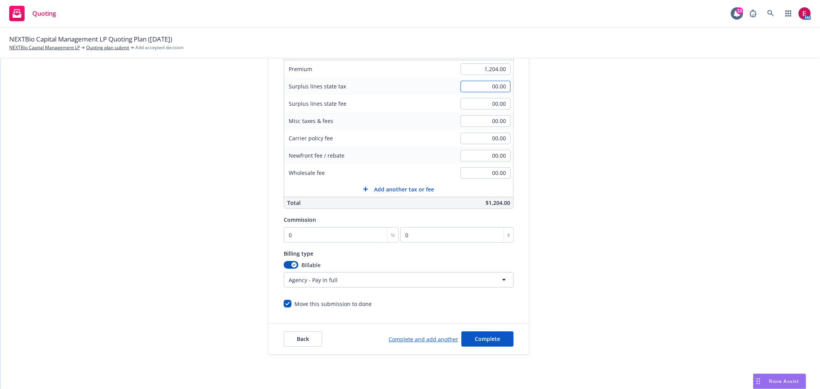
scroll to position [128, 0]
click at [310, 229] on input "0" at bounding box center [341, 234] width 115 height 15
type input "1"
type input "12.04"
type input "15"
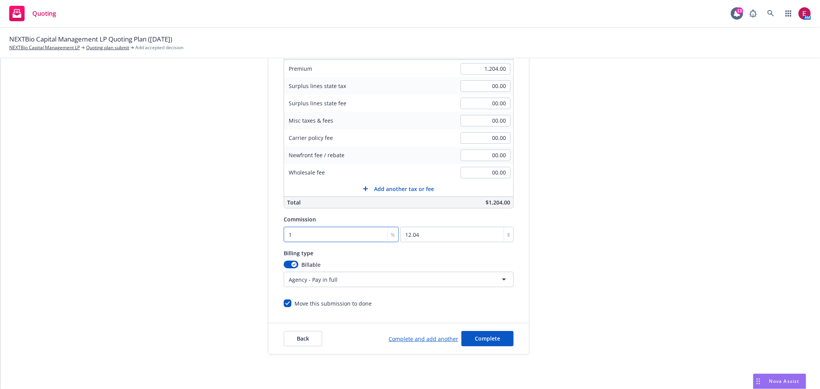
type input "180.6"
type input "15"
click at [335, 280] on html "Quoting 13 AM NEXTBio Capital Management LP Quoting Plan ([DATE]) NEXTBio Capit…" at bounding box center [410, 194] width 820 height 389
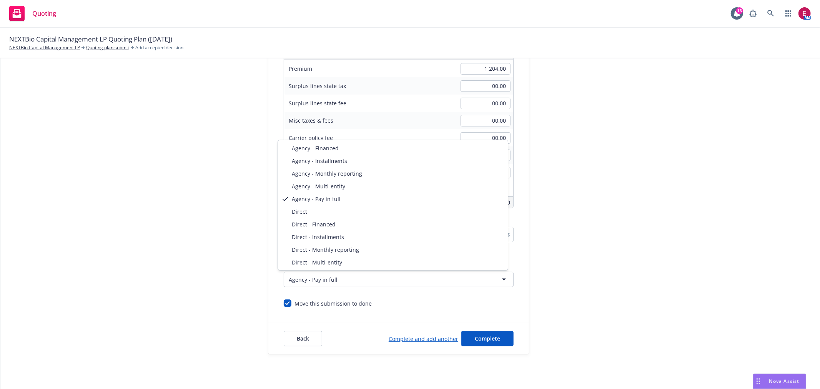
select select "DIRECT"
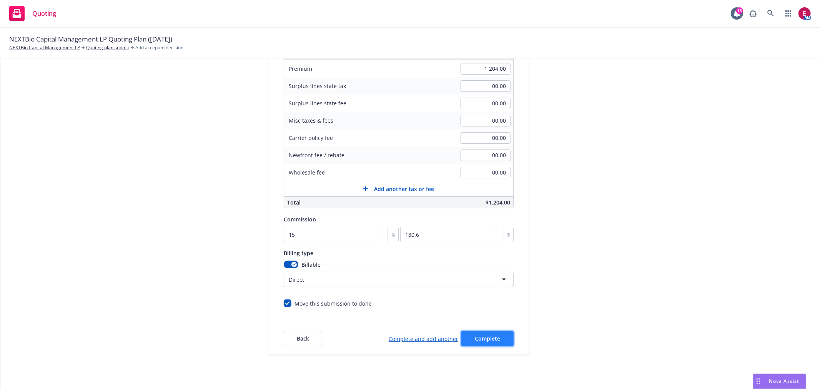
click at [486, 334] on button "Complete" at bounding box center [488, 338] width 52 height 15
